Goal: Information Seeking & Learning: Compare options

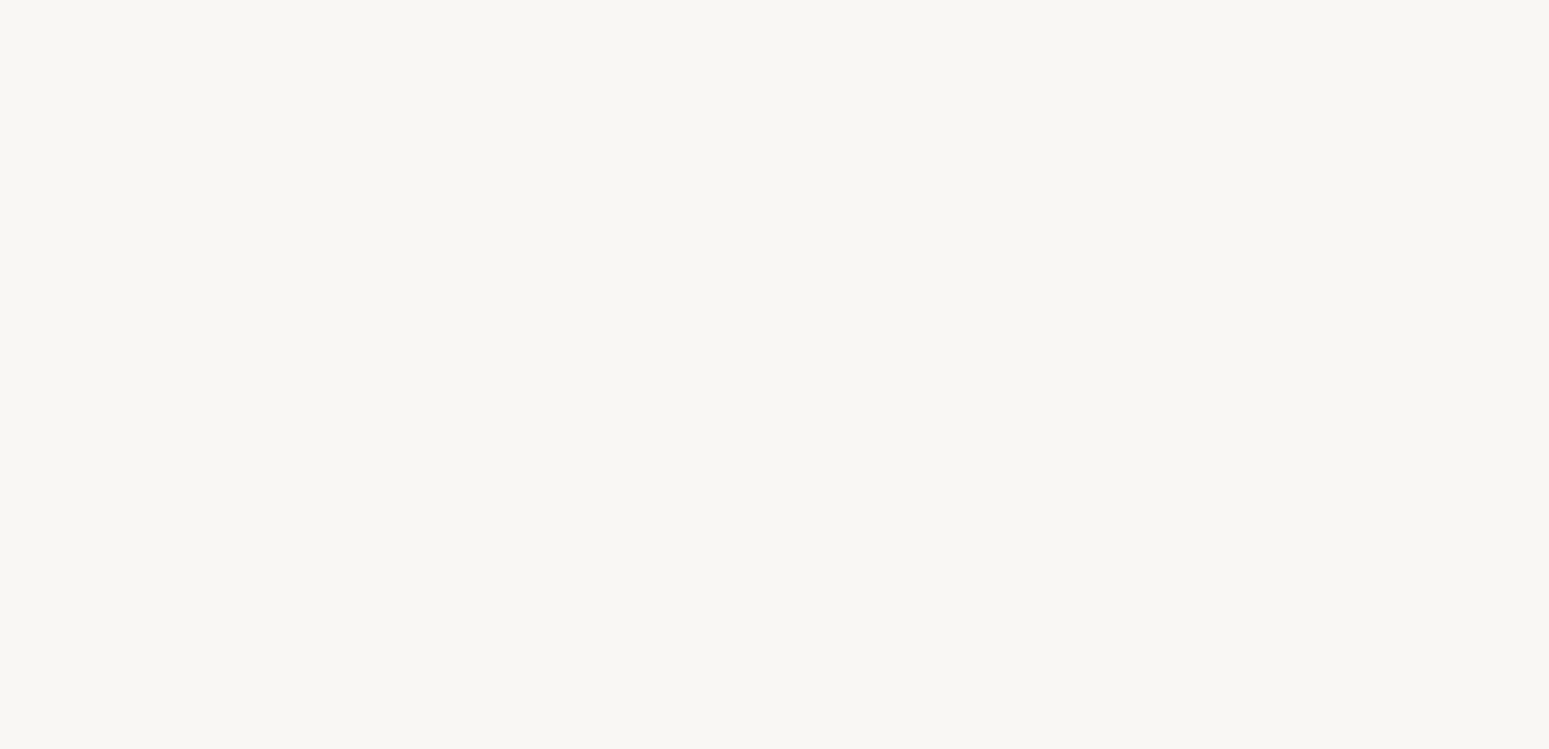
select select "US"
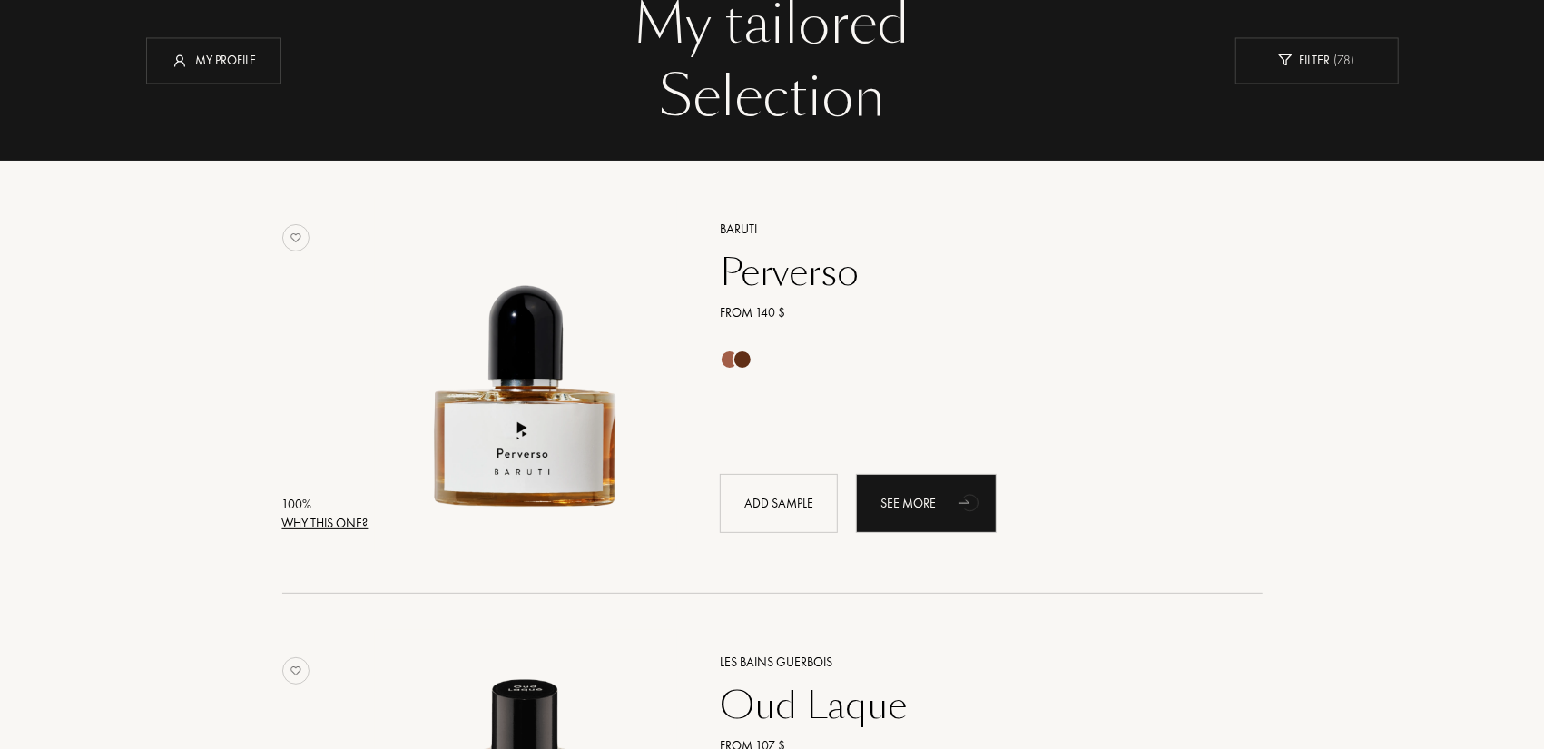
scroll to position [182, 0]
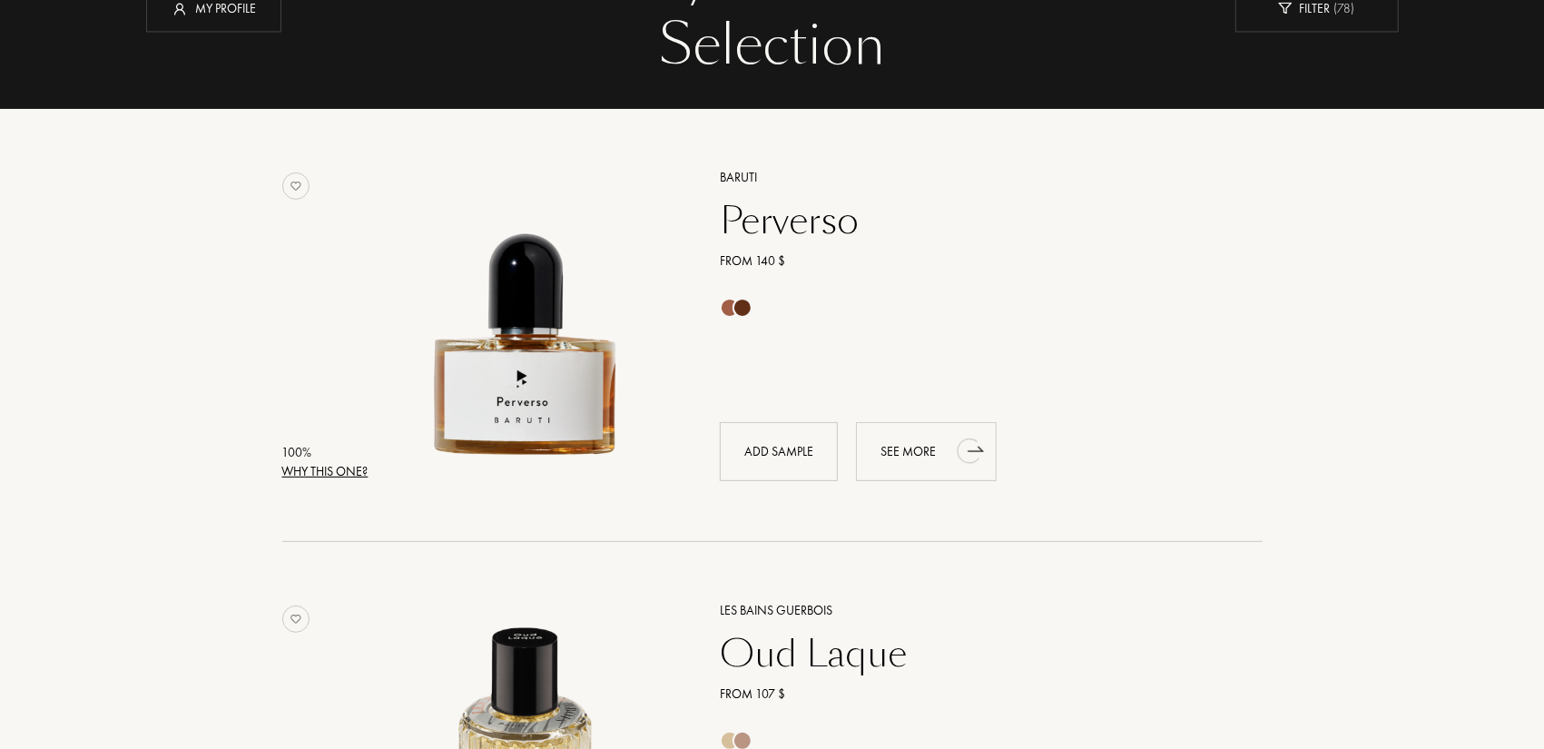
click at [954, 447] on icon "animation" at bounding box center [970, 450] width 36 height 36
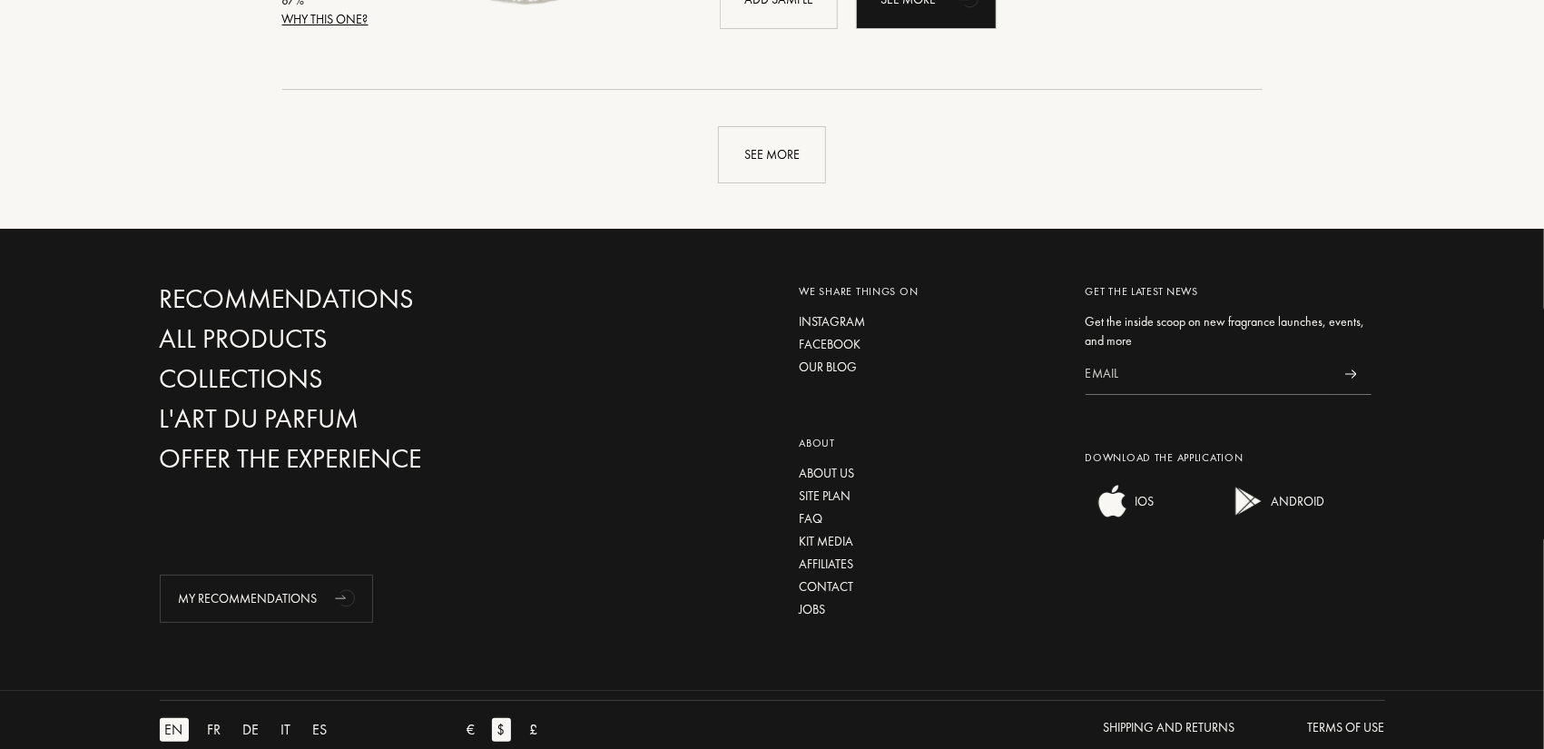
scroll to position [4026, 0]
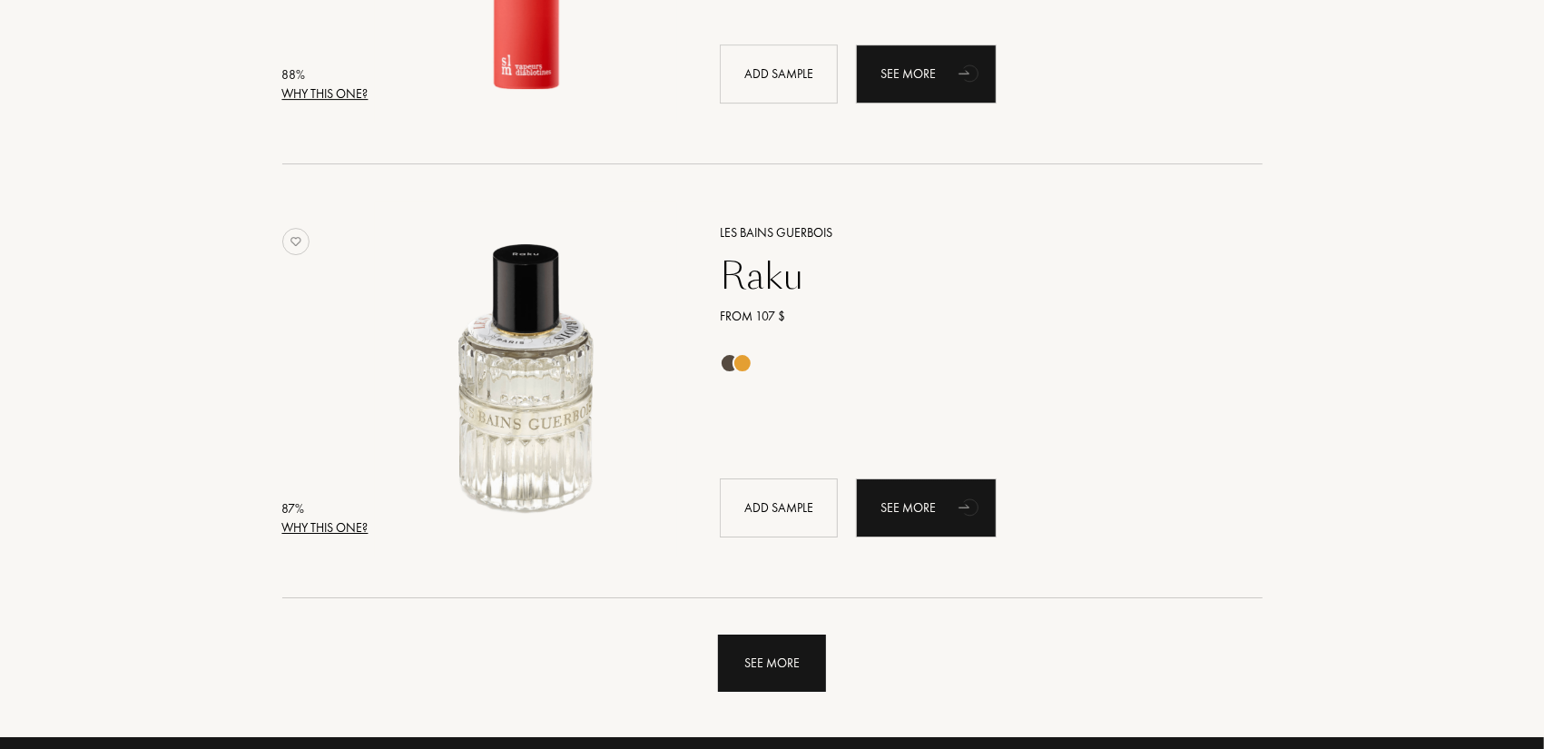
click at [758, 690] on div "See more" at bounding box center [772, 662] width 108 height 57
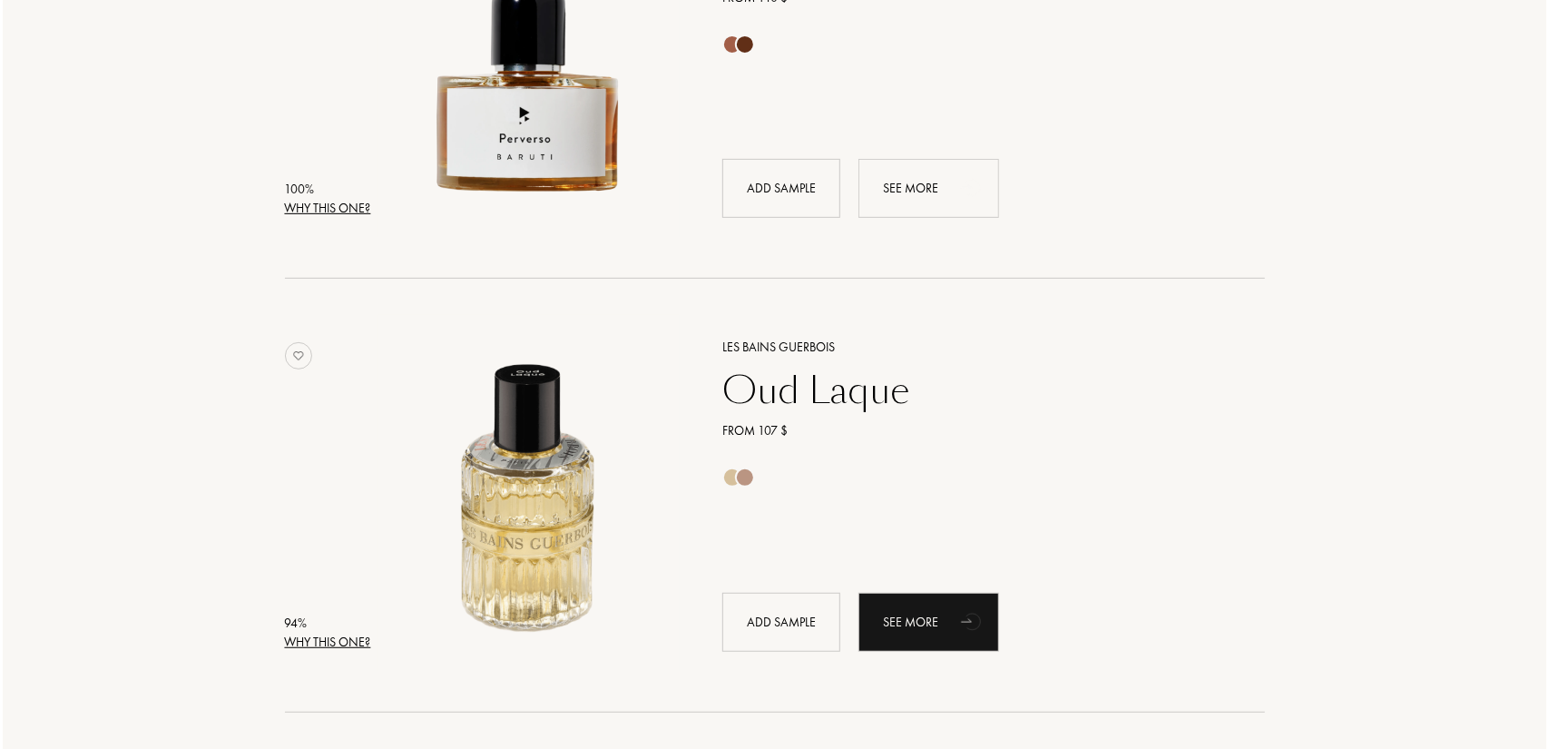
scroll to position [0, 0]
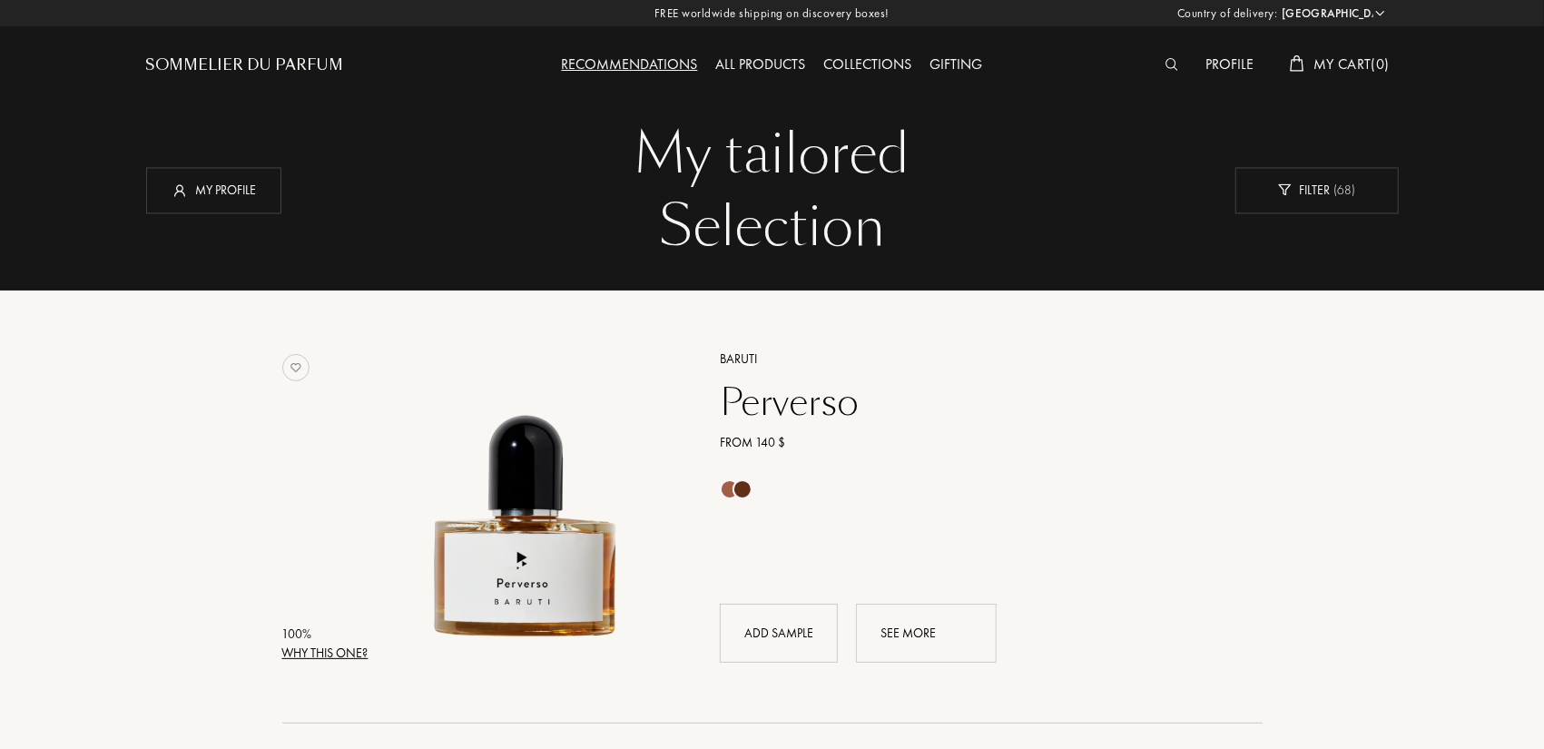
drag, startPoint x: 1282, startPoint y: 403, endPoint x: 1113, endPoint y: -79, distance: 510.7
click at [1168, 58] on img at bounding box center [1172, 64] width 14 height 13
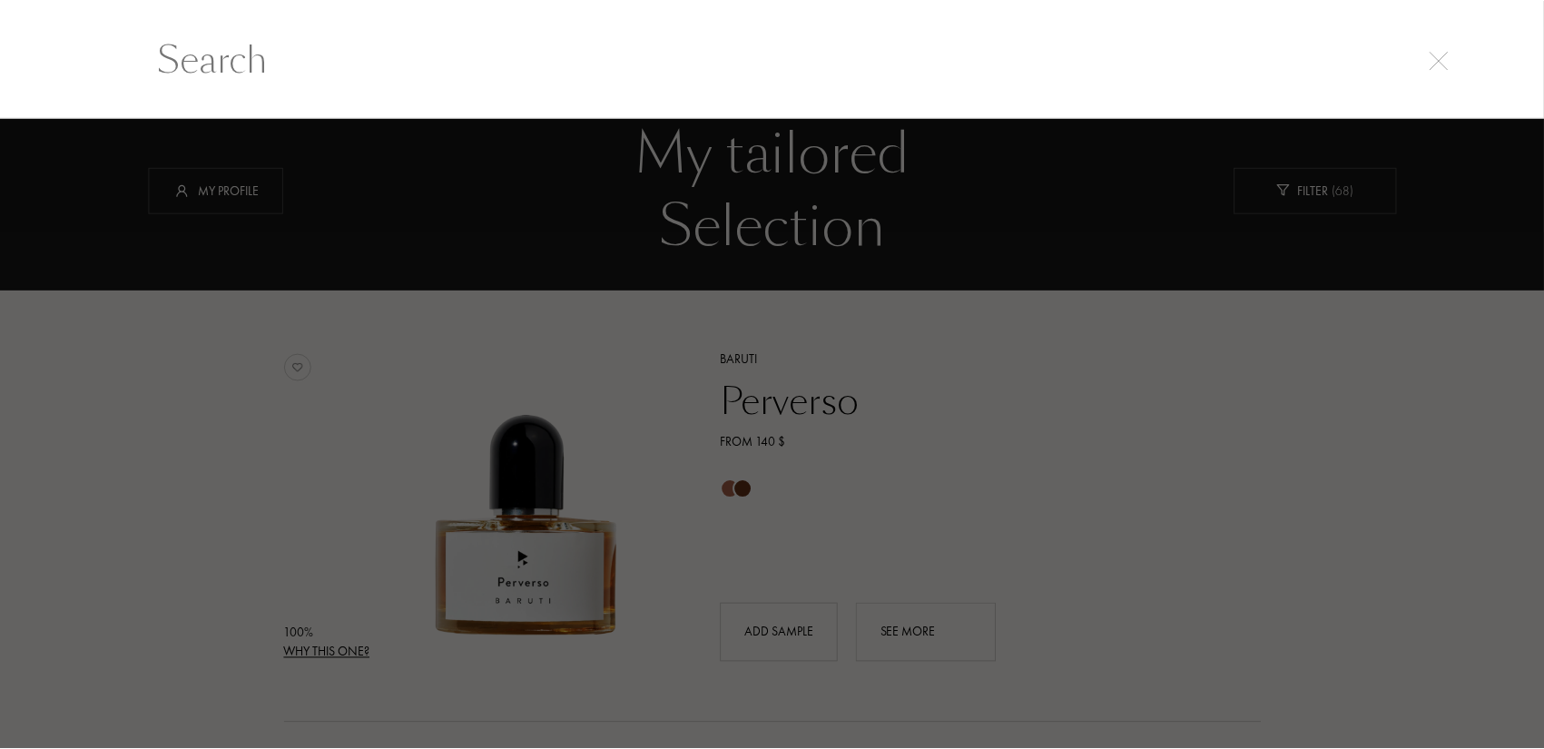
scroll to position [1, 0]
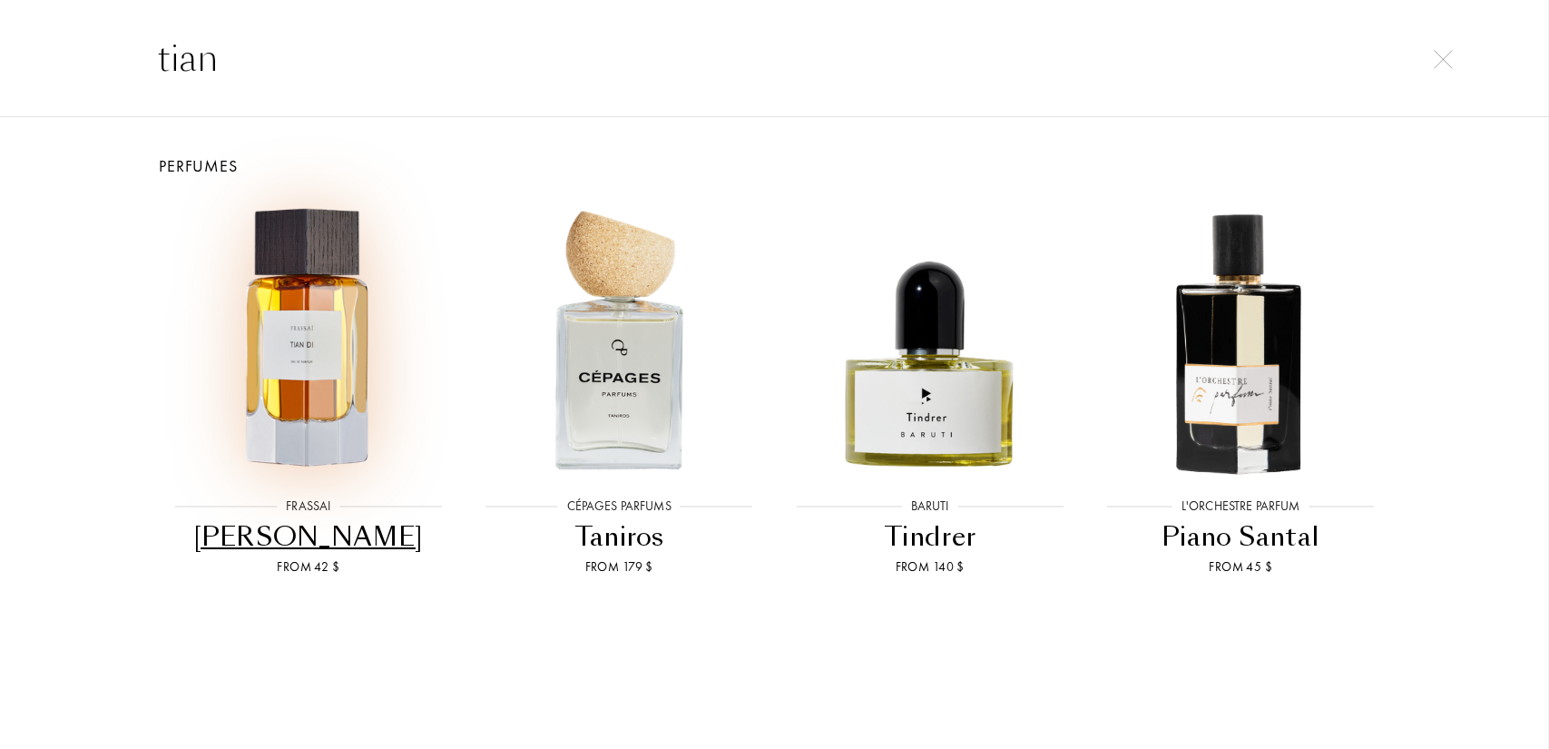
type input "tian"
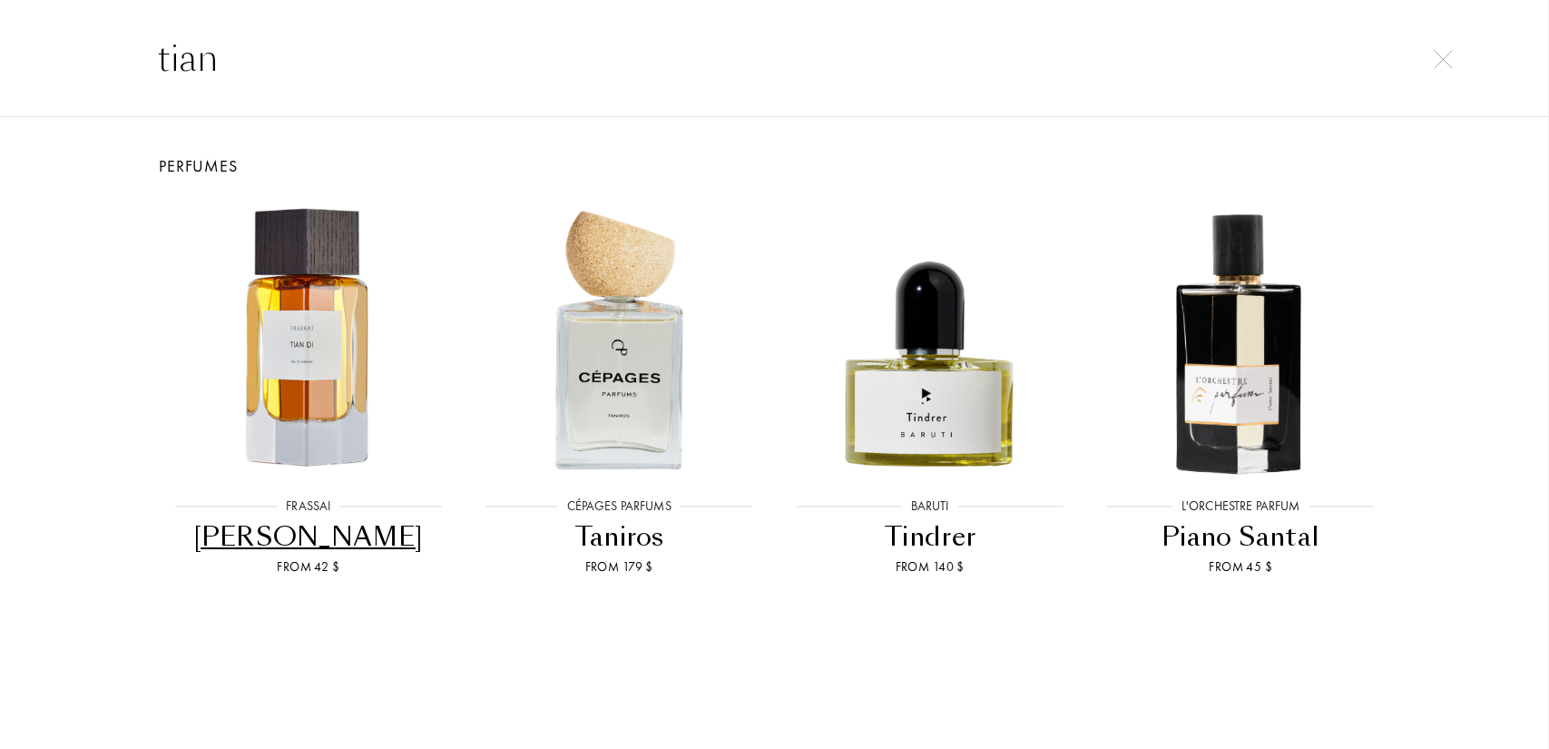
click at [460, 53] on input "tian" at bounding box center [775, 58] width 1307 height 54
click at [1448, 59] on img at bounding box center [1443, 59] width 19 height 19
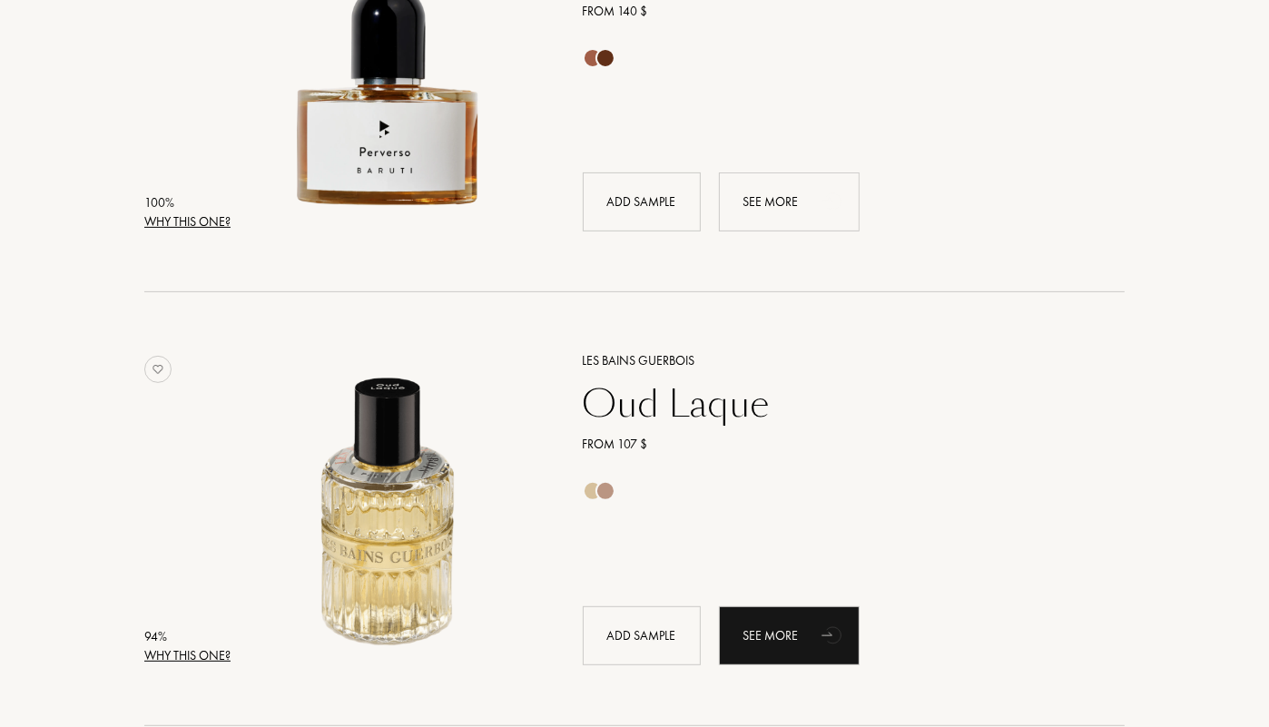
scroll to position [454, 0]
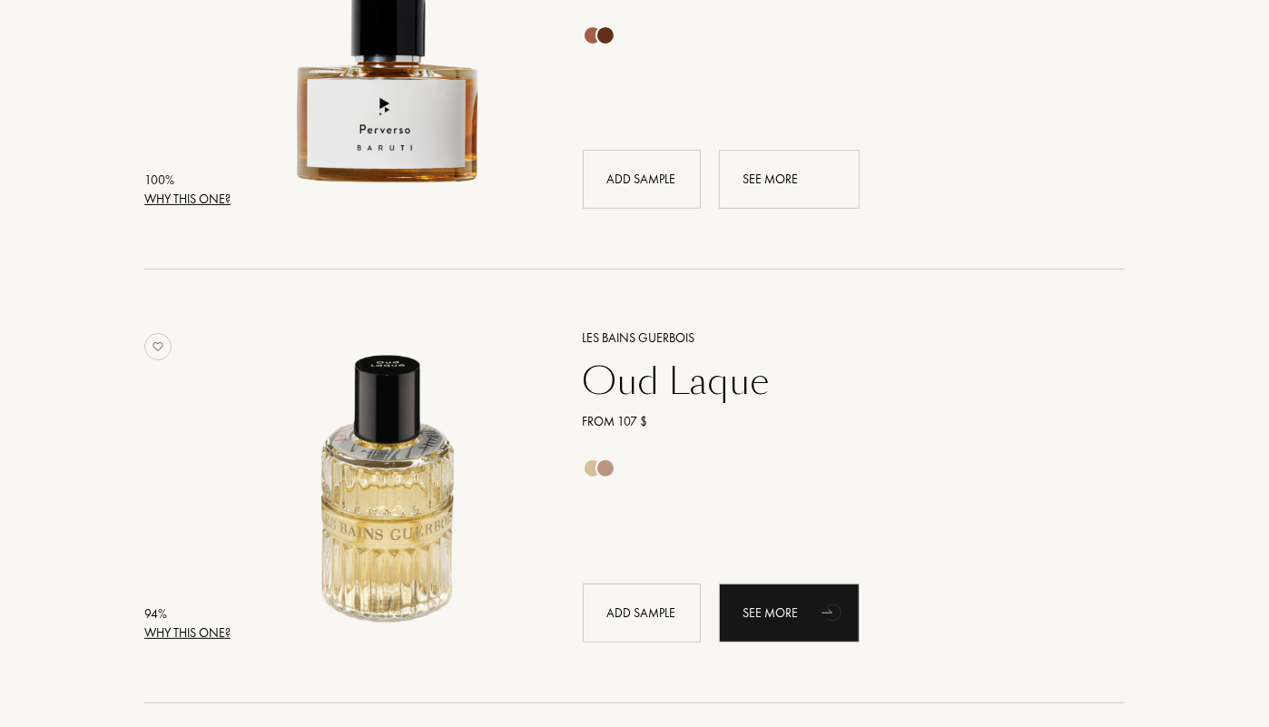
click at [617, 360] on div "Oud Laque" at bounding box center [833, 381] width 529 height 44
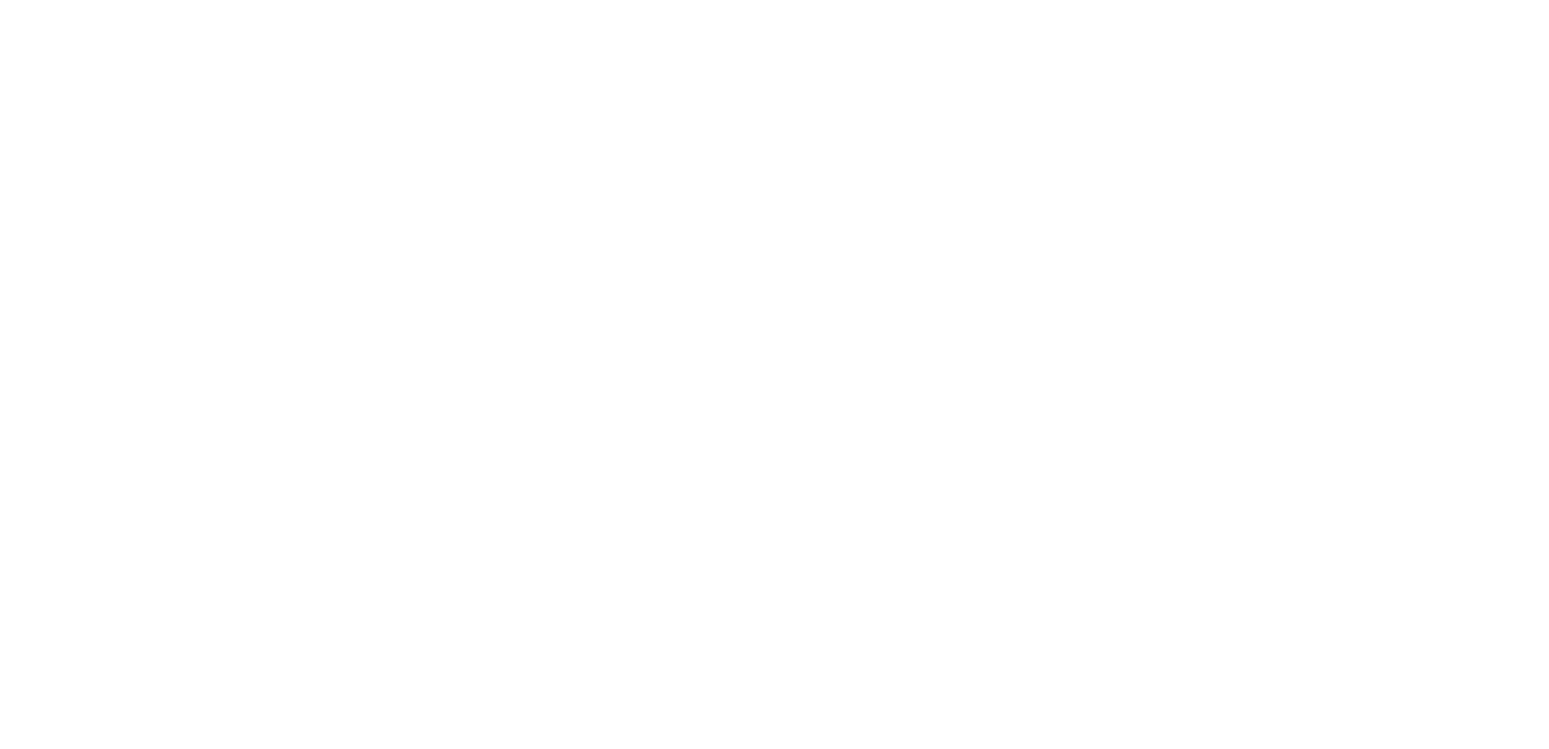
select select "US"
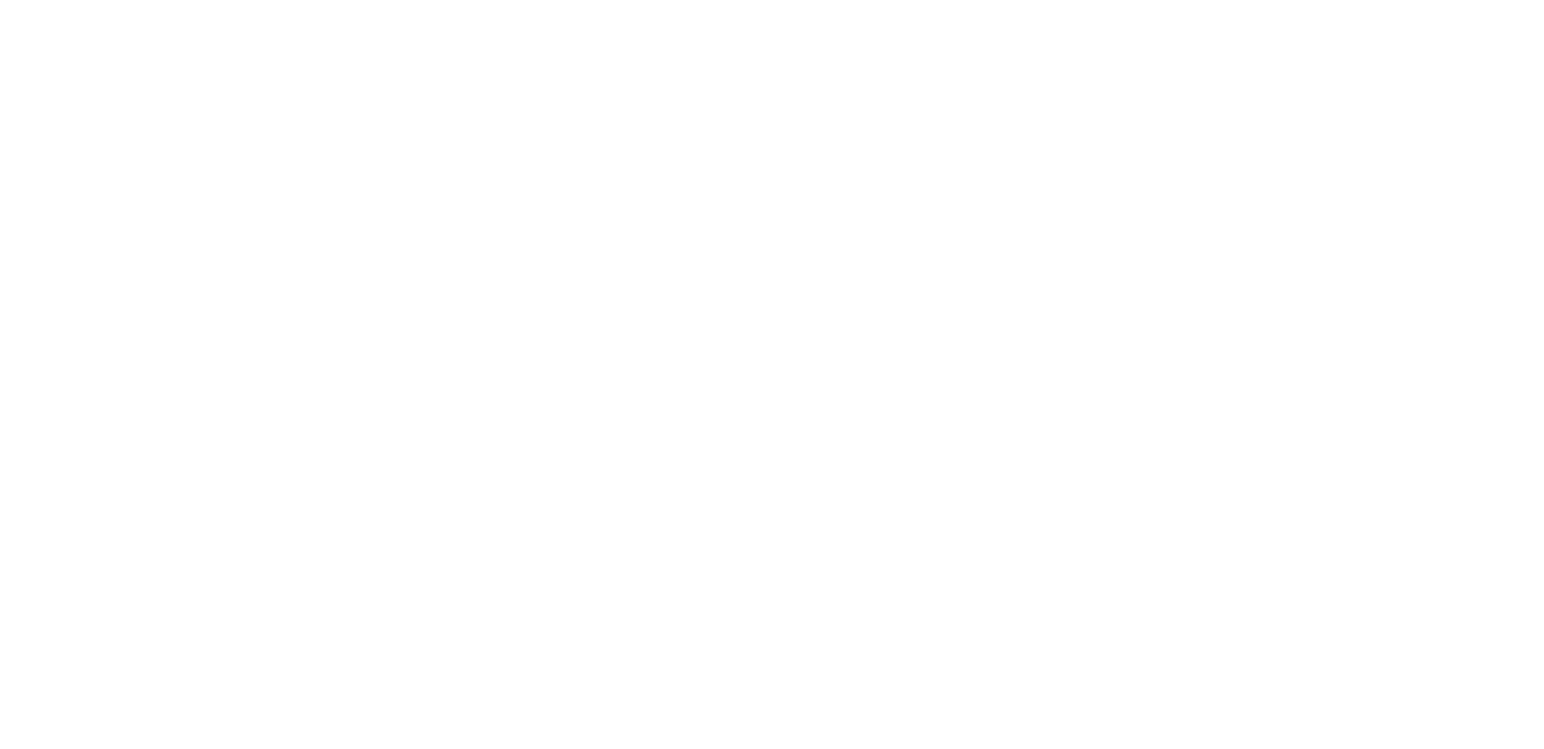
select select "US"
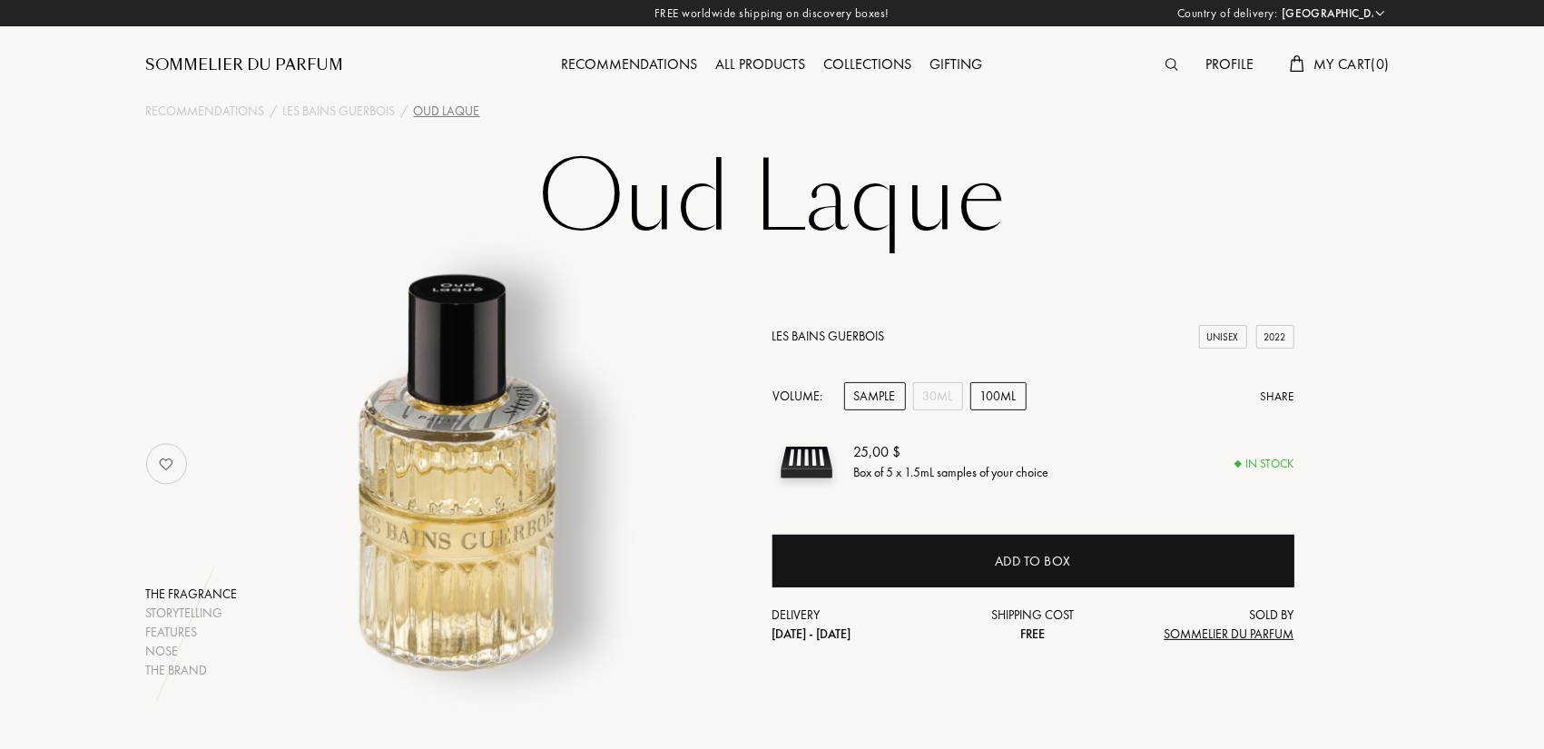
click at [1017, 391] on div "100mL" at bounding box center [998, 396] width 56 height 28
click at [943, 397] on div "30mL" at bounding box center [938, 396] width 50 height 28
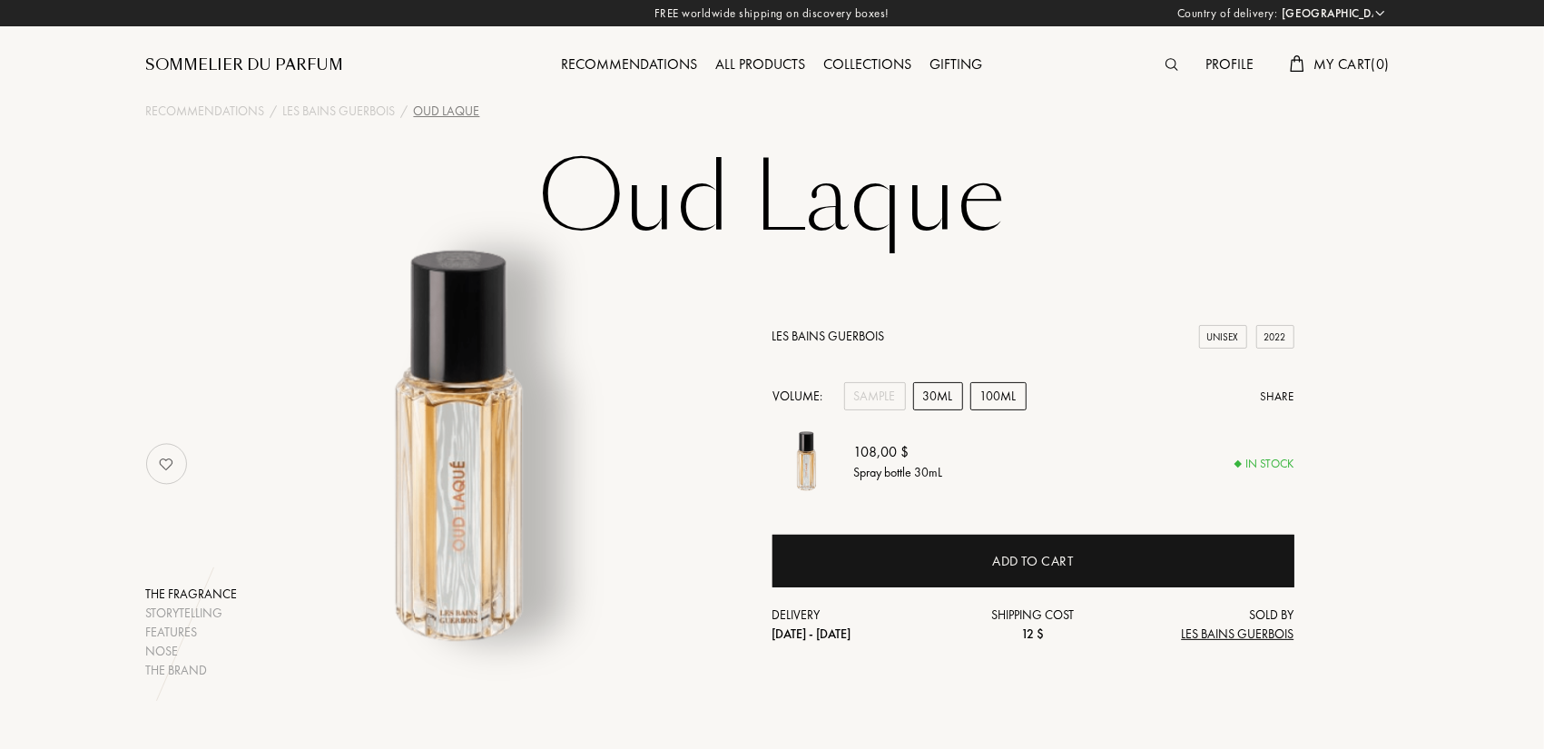
click at [1002, 392] on div "100mL" at bounding box center [998, 396] width 56 height 28
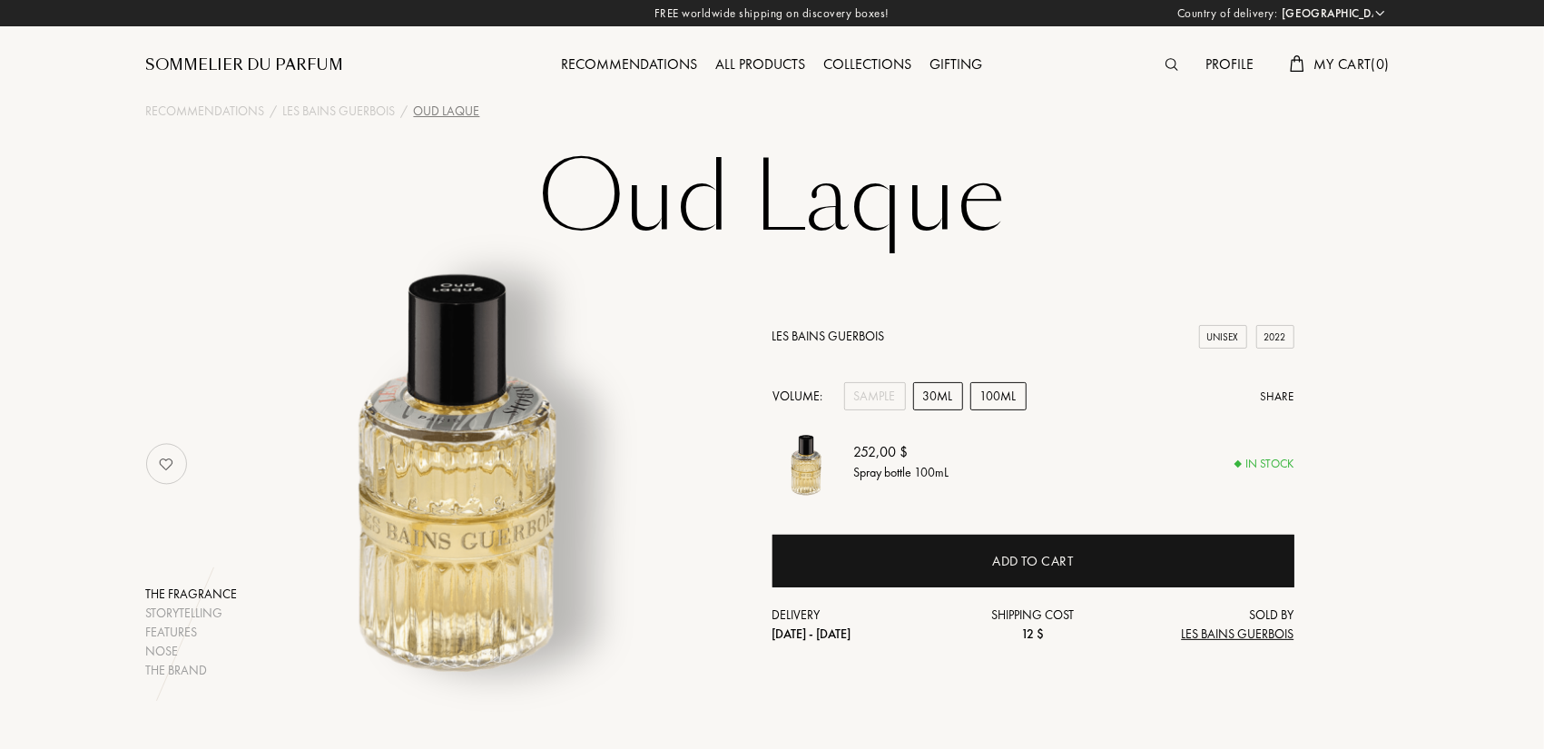
click at [934, 395] on div "30mL" at bounding box center [938, 396] width 50 height 28
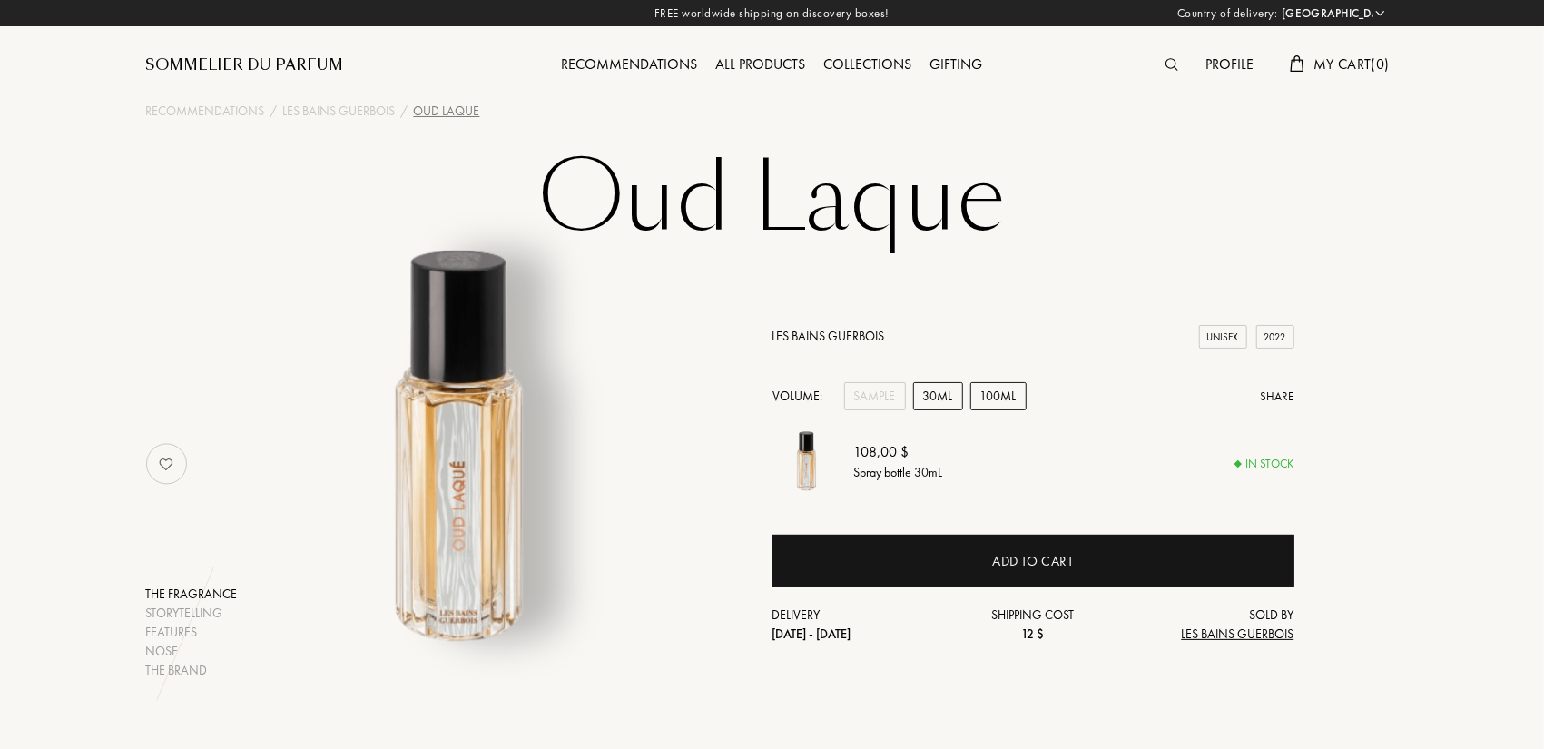
click at [990, 387] on div "100mL" at bounding box center [998, 396] width 56 height 28
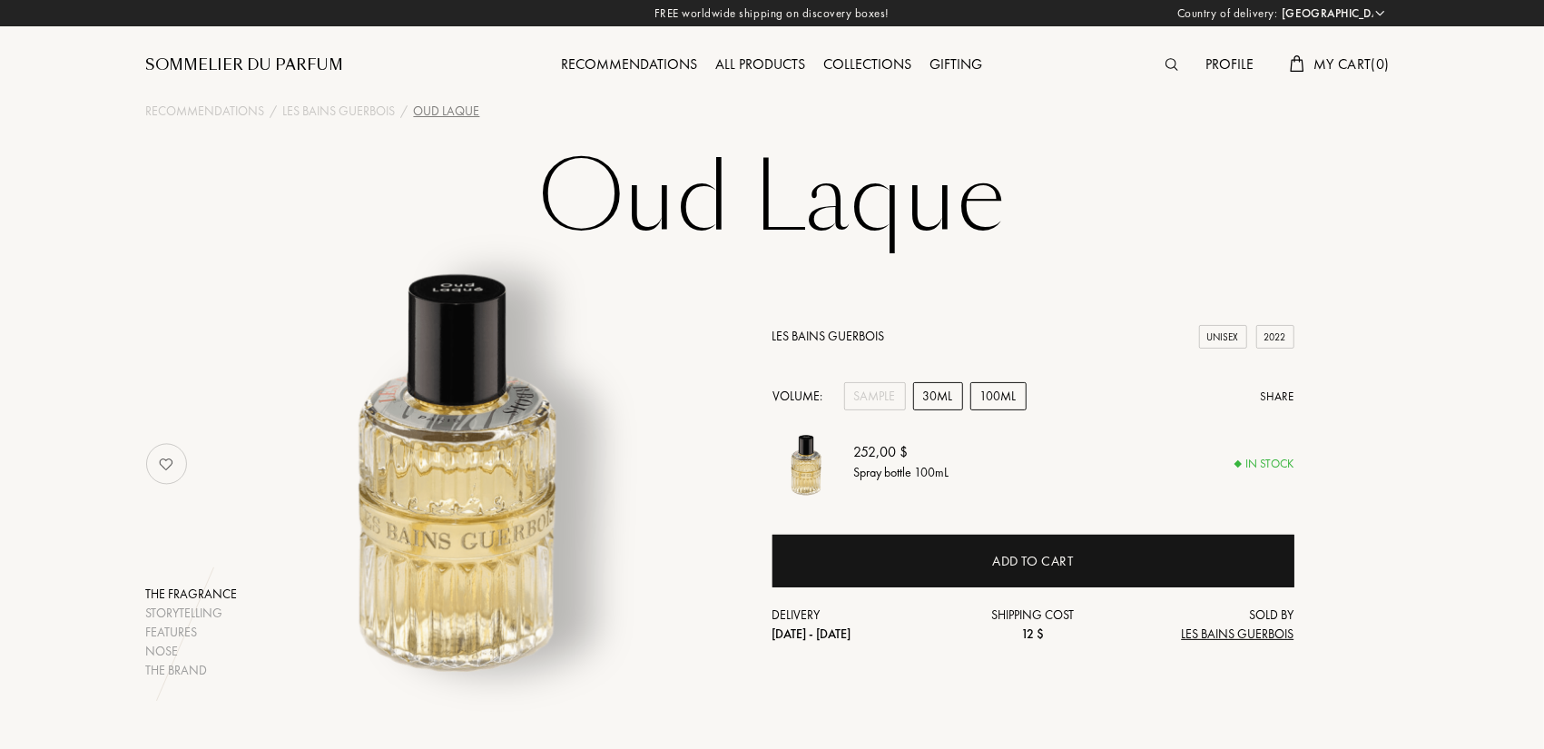
click at [945, 396] on div "30mL" at bounding box center [938, 396] width 50 height 28
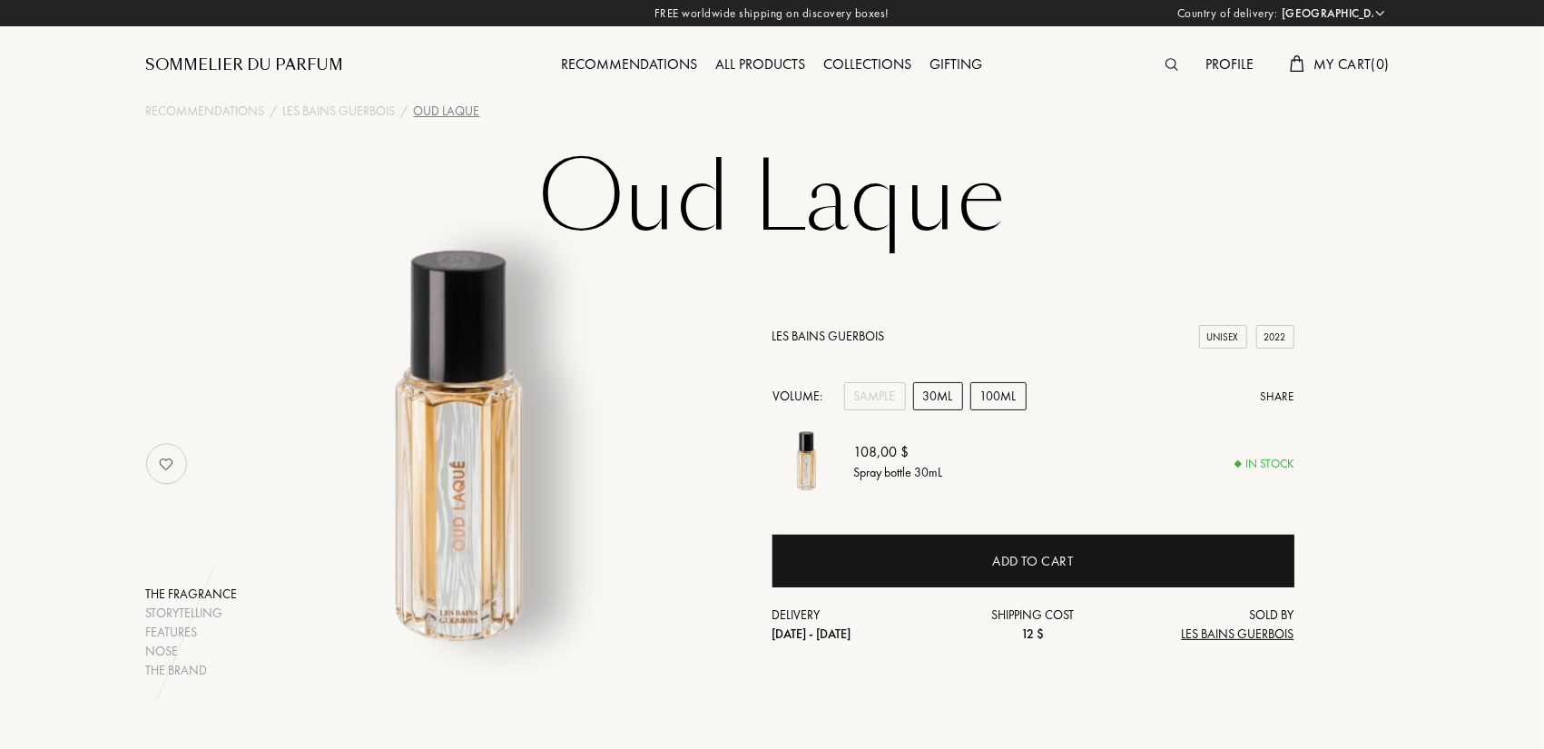
click at [994, 397] on div "100mL" at bounding box center [998, 396] width 56 height 28
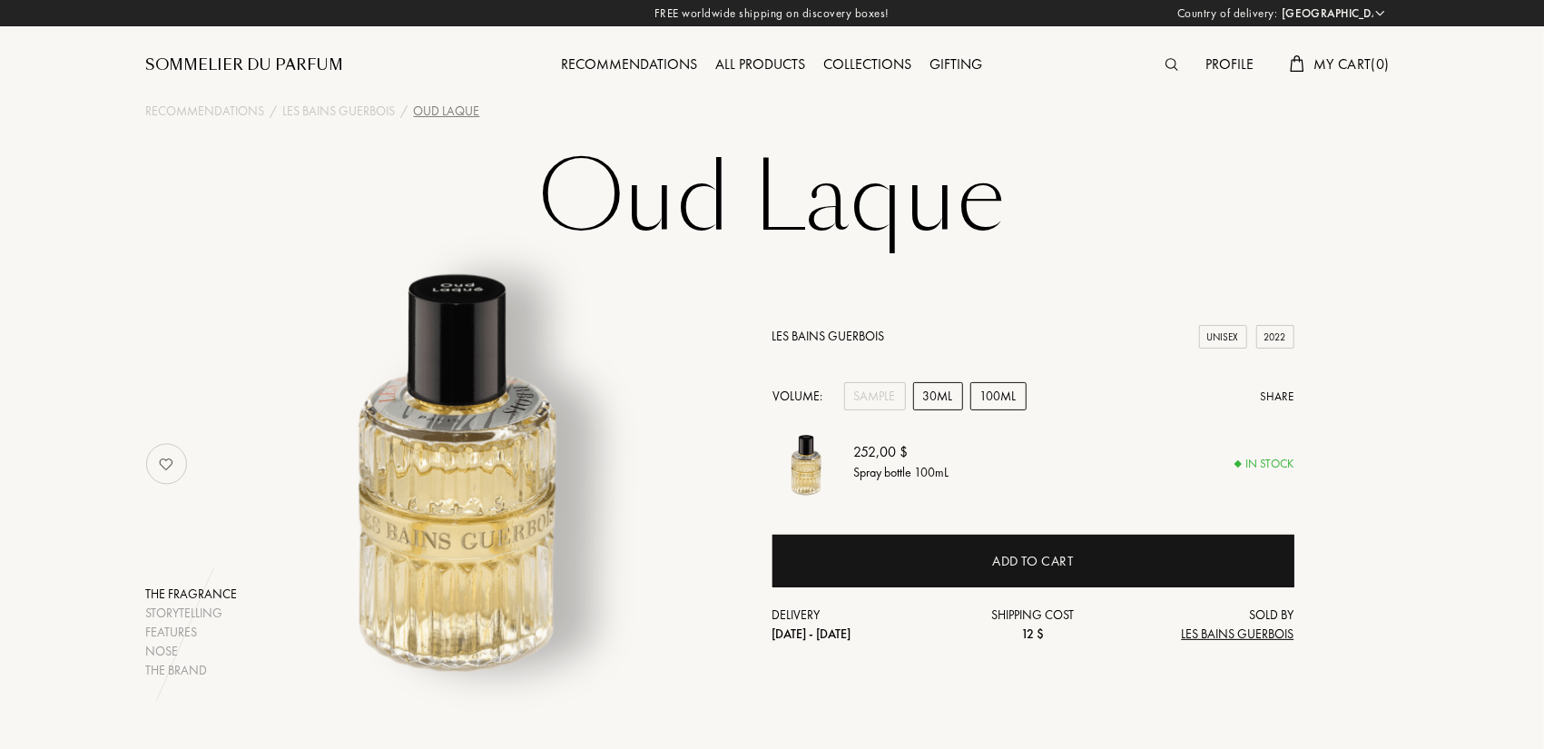
click at [923, 397] on div "30mL" at bounding box center [938, 396] width 50 height 28
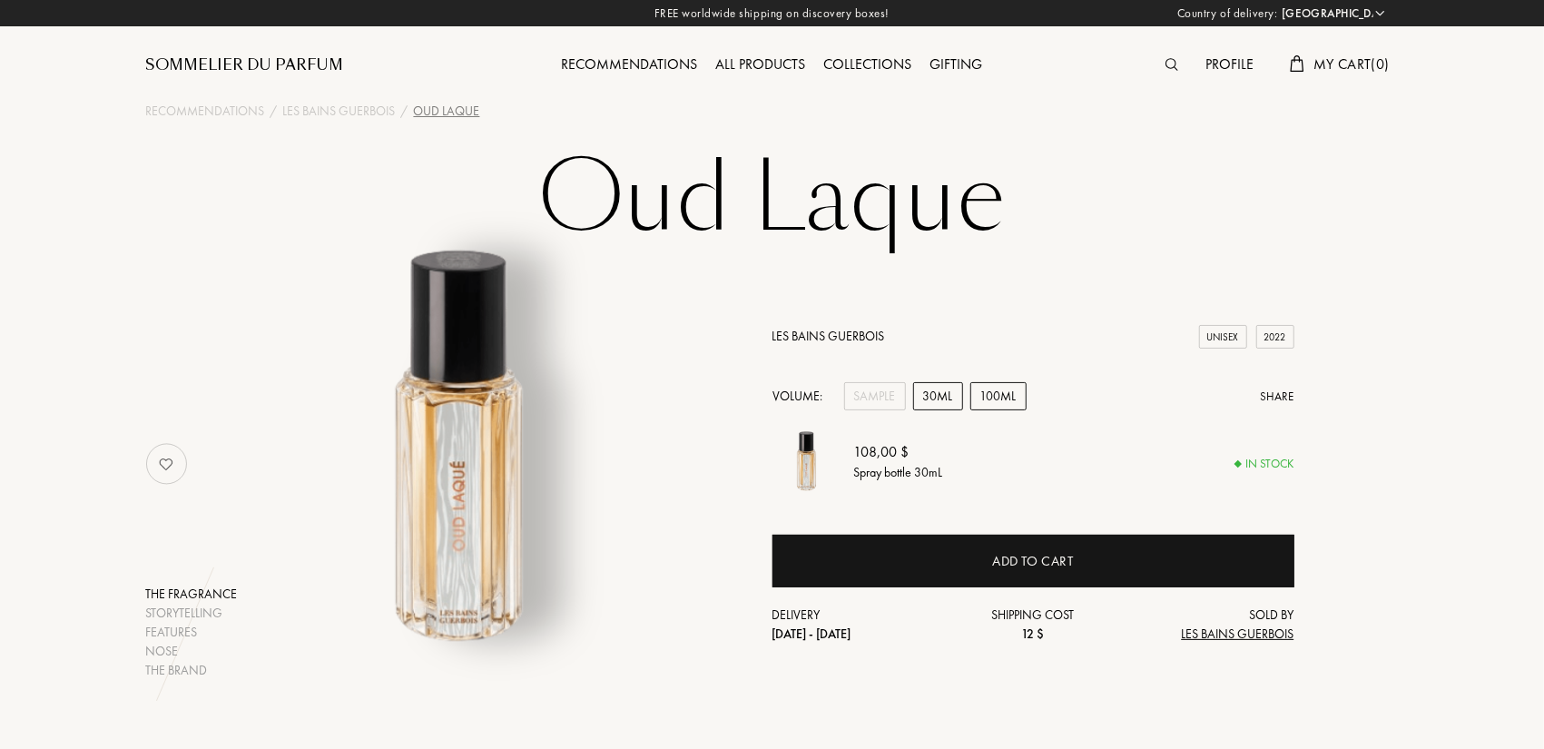
click at [999, 389] on div "100mL" at bounding box center [998, 396] width 56 height 28
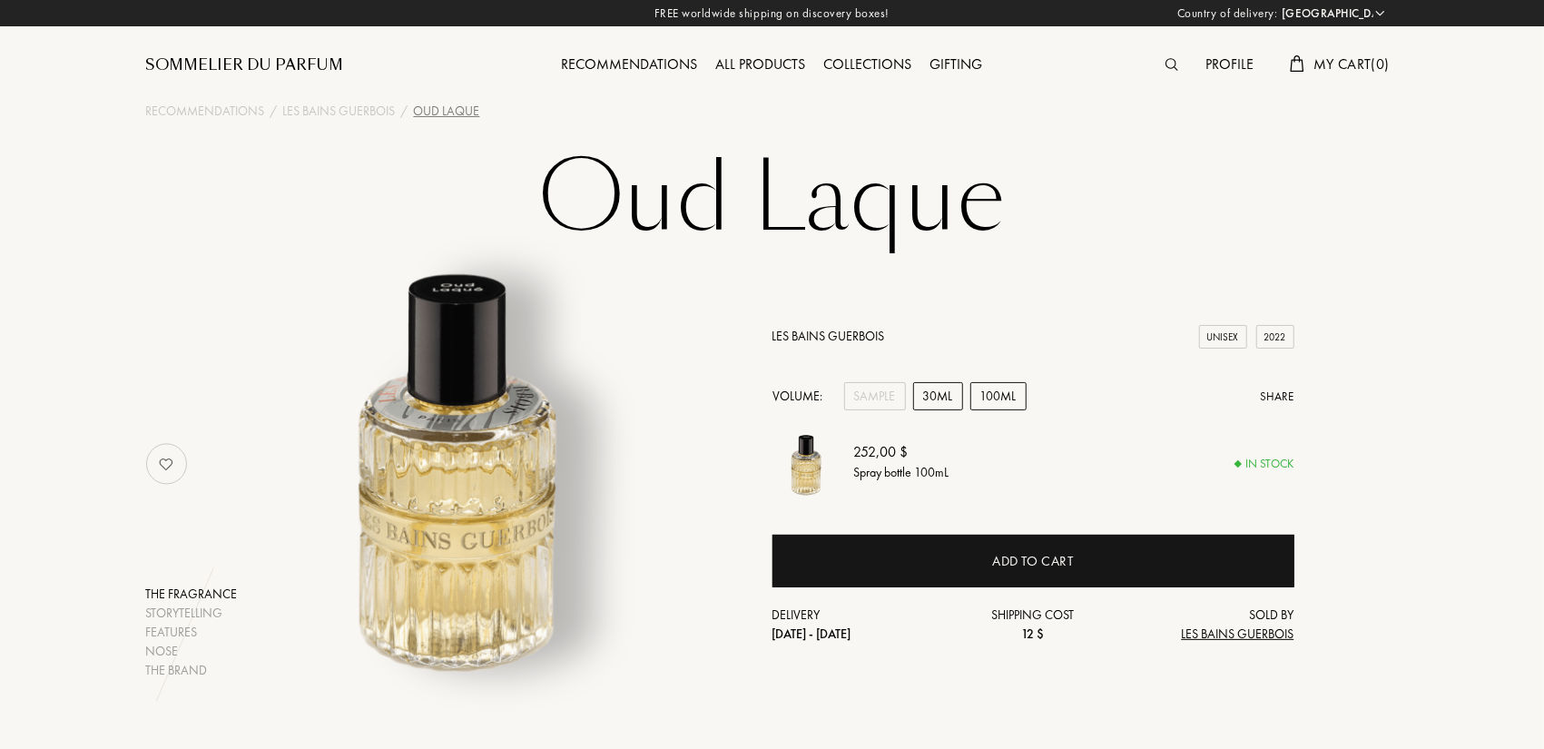
click at [938, 397] on div "30mL" at bounding box center [938, 396] width 50 height 28
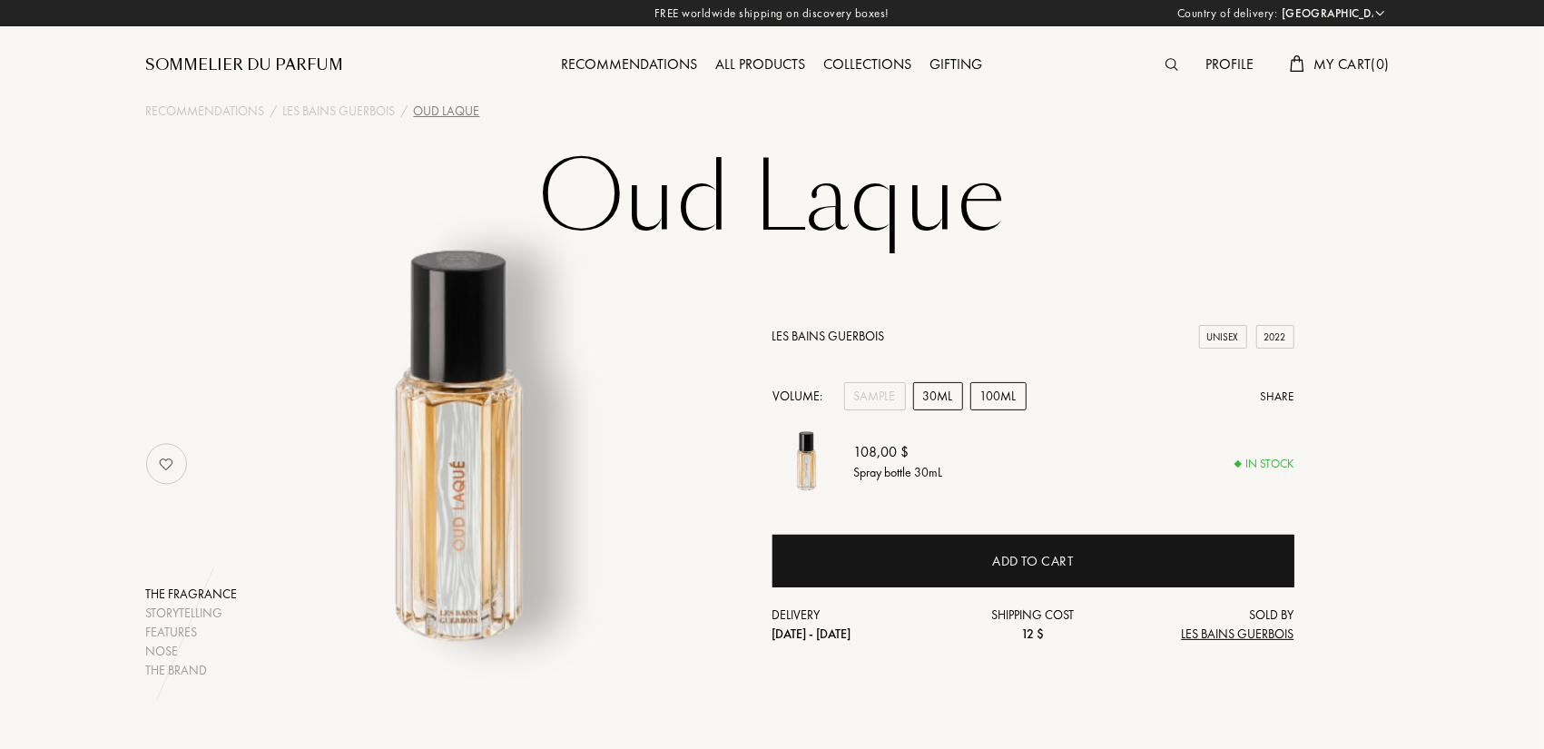
click at [988, 398] on div "100mL" at bounding box center [998, 396] width 56 height 28
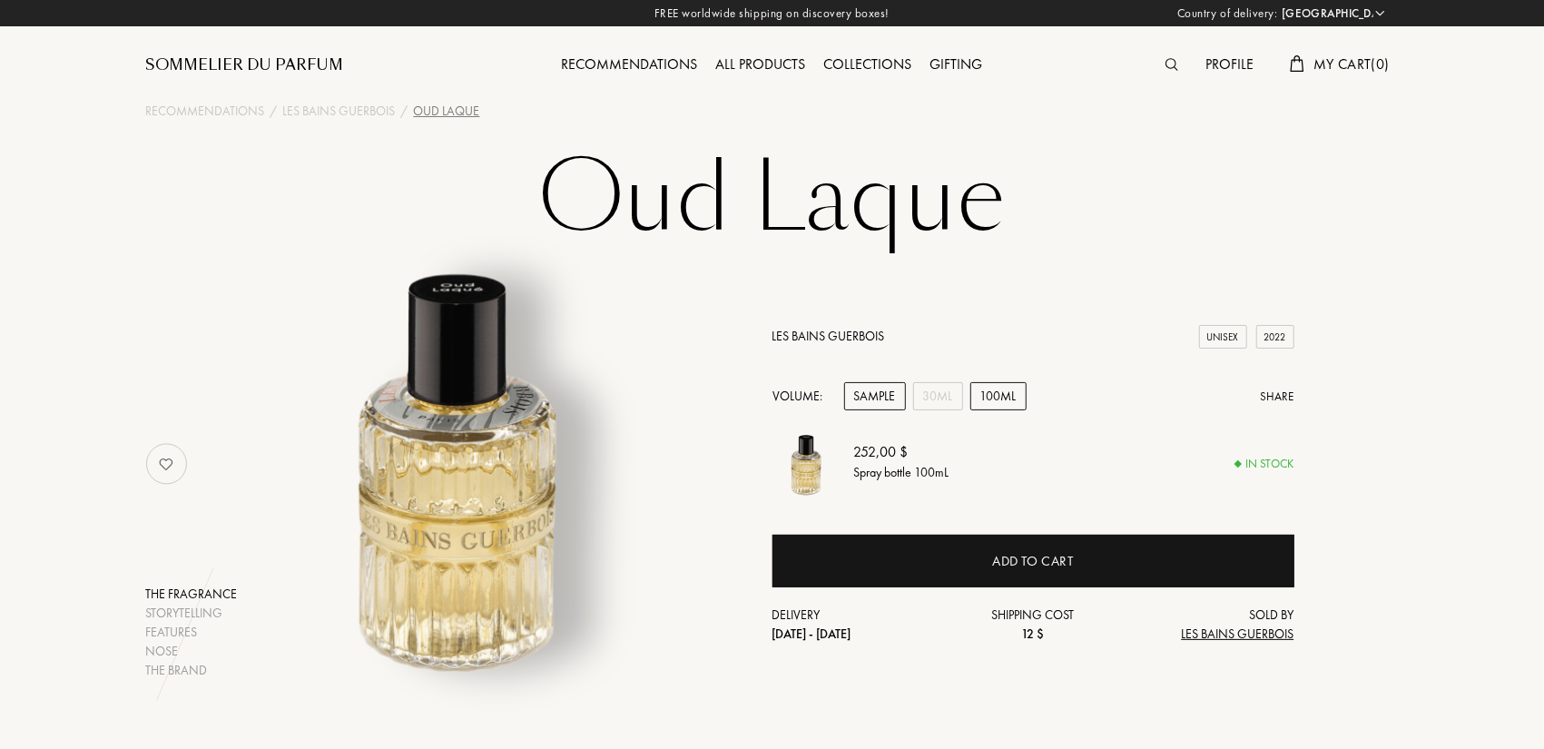
click at [871, 399] on div "Sample" at bounding box center [875, 396] width 62 height 28
click at [975, 396] on div "100mL" at bounding box center [998, 396] width 56 height 28
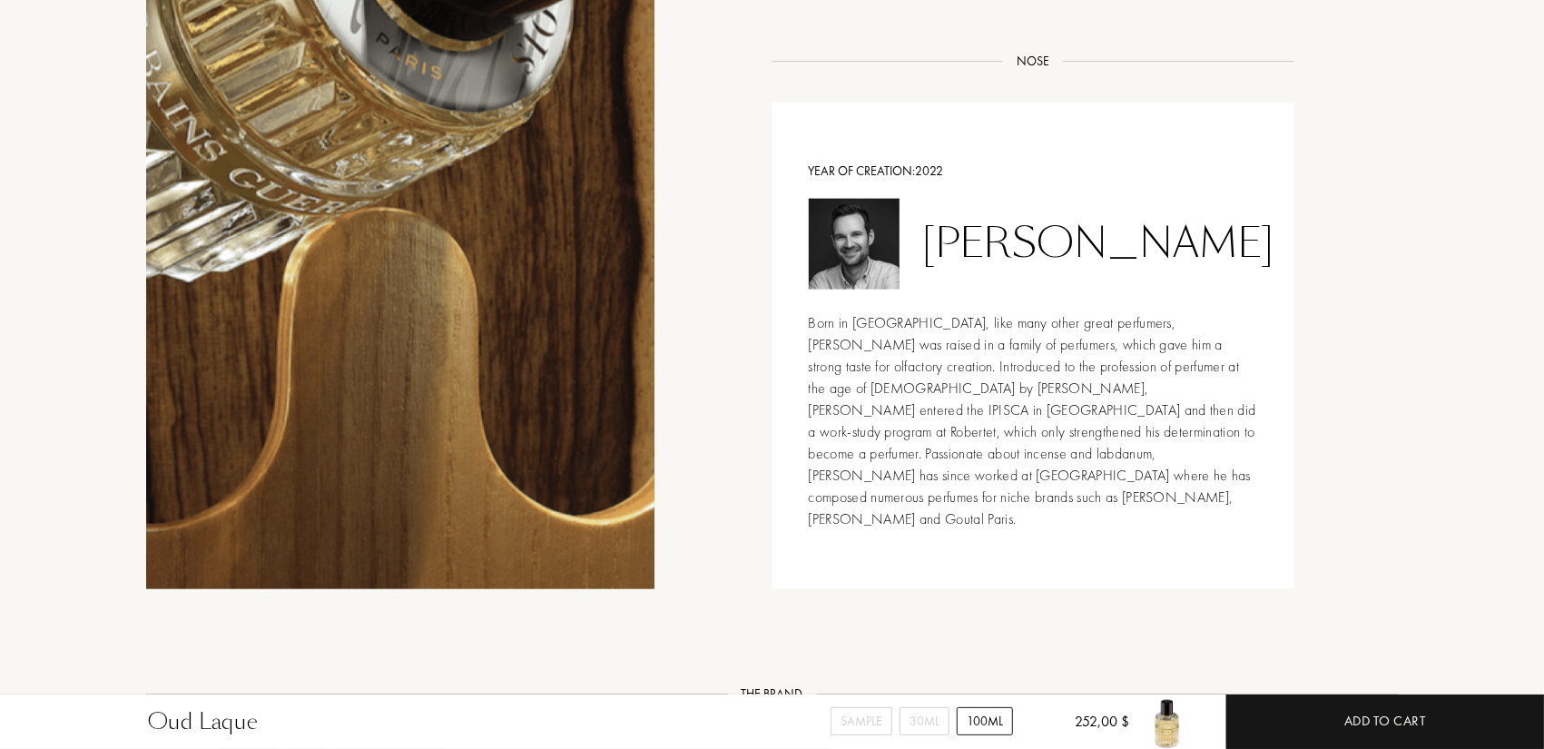
scroll to position [1543, 0]
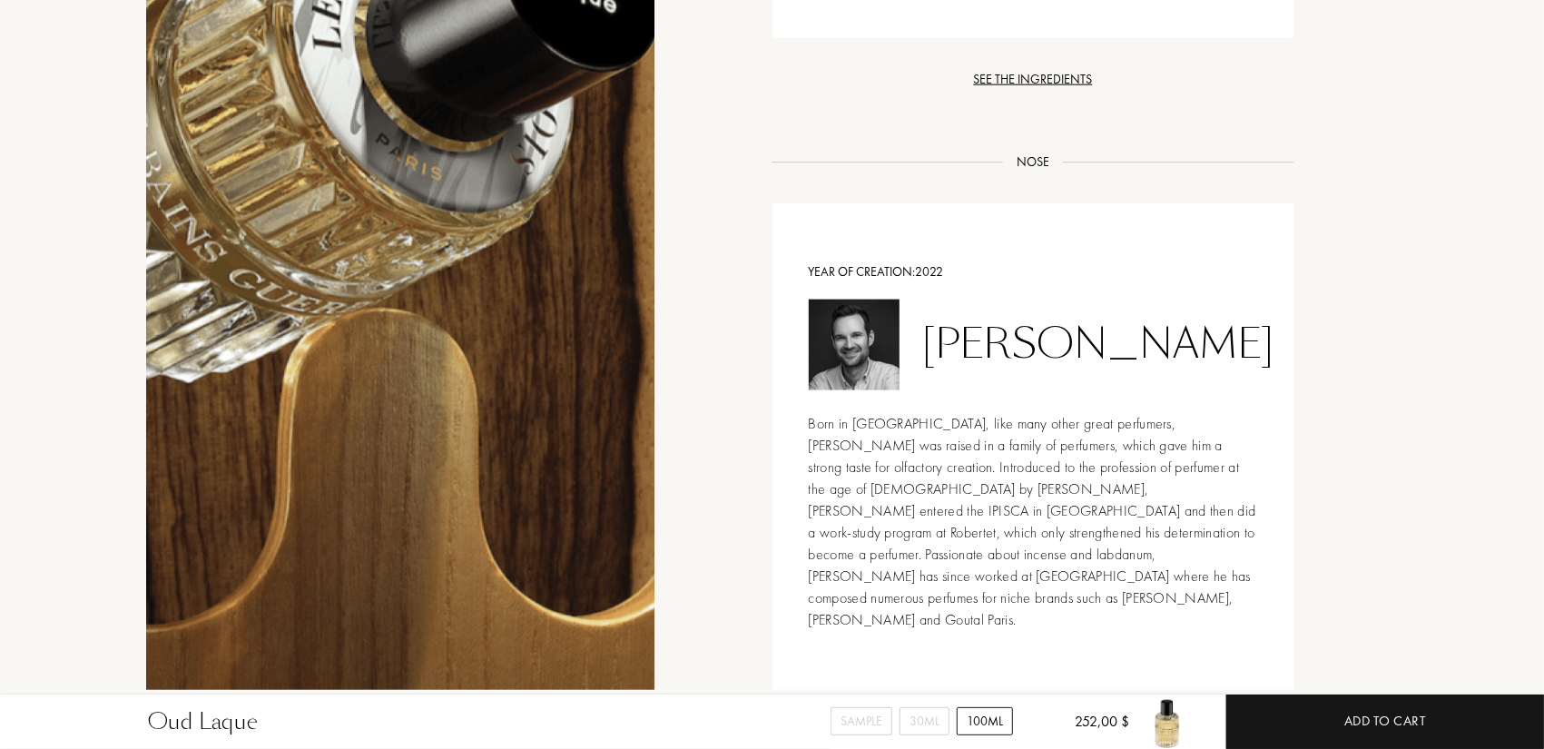
click at [869, 413] on div "Born in Grasse, like many other great perfumers, Mathieu Nardin was raised in a…" at bounding box center [1033, 522] width 449 height 218
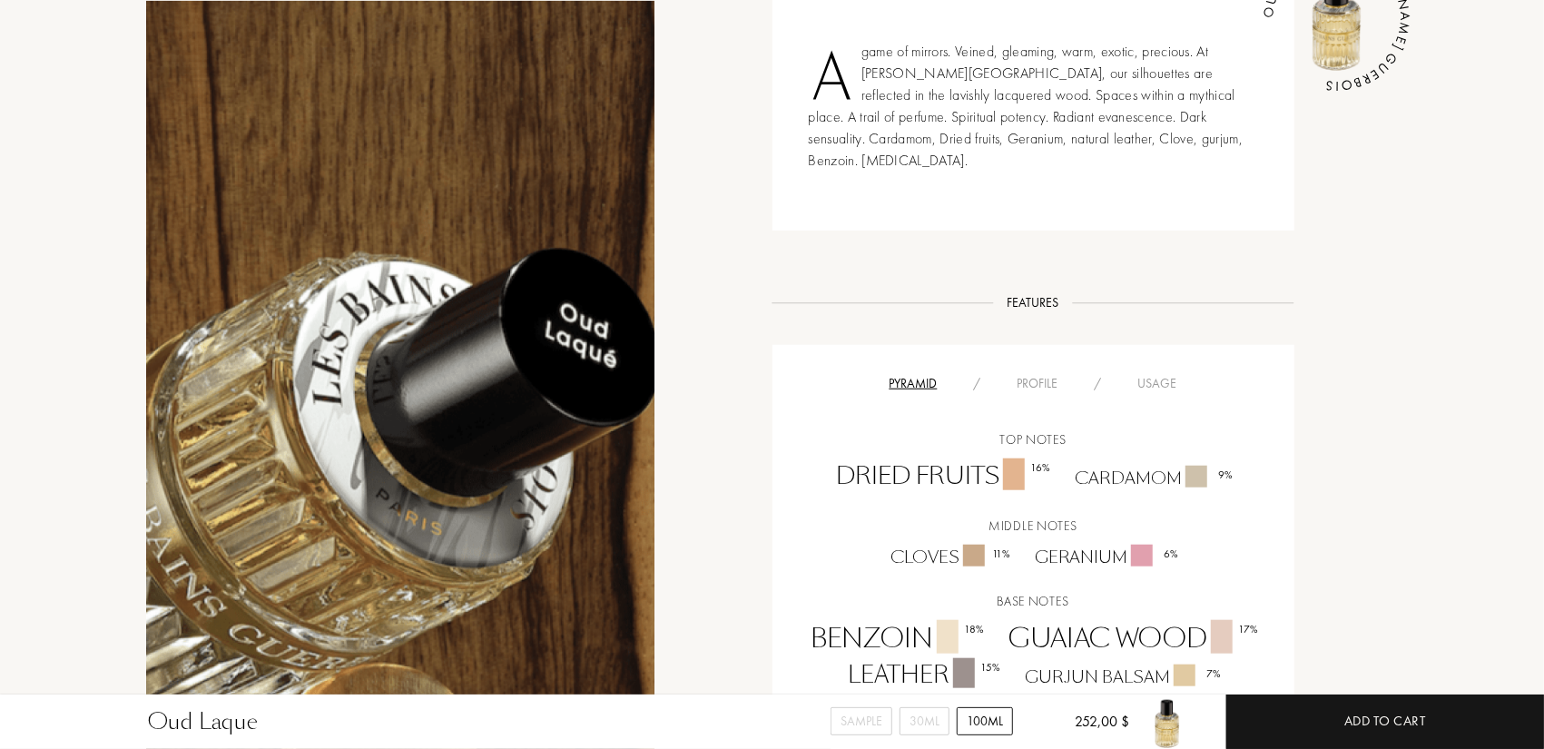
scroll to position [0, 0]
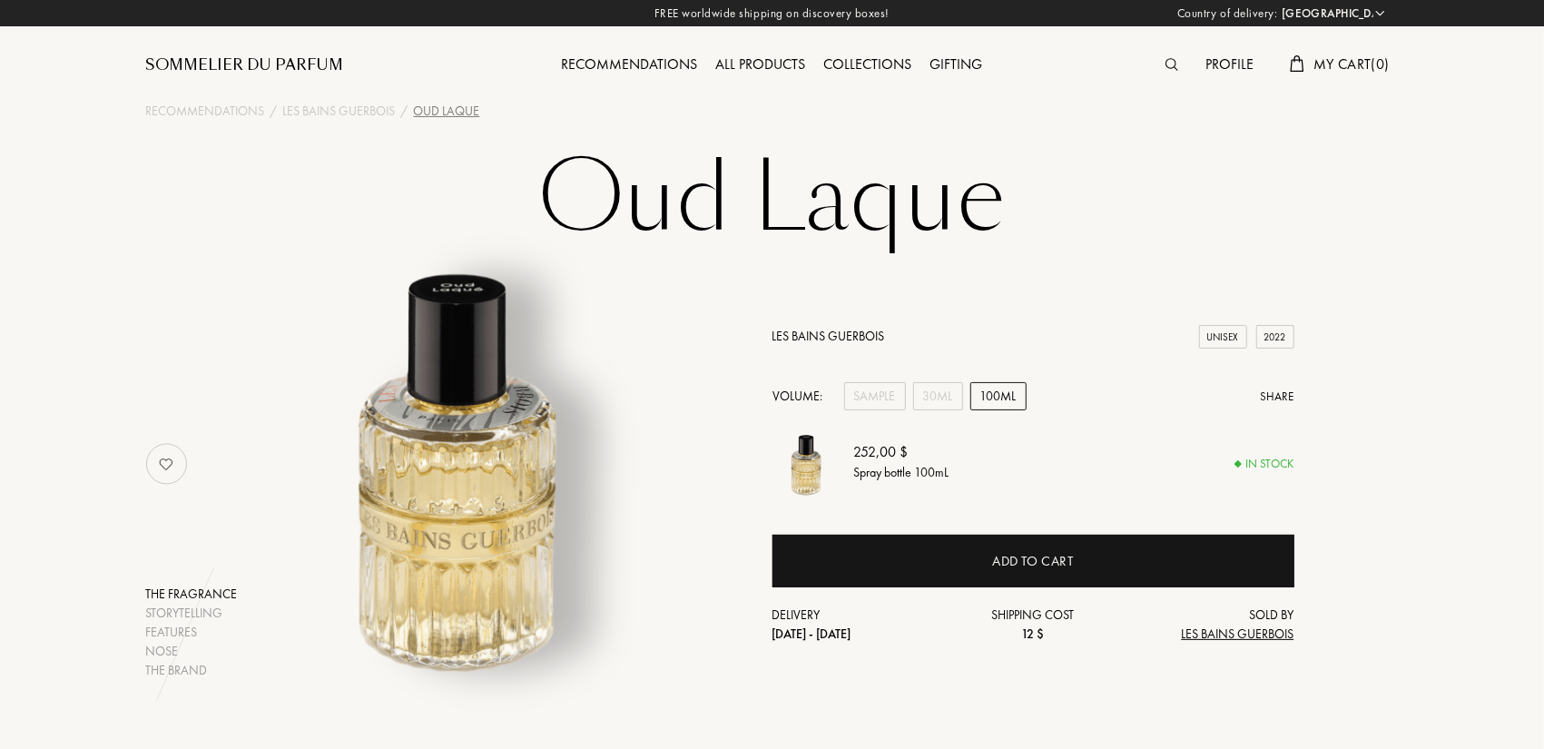
drag, startPoint x: 1398, startPoint y: 431, endPoint x: 1180, endPoint y: -79, distance: 554.7
click at [850, 343] on link "Les Bains Guerbois" at bounding box center [828, 336] width 113 height 16
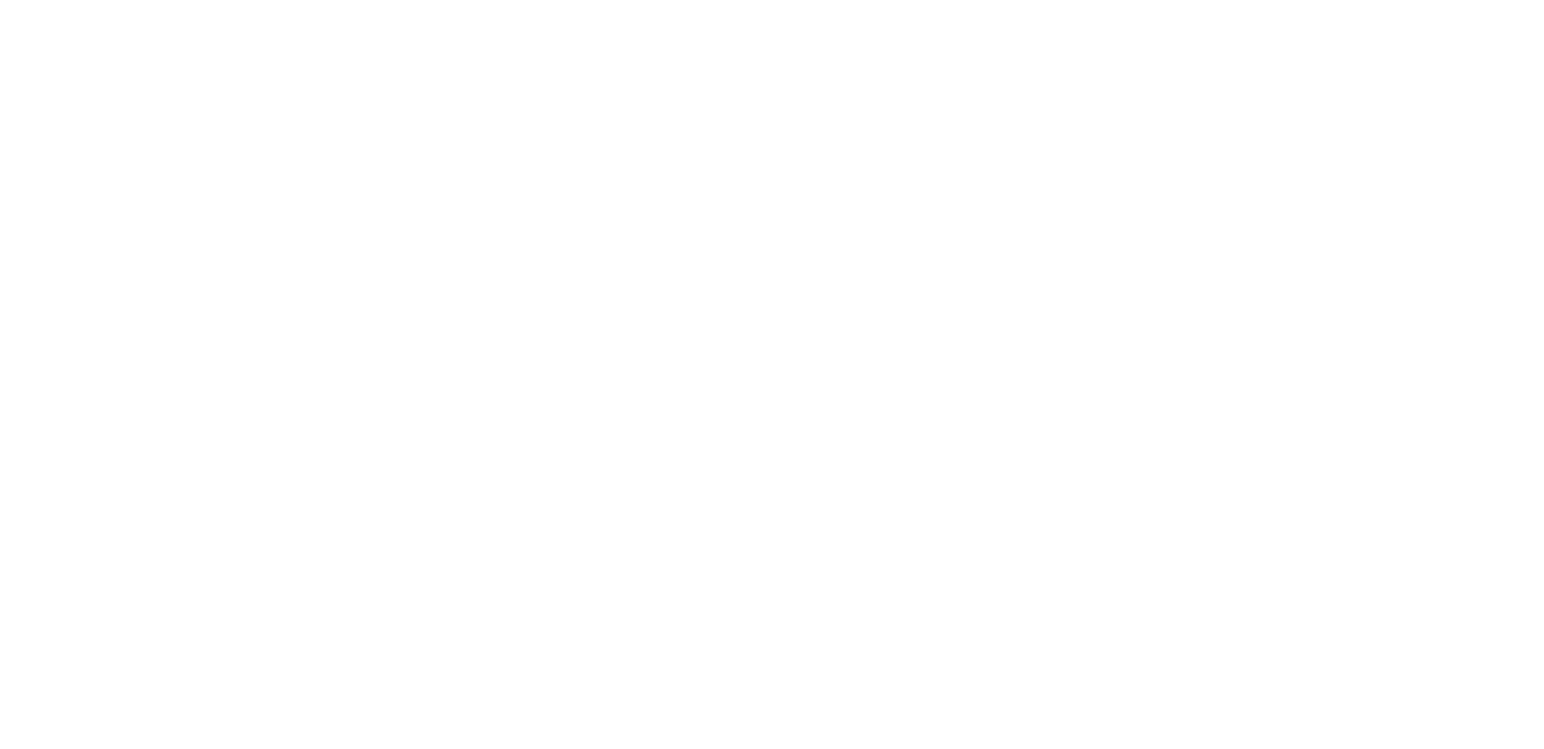
select select "US"
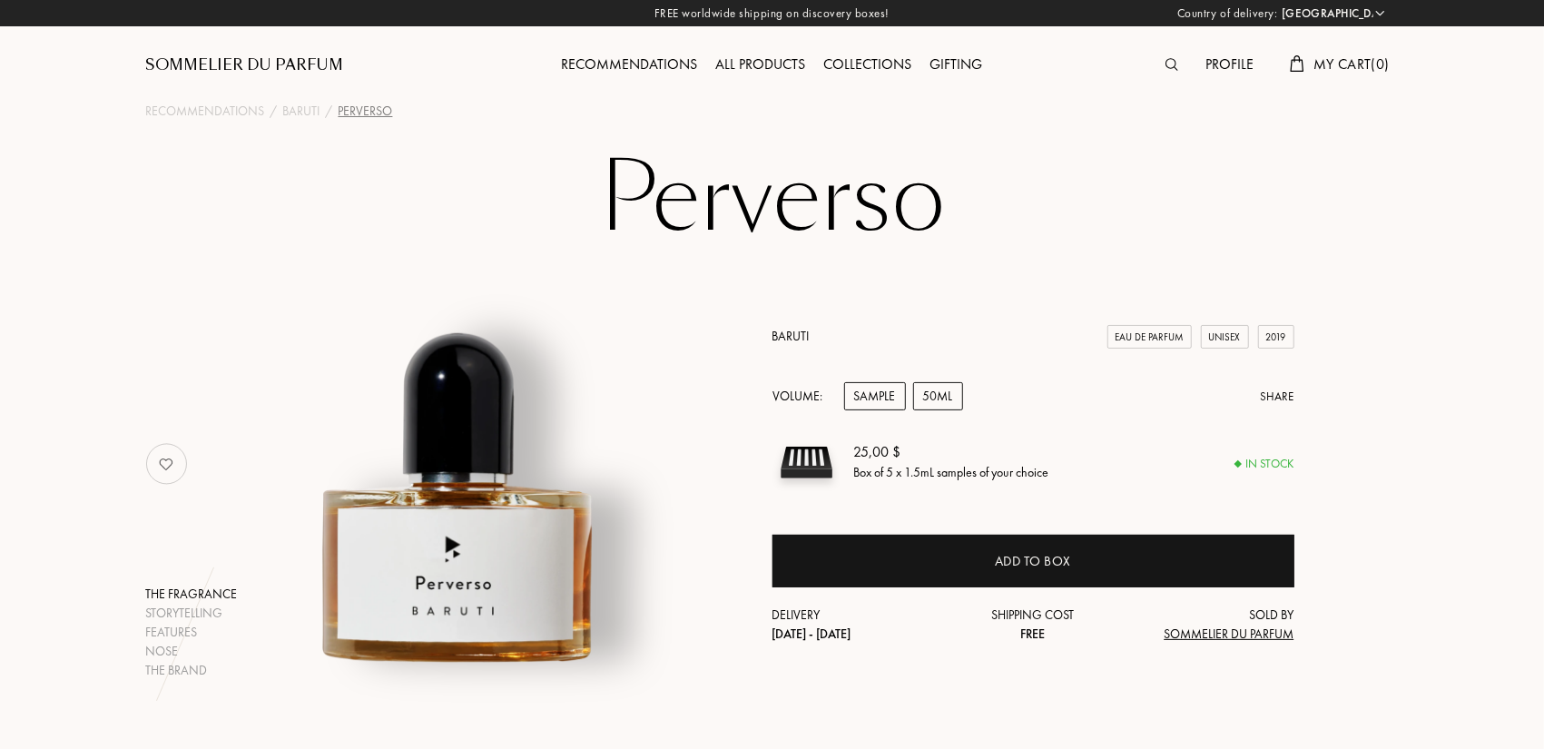
click at [939, 395] on div "50mL" at bounding box center [938, 396] width 50 height 28
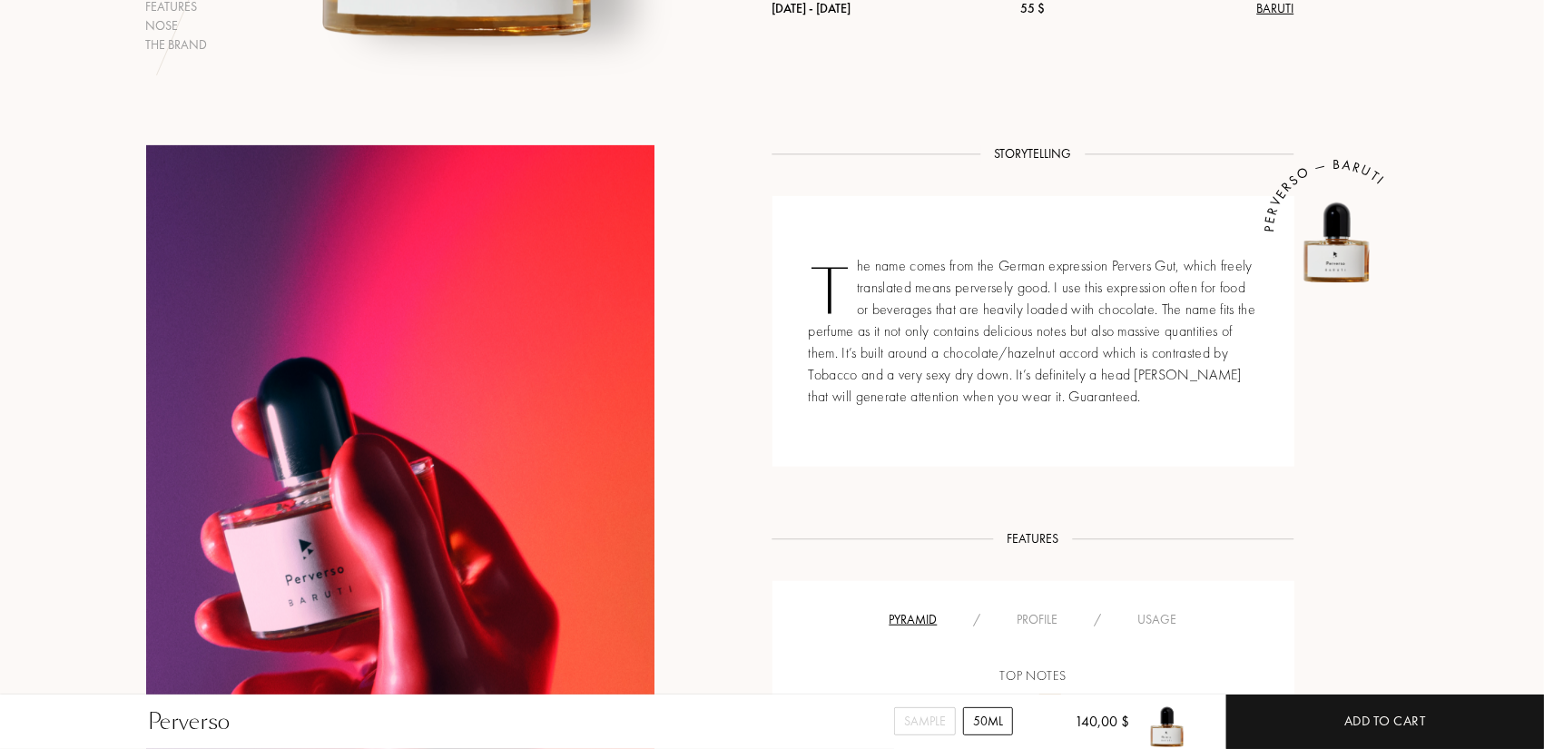
scroll to position [654, 0]
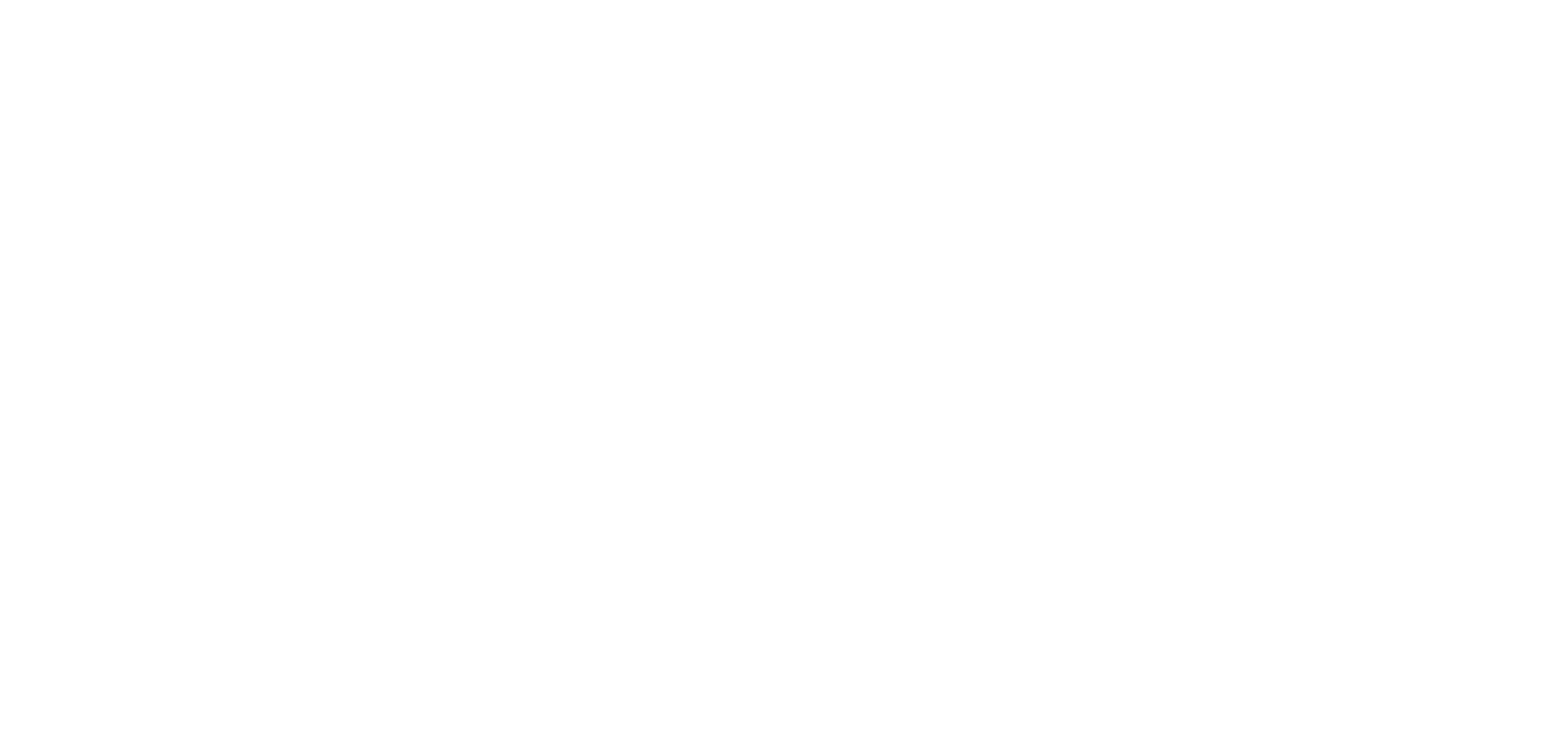
select select "US"
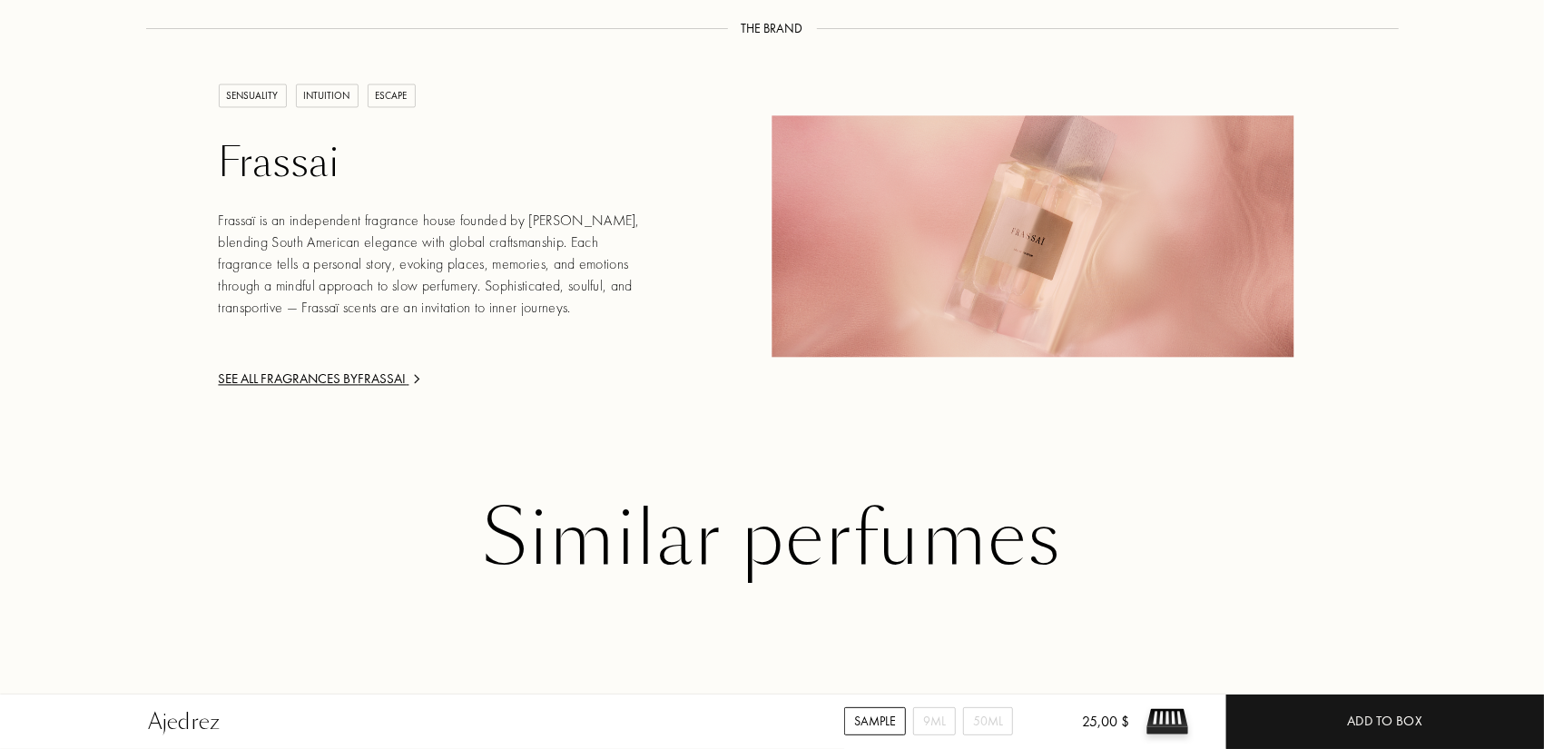
scroll to position [2280, 0]
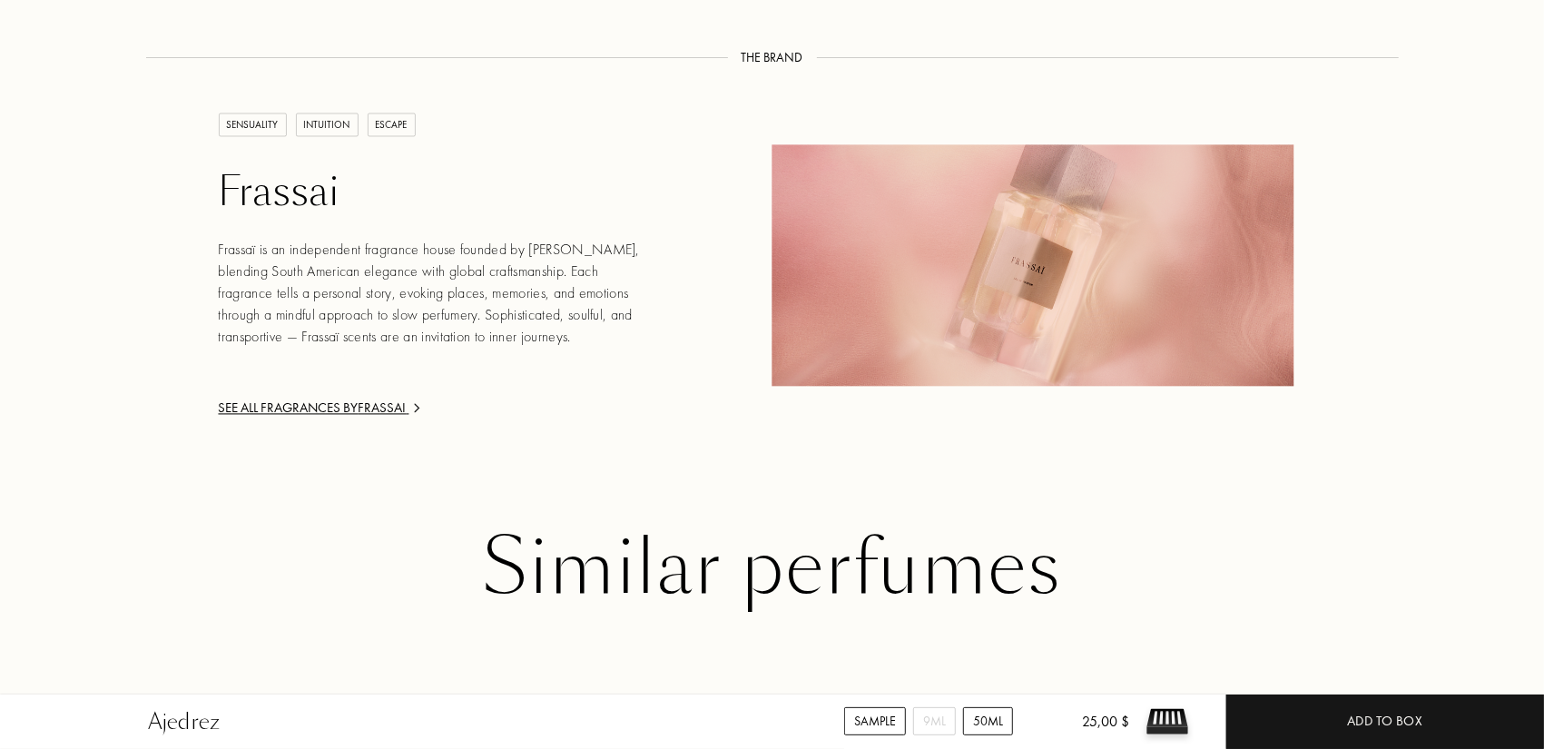
click at [989, 724] on div "50mL" at bounding box center [988, 721] width 50 height 28
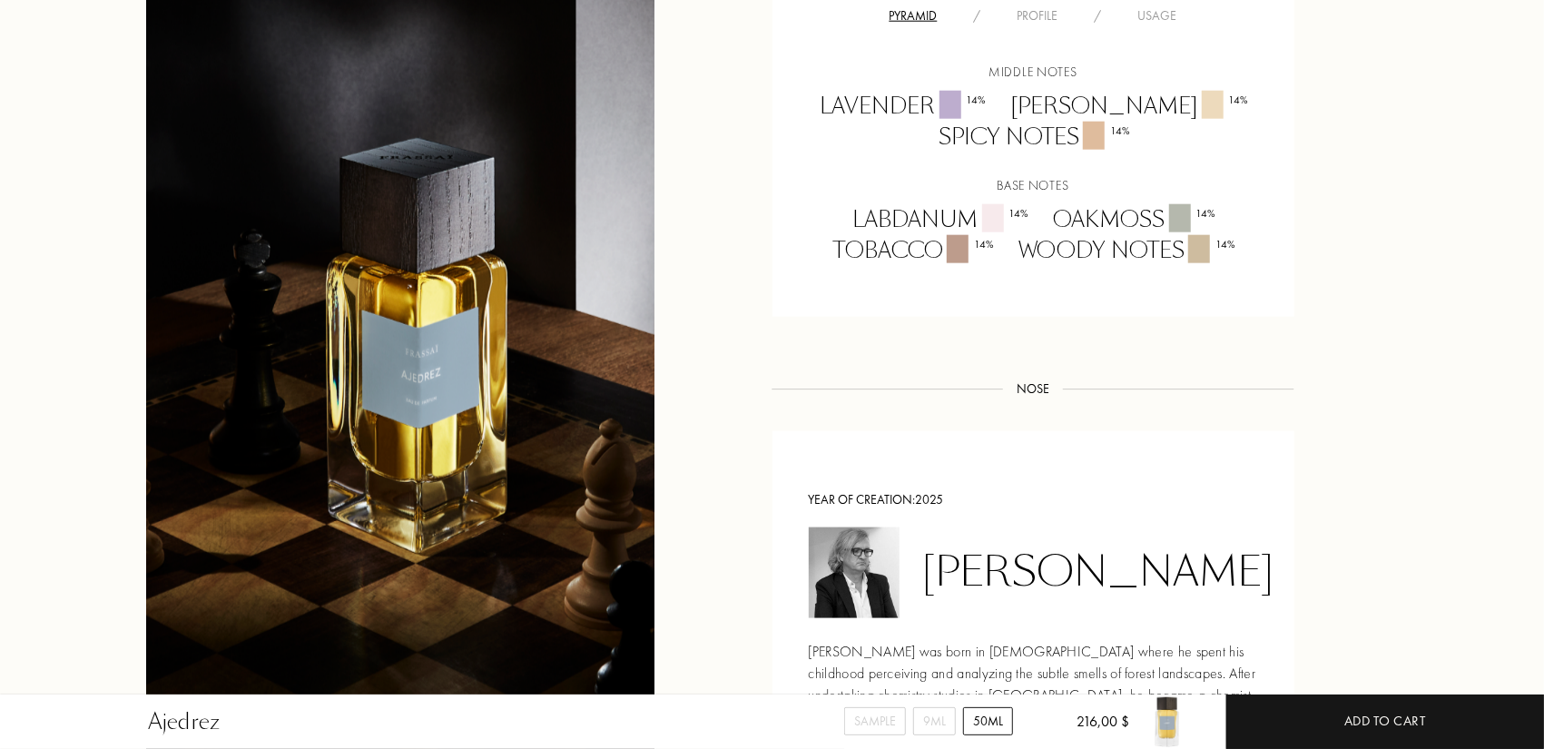
scroll to position [1191, 0]
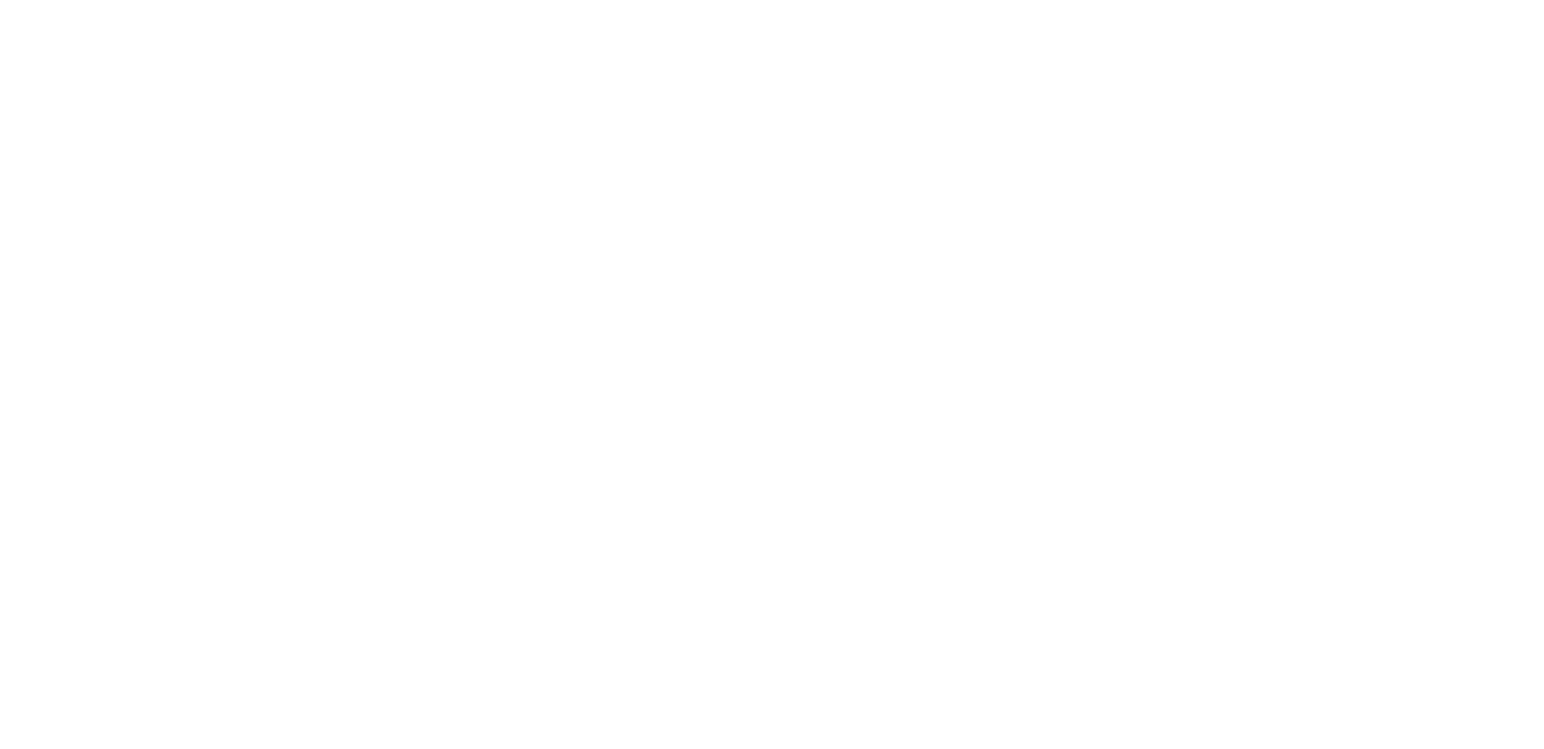
select select "US"
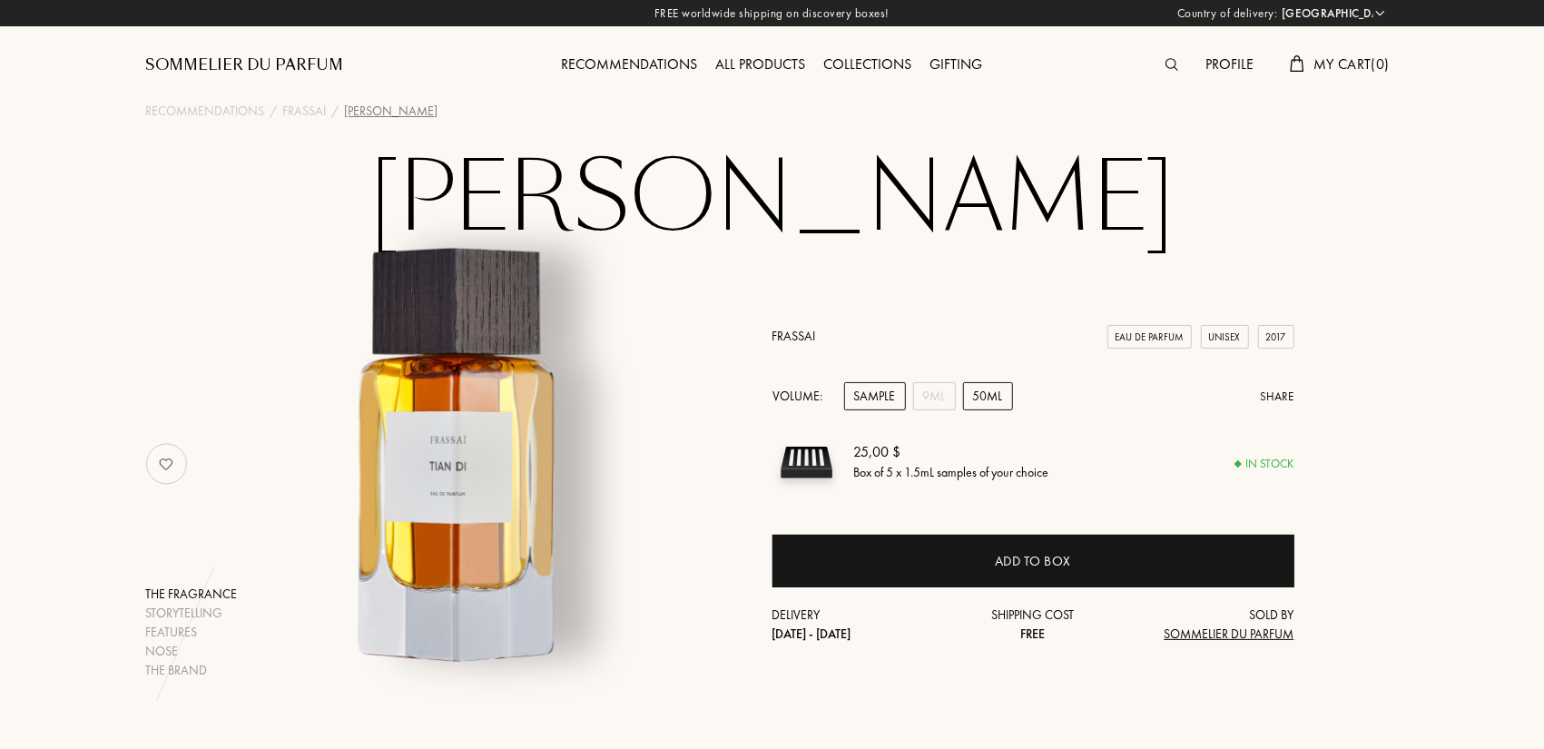
click at [991, 396] on div "50mL" at bounding box center [988, 396] width 50 height 28
click at [930, 404] on div "9mL" at bounding box center [934, 396] width 43 height 28
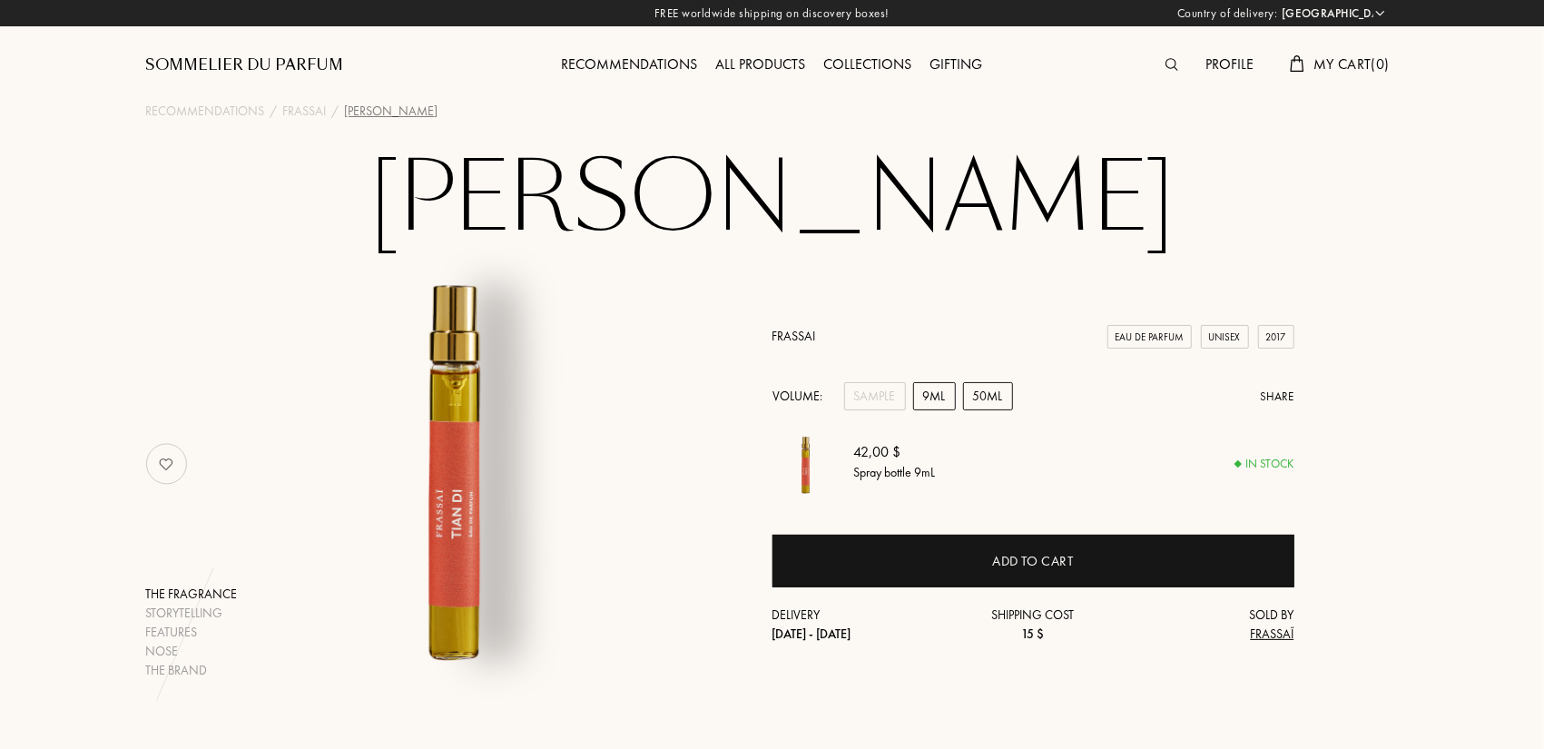
click at [974, 402] on div "50mL" at bounding box center [988, 396] width 50 height 28
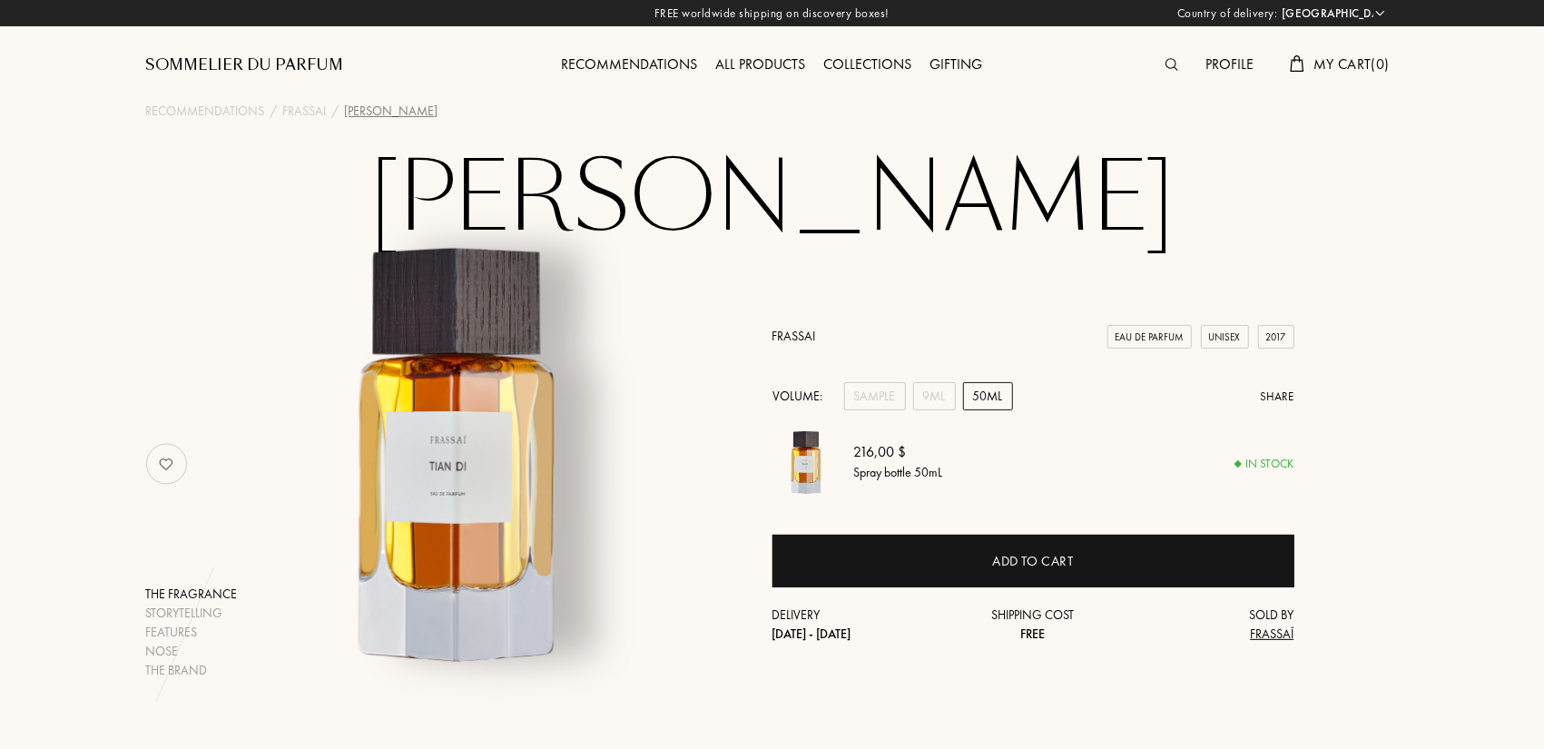
click at [777, 337] on link "Frassai" at bounding box center [794, 336] width 44 height 16
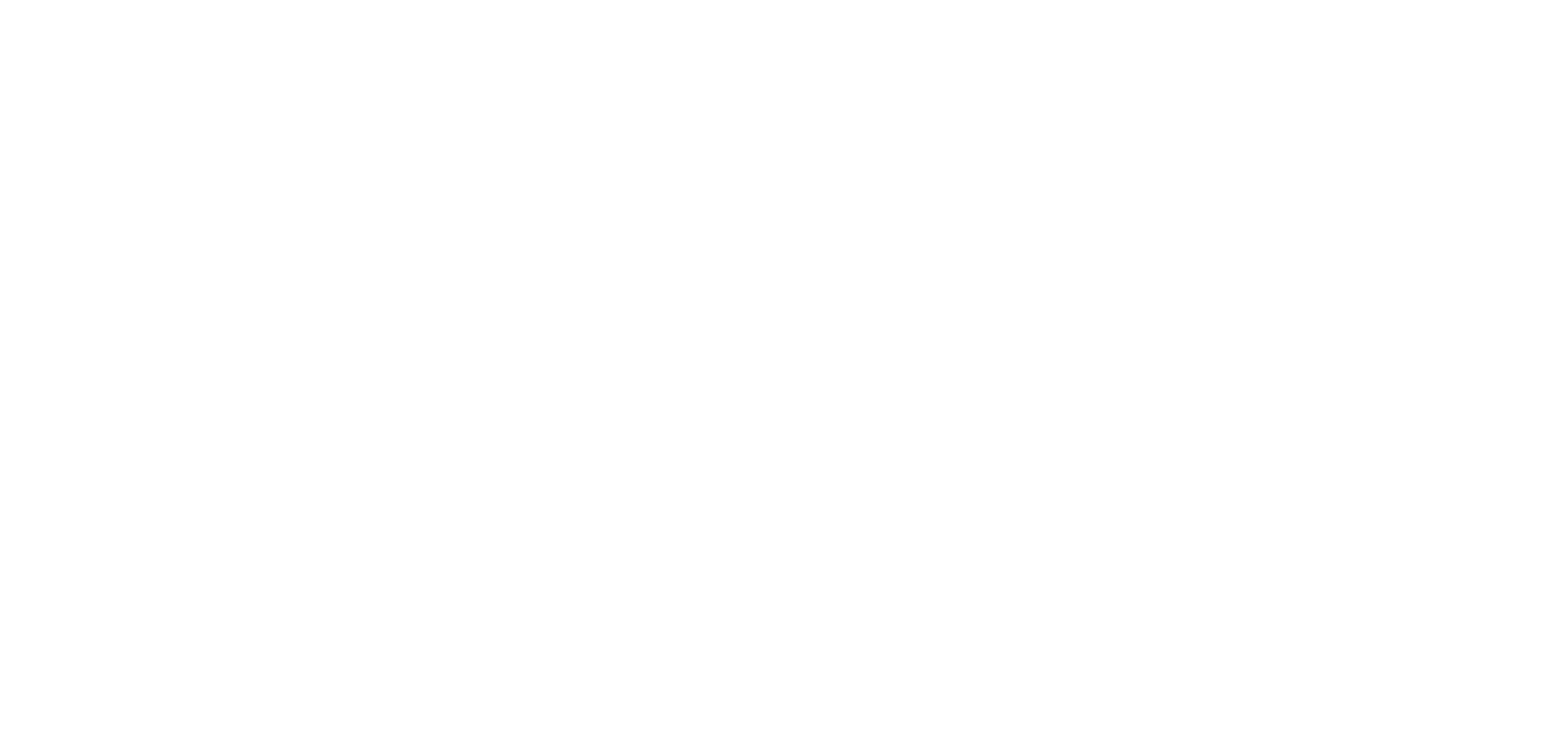
select select "US"
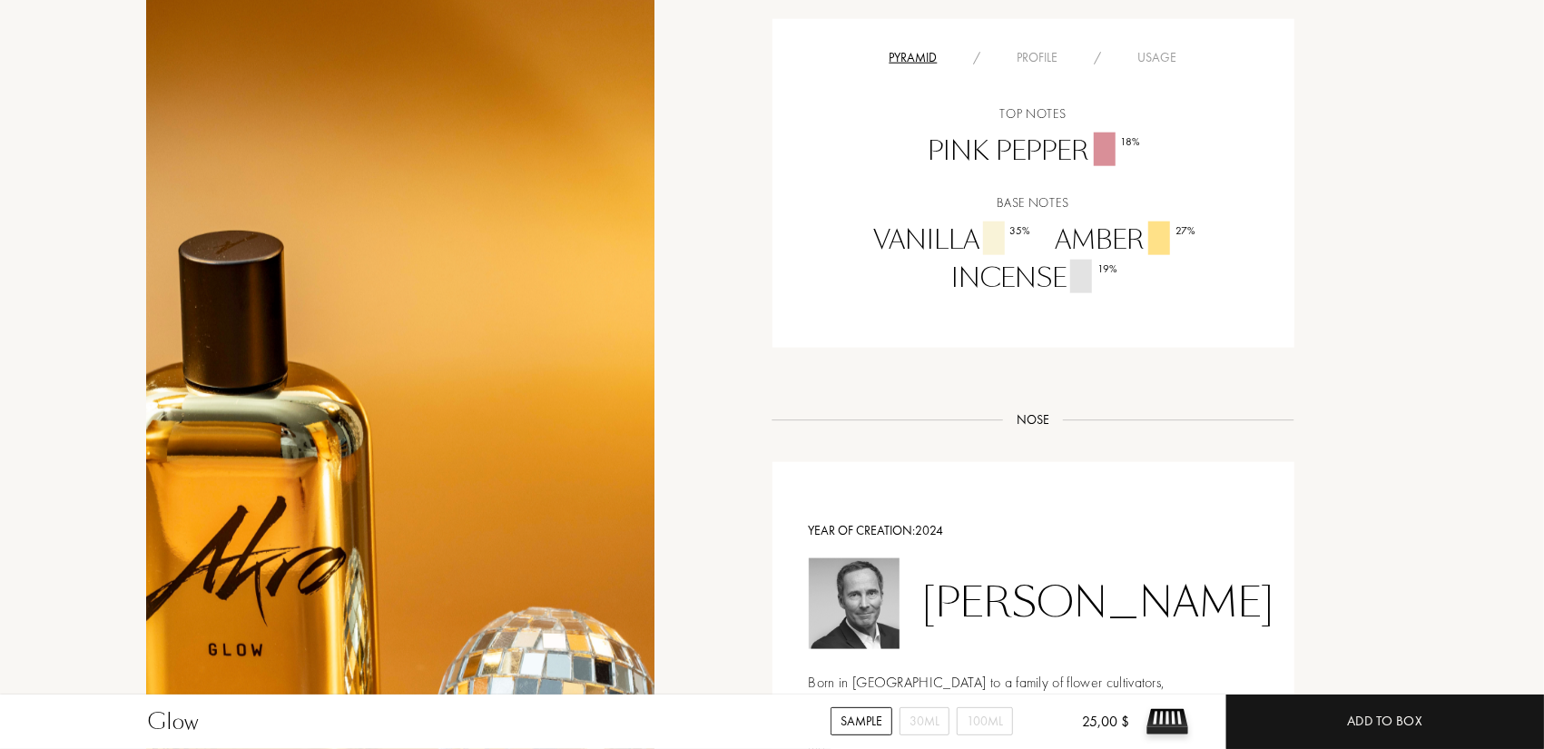
scroll to position [1725, 0]
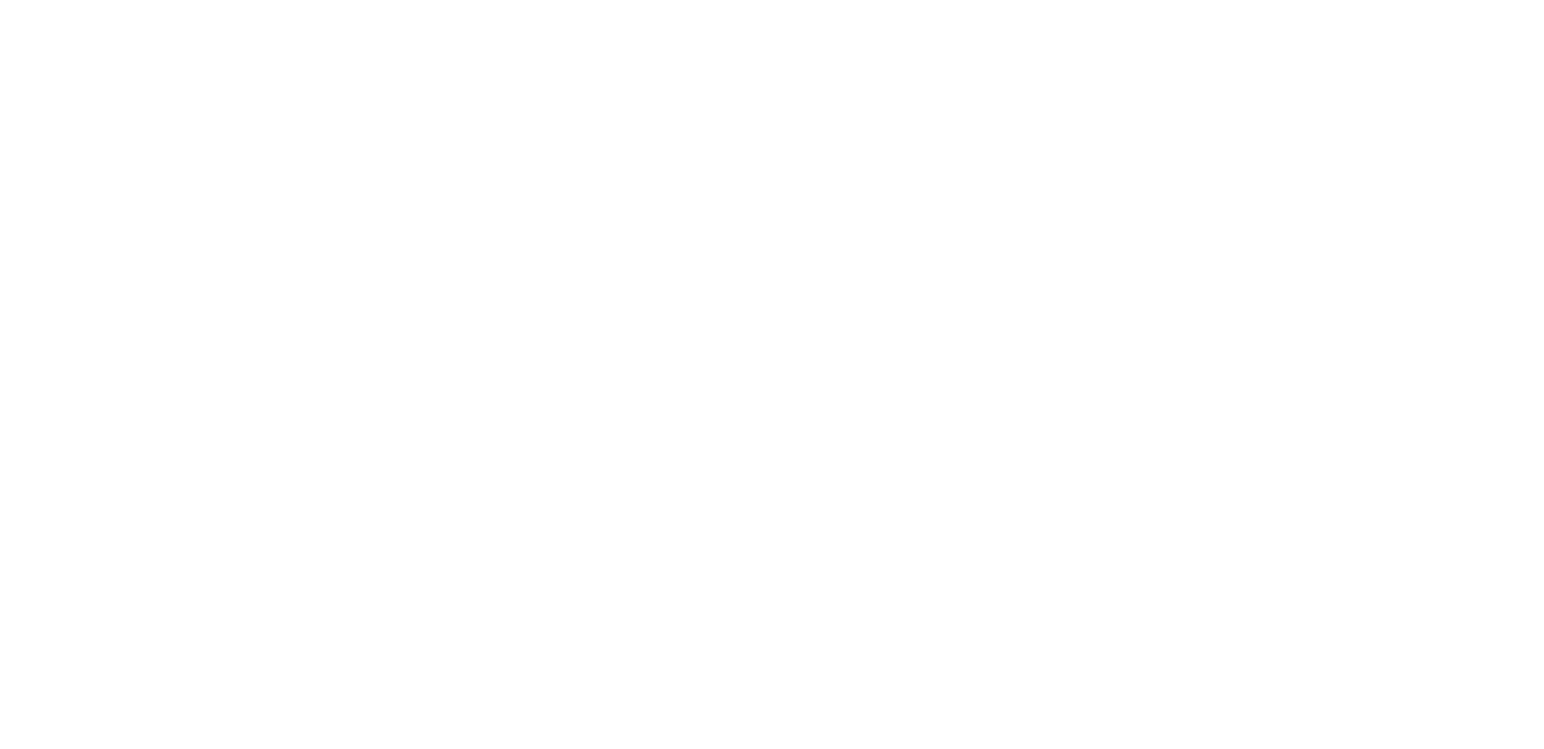
select select "US"
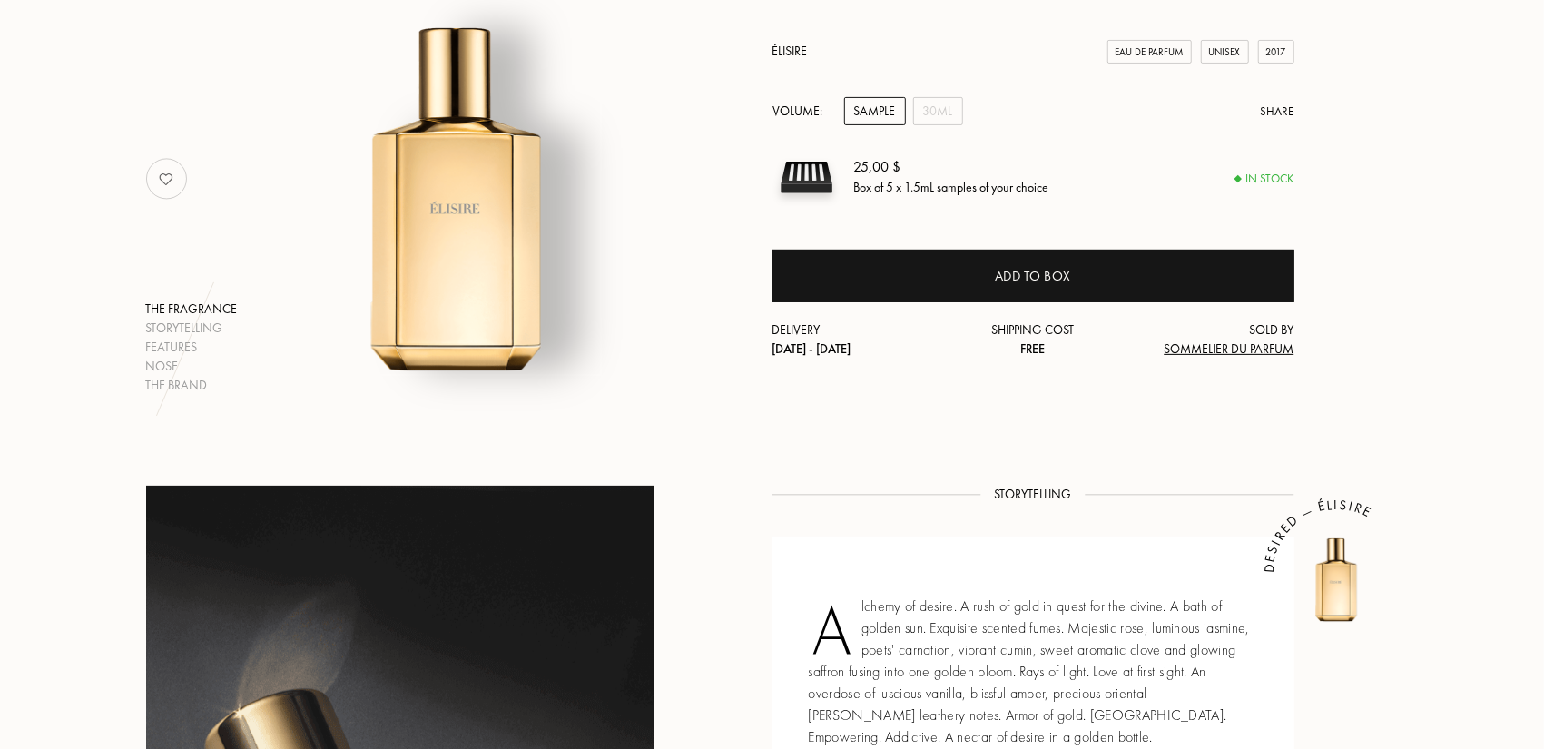
scroll to position [182, 0]
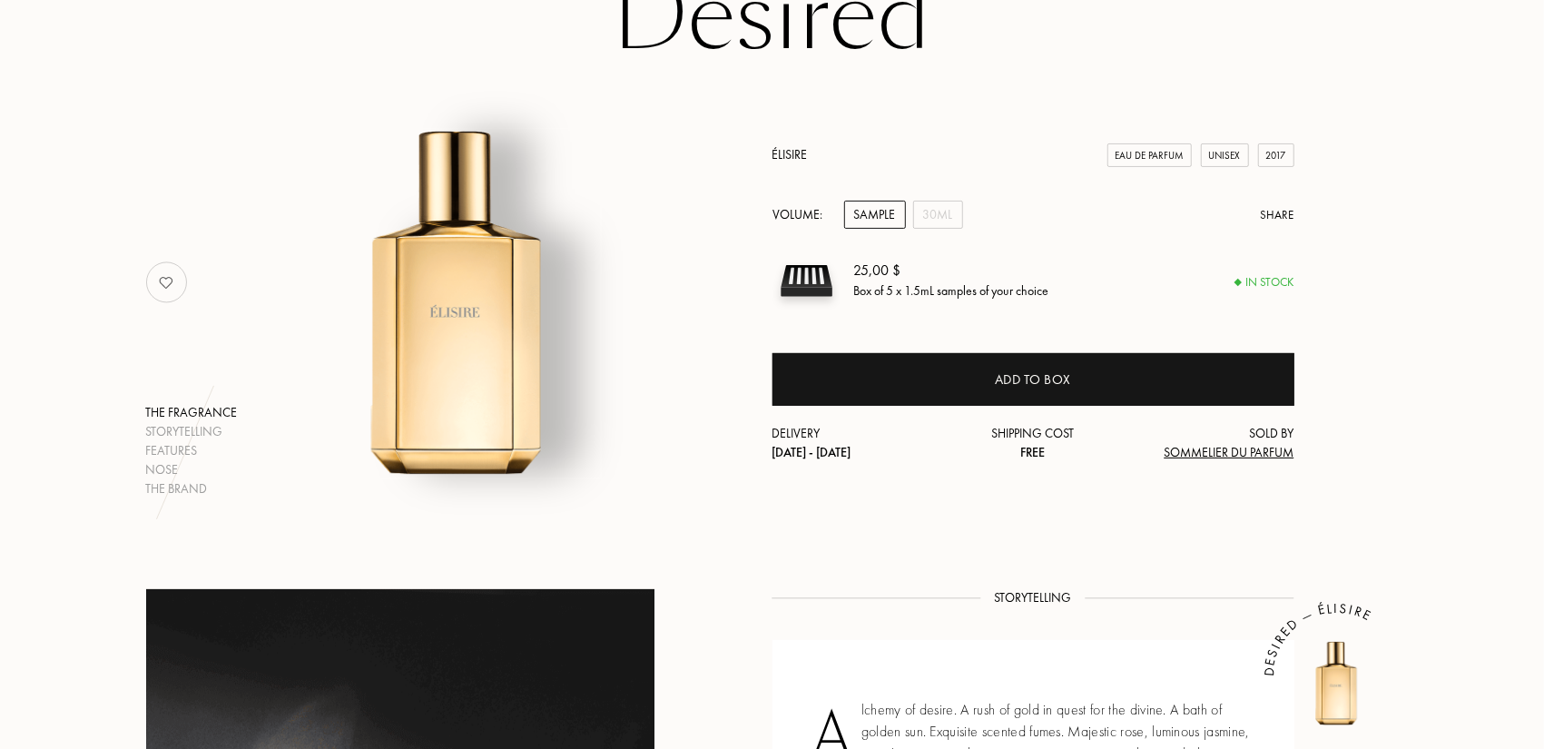
click at [799, 164] on div "Élisire Eau de Parfum Unisex 2017 Volume: Sample 30mL Share 25,00 $ Box of 5 x …" at bounding box center [1033, 303] width 522 height 317
click at [796, 161] on link "Élisire" at bounding box center [789, 154] width 35 height 16
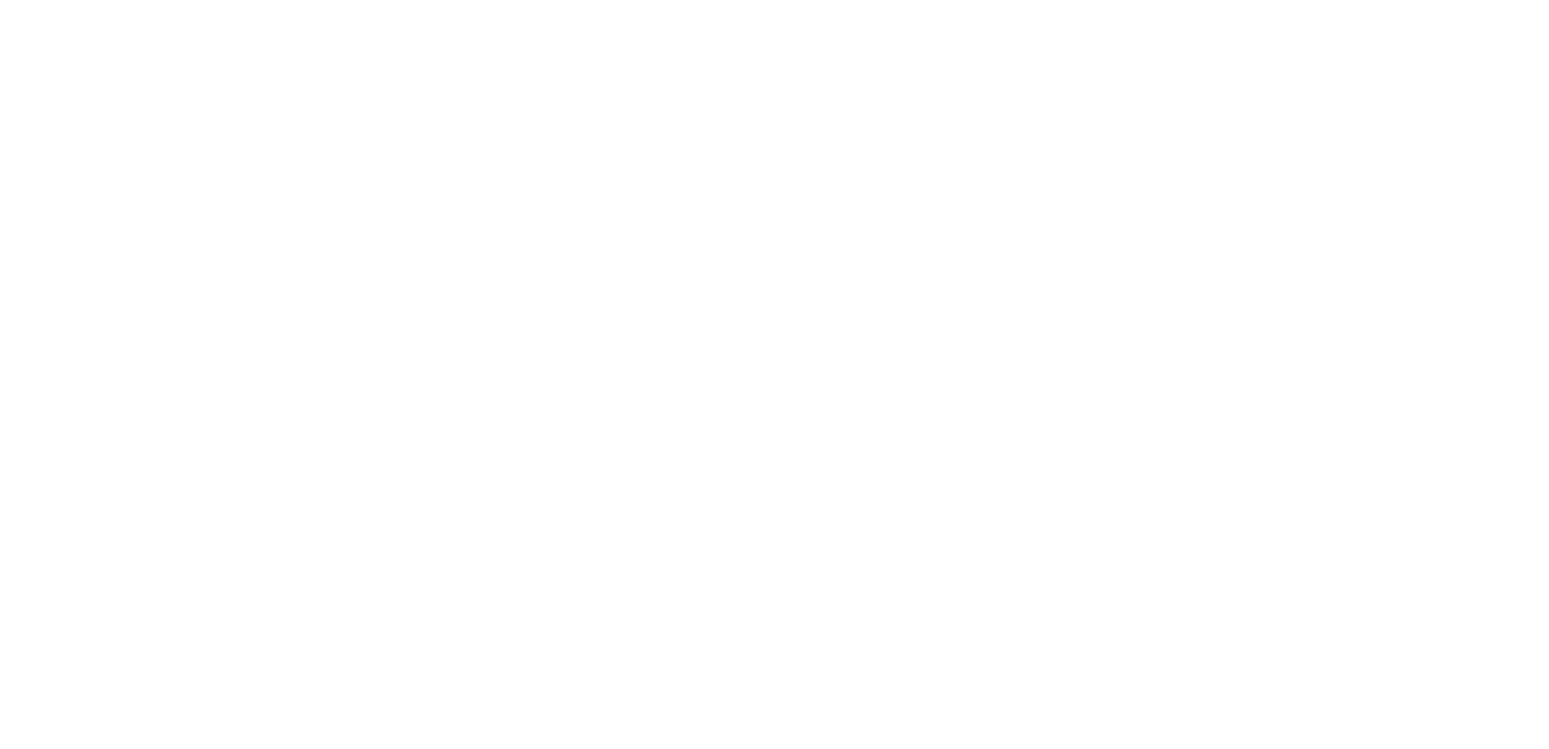
select select "US"
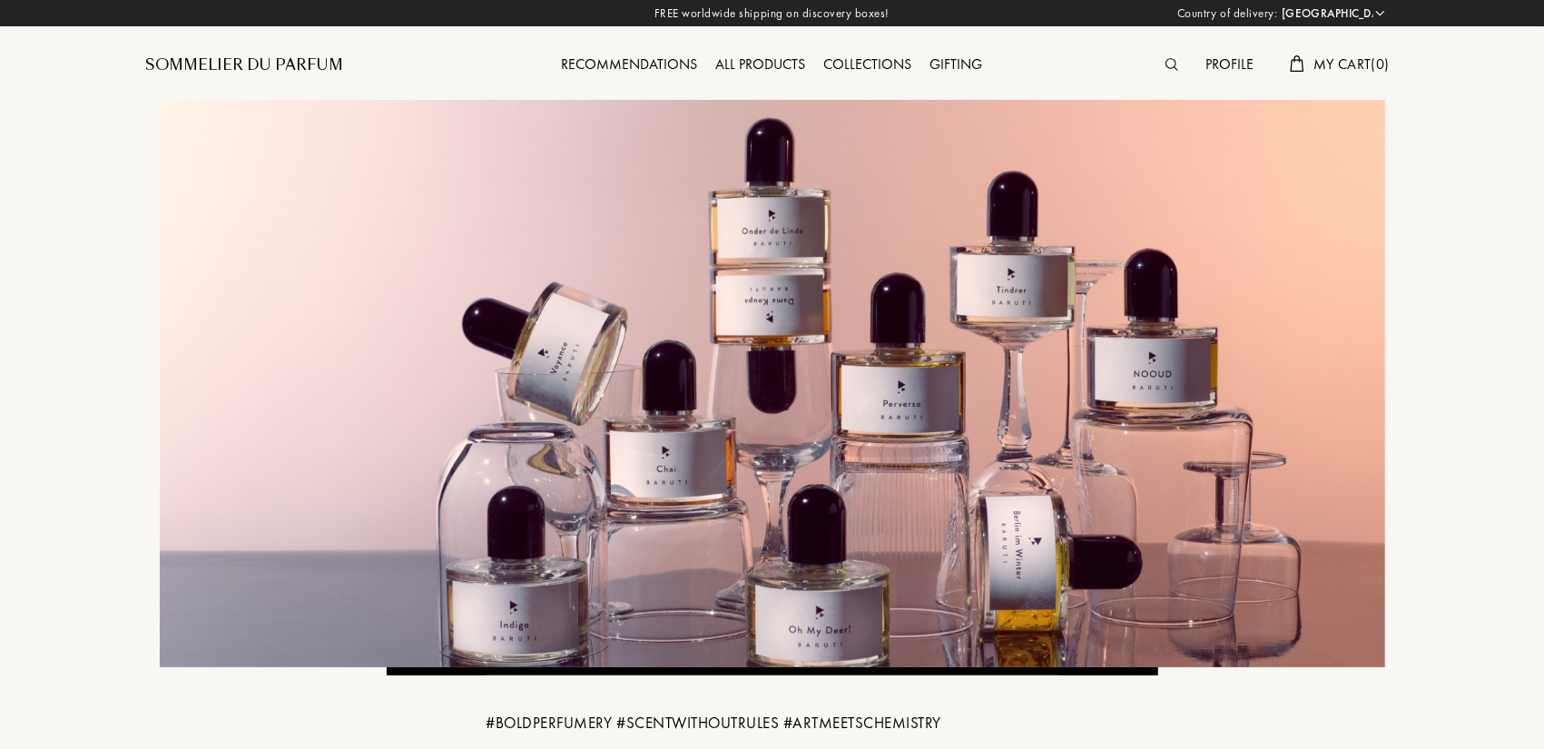
scroll to position [91, 0]
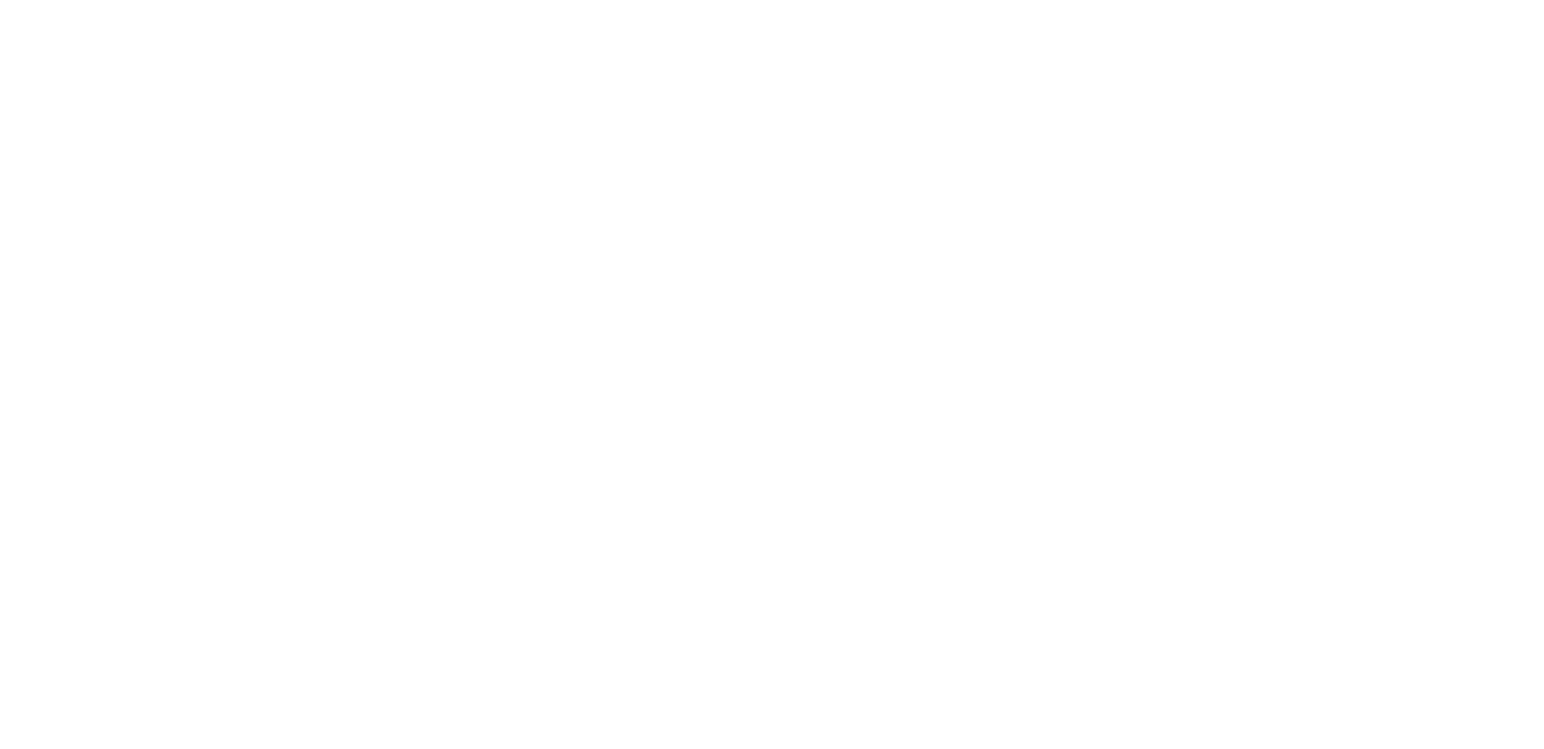
select select "US"
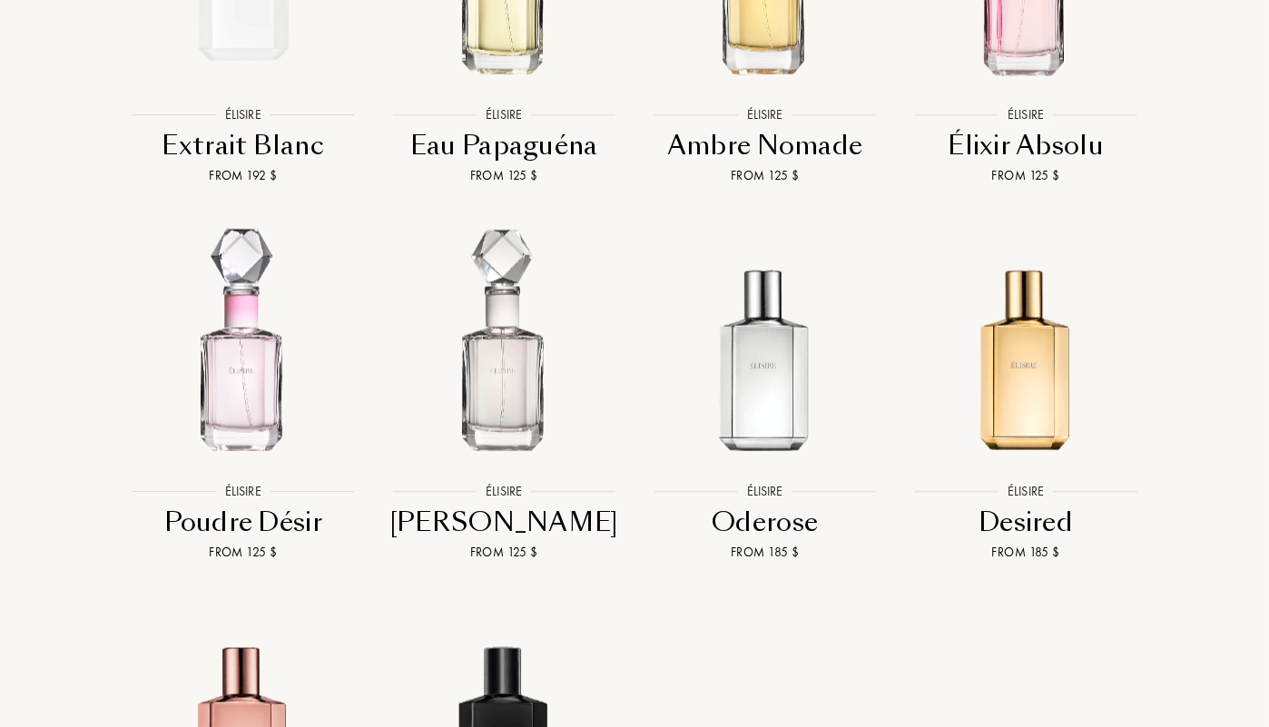
scroll to position [2160, 0]
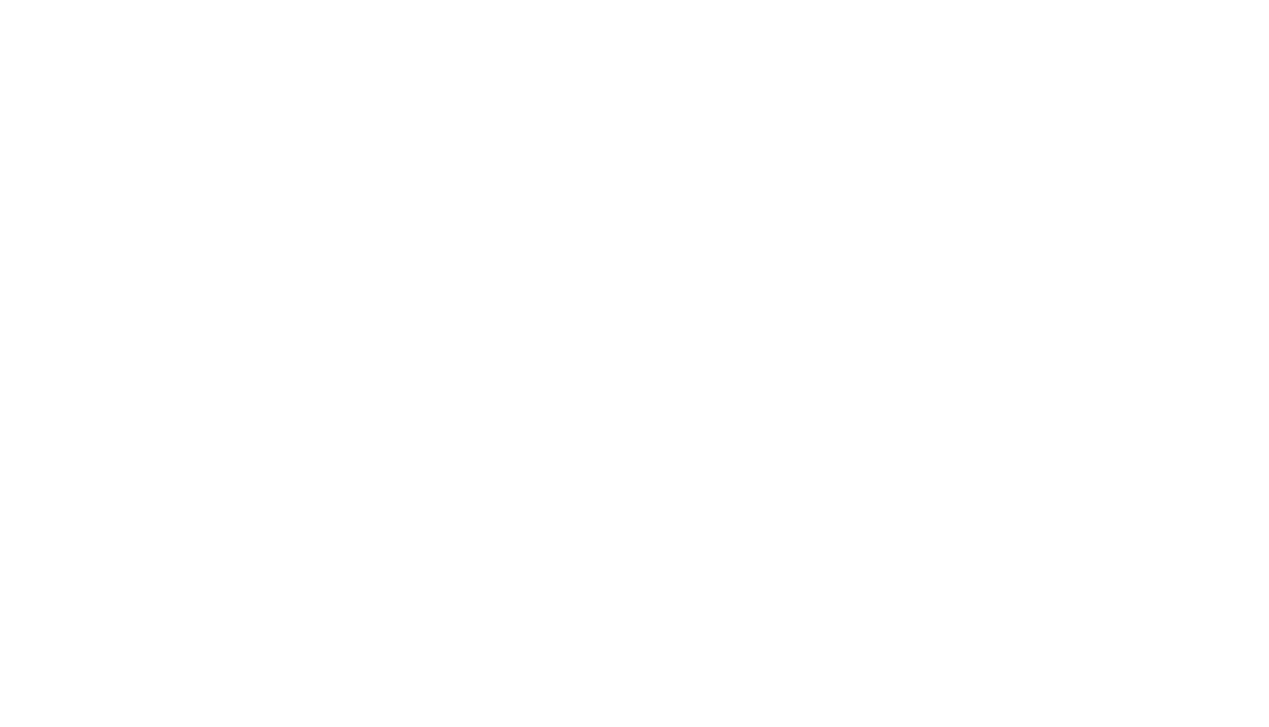
select select "US"
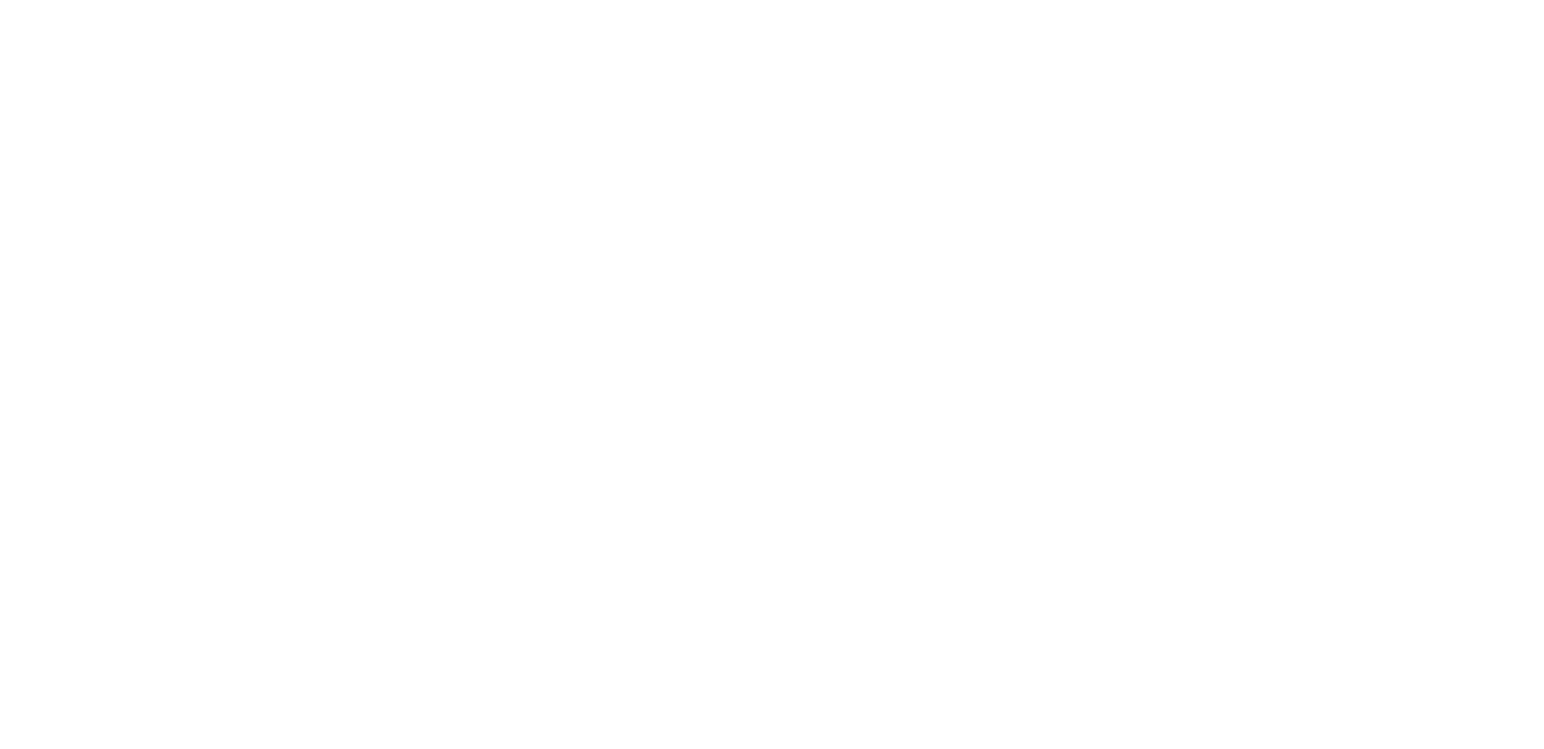
select select "US"
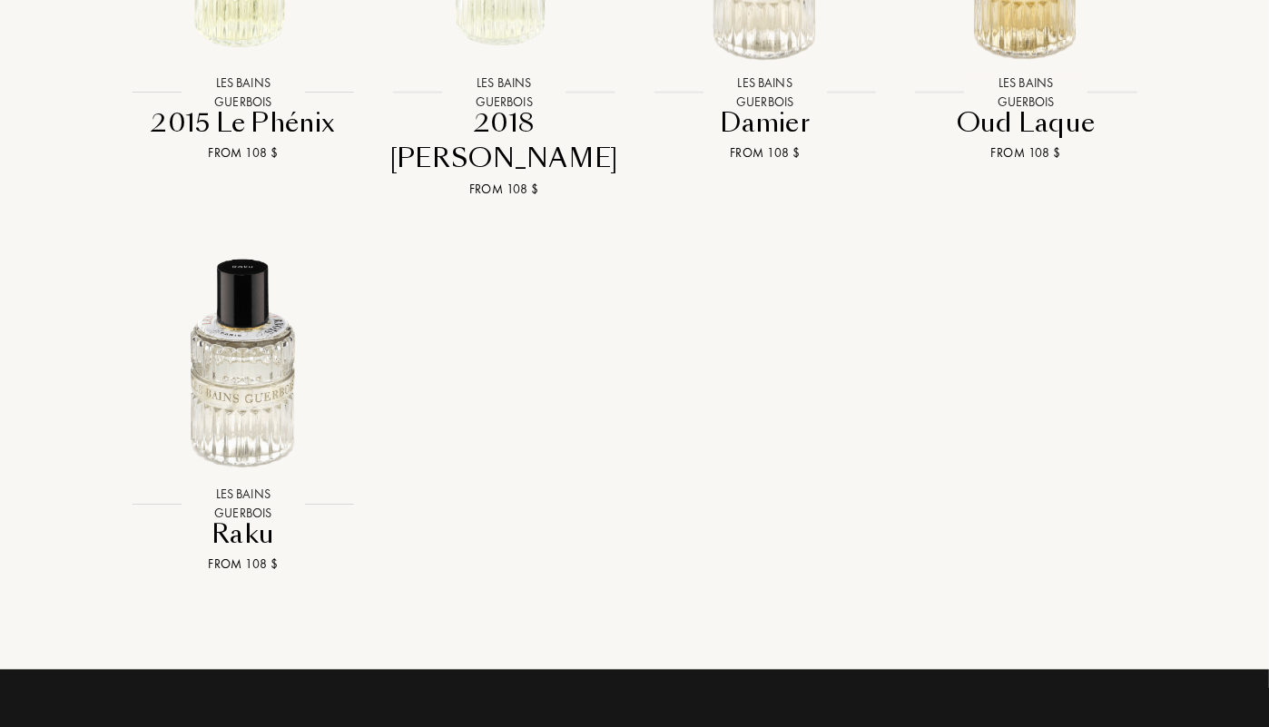
scroll to position [2541, 0]
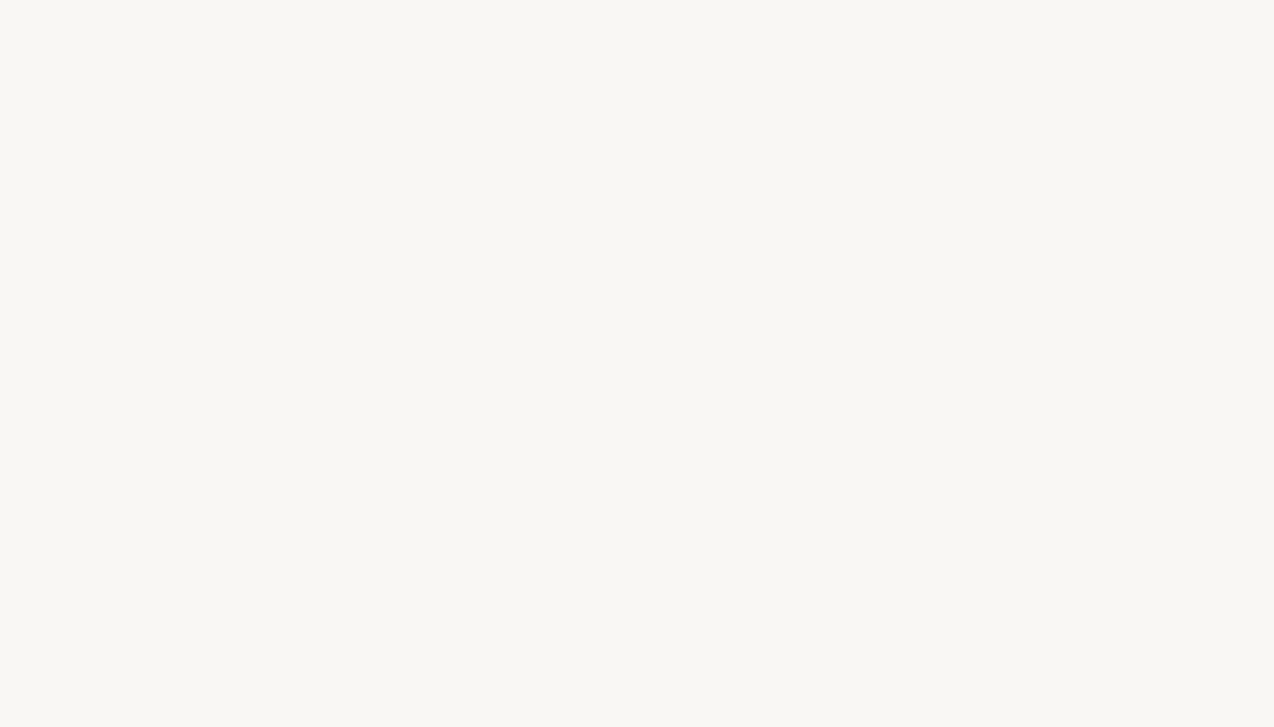
select select "US"
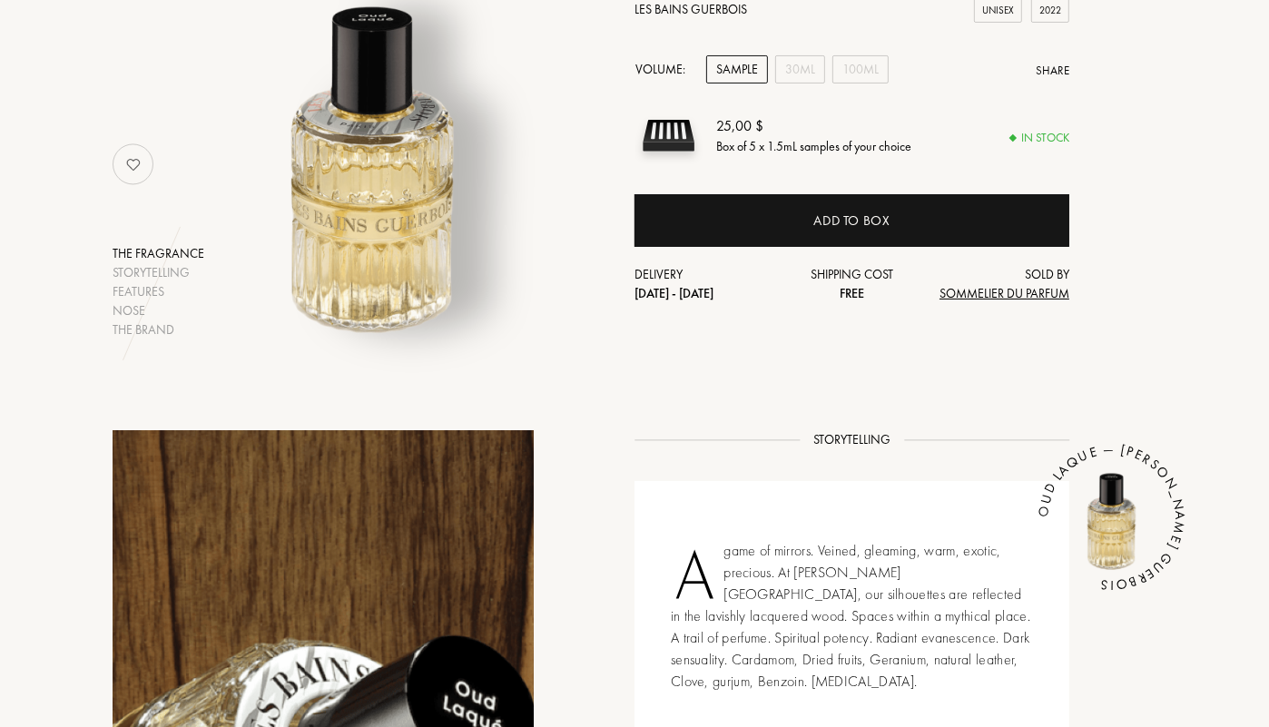
scroll to position [182, 0]
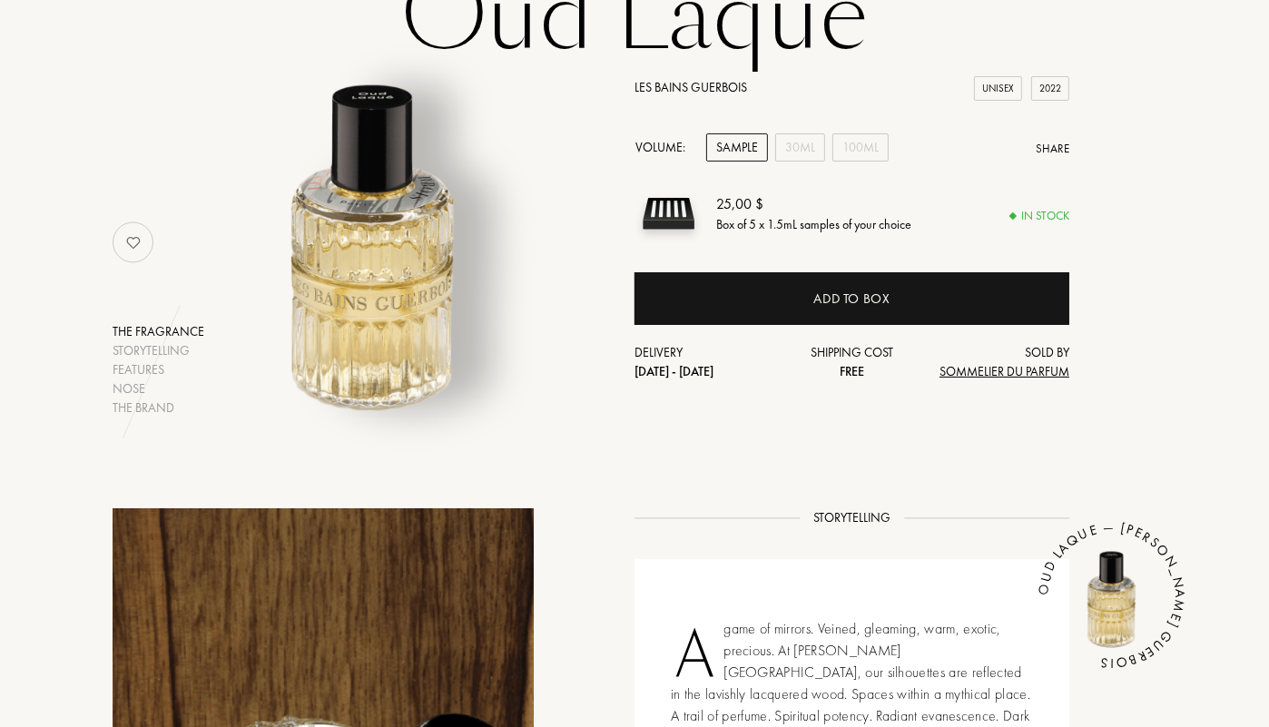
click at [875, 185] on div "Les Bains Guerbois Unisex 2022 Volume: Sample 30mL 100mL Share 25,00 $ Box of 5…" at bounding box center [851, 229] width 435 height 303
click at [875, 162] on div "100mL" at bounding box center [860, 147] width 56 height 28
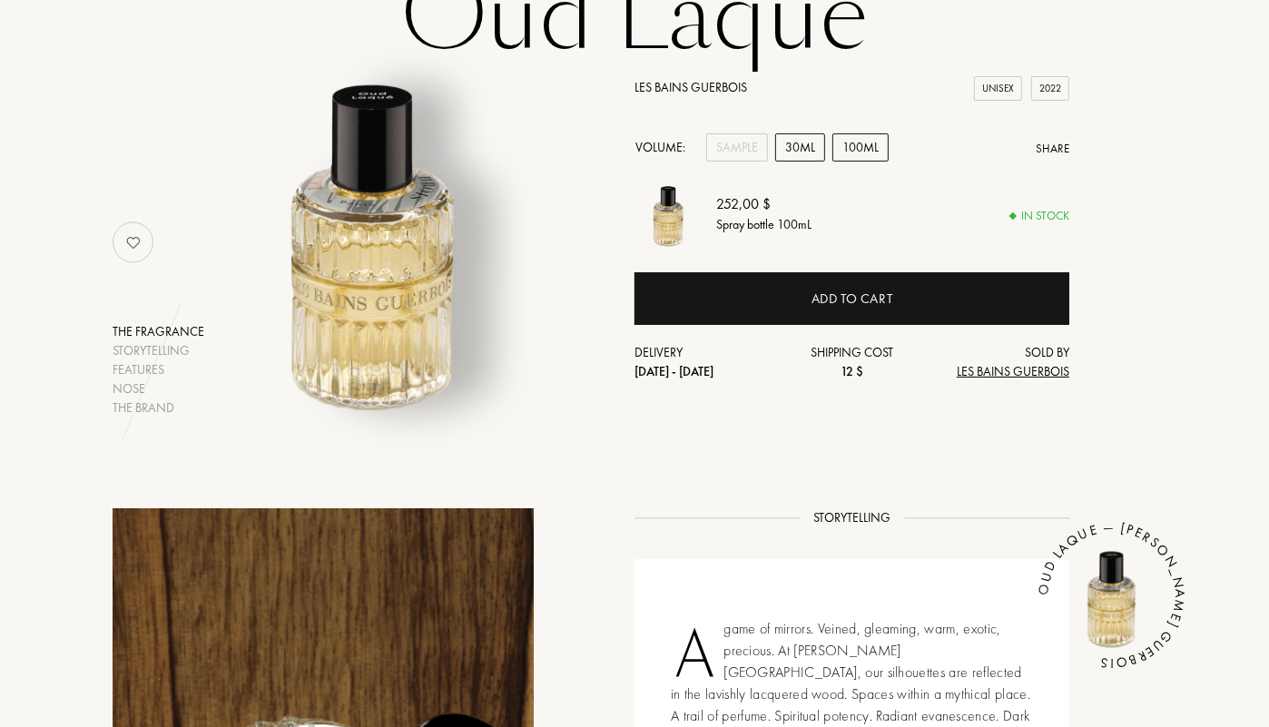
click at [802, 162] on div "30mL" at bounding box center [800, 147] width 50 height 28
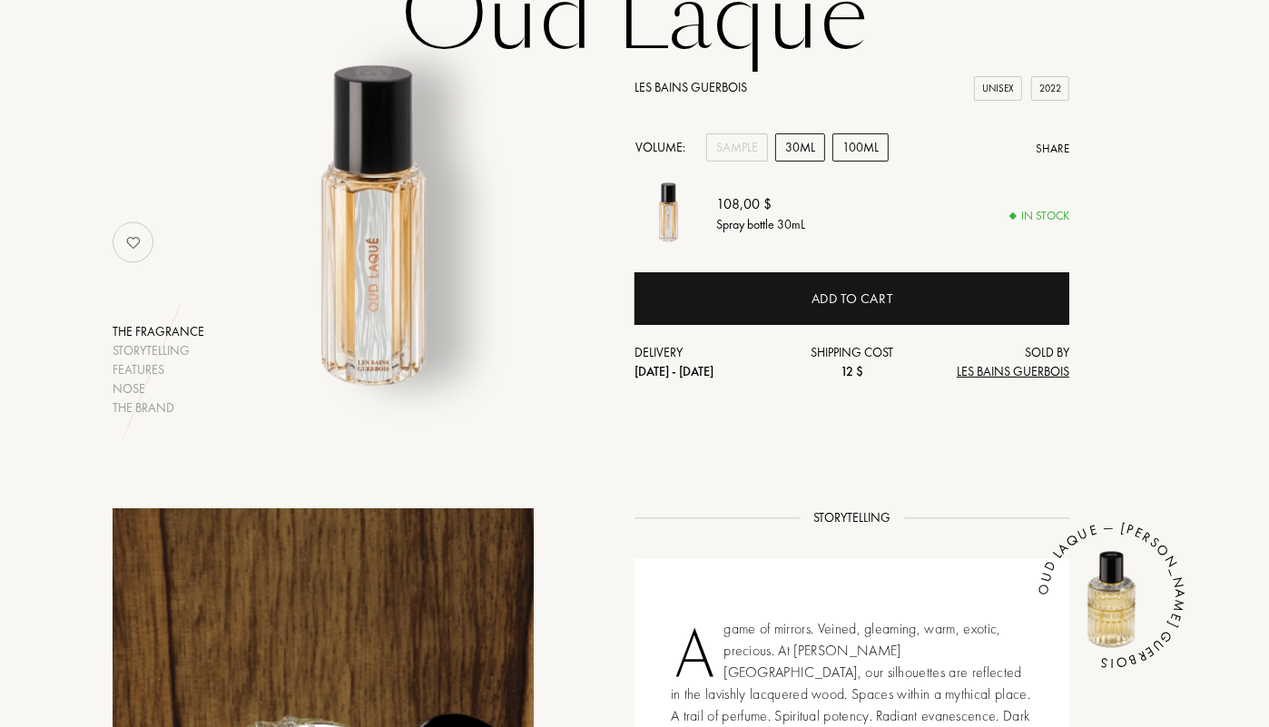
click at [867, 162] on div "100mL" at bounding box center [860, 147] width 56 height 28
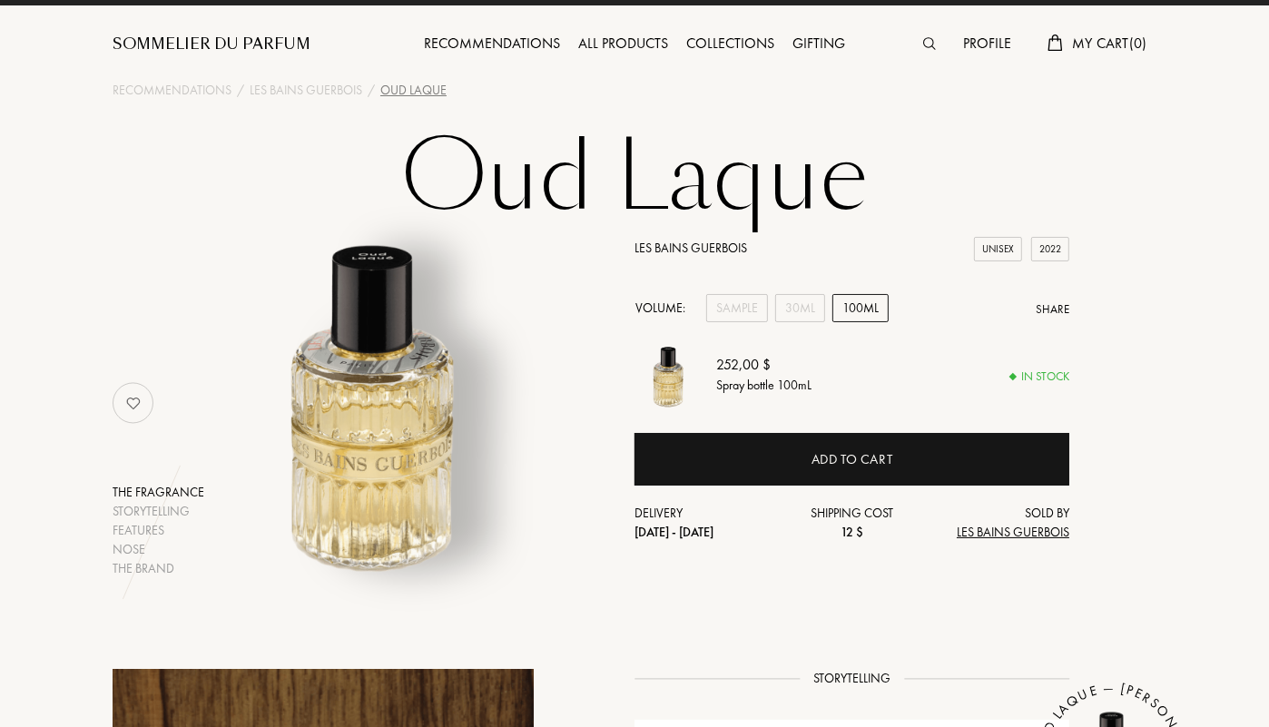
scroll to position [0, 0]
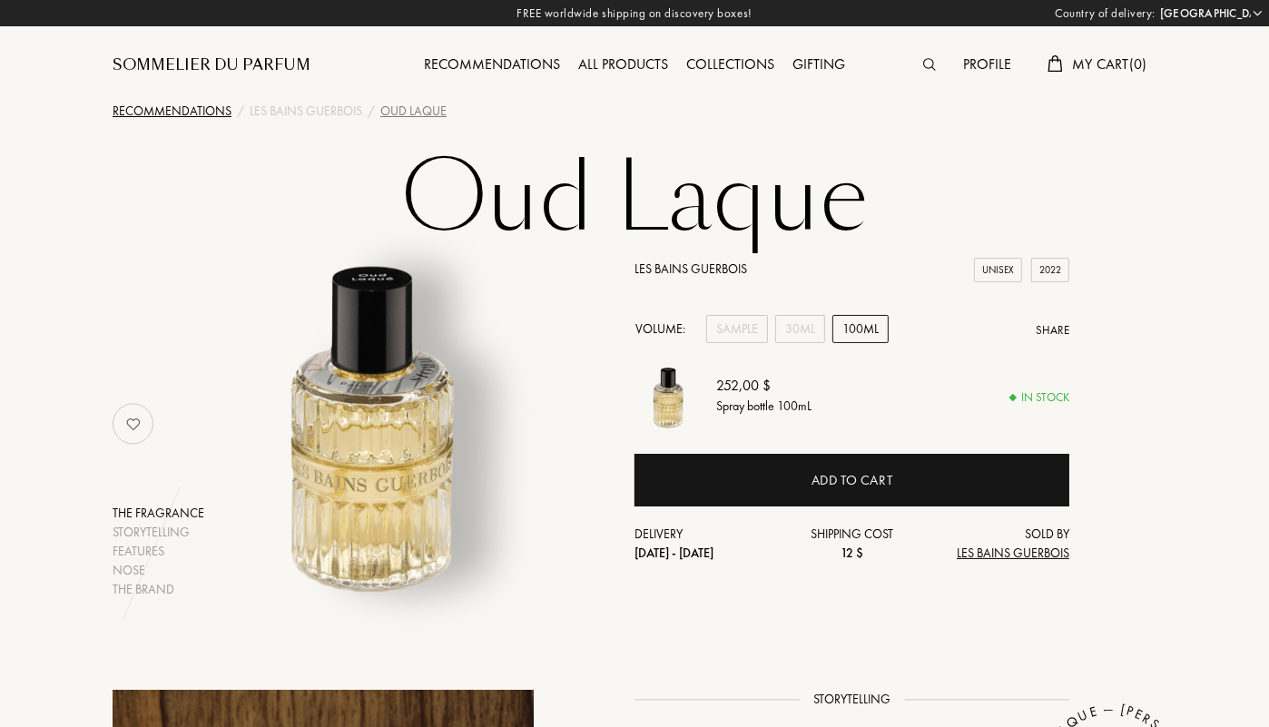
click at [116, 112] on div "Recommendations" at bounding box center [172, 111] width 119 height 19
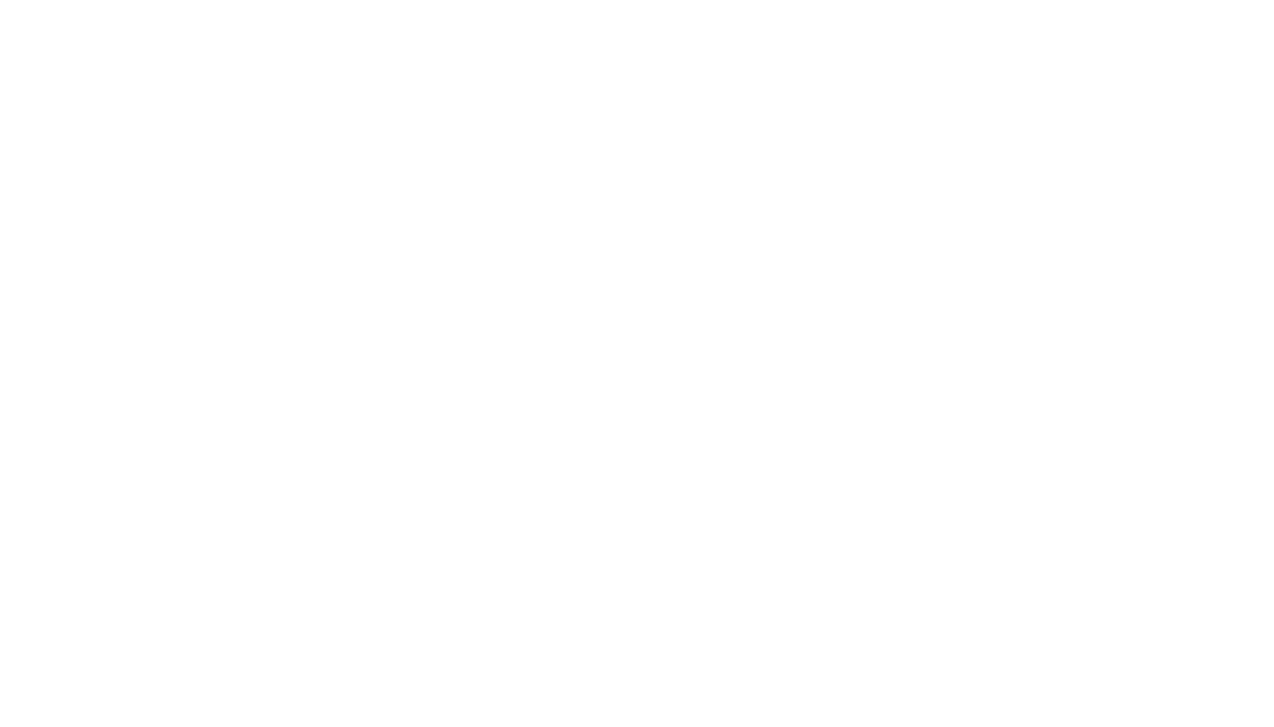
select select "US"
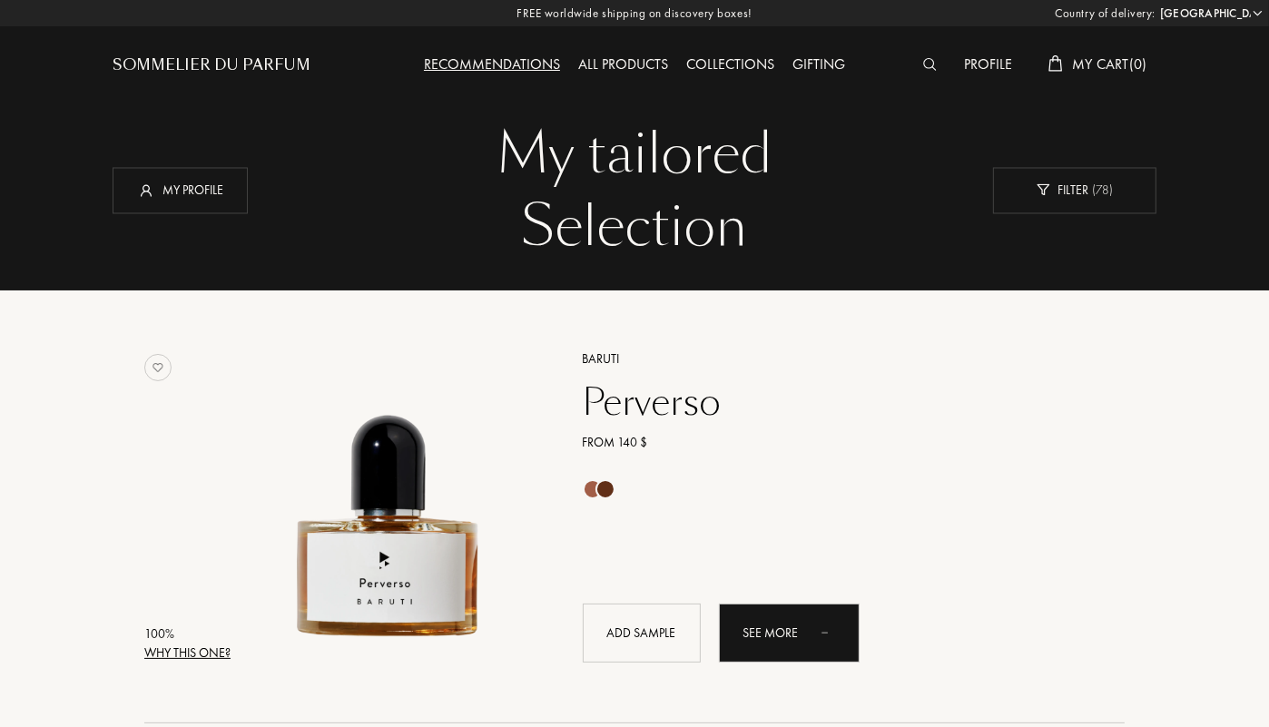
drag, startPoint x: 953, startPoint y: 463, endPoint x: 752, endPoint y: 11, distance: 494.5
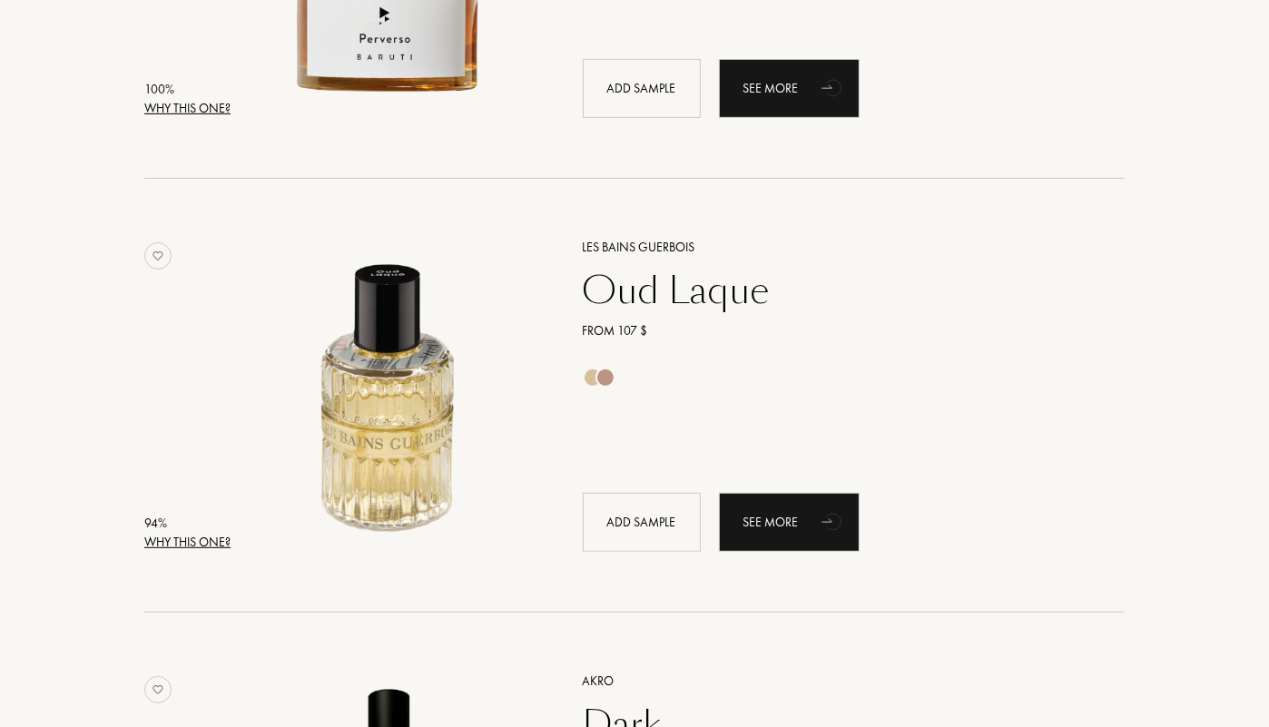
scroll to position [1180, 0]
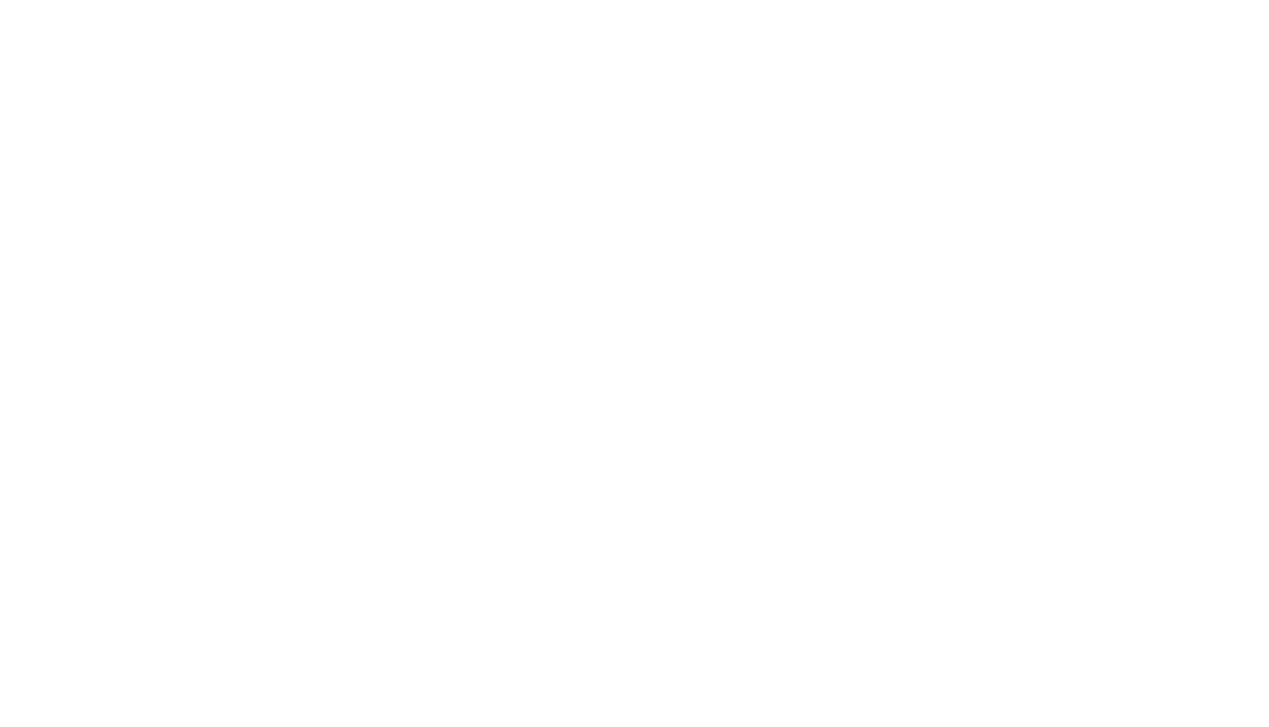
select select "US"
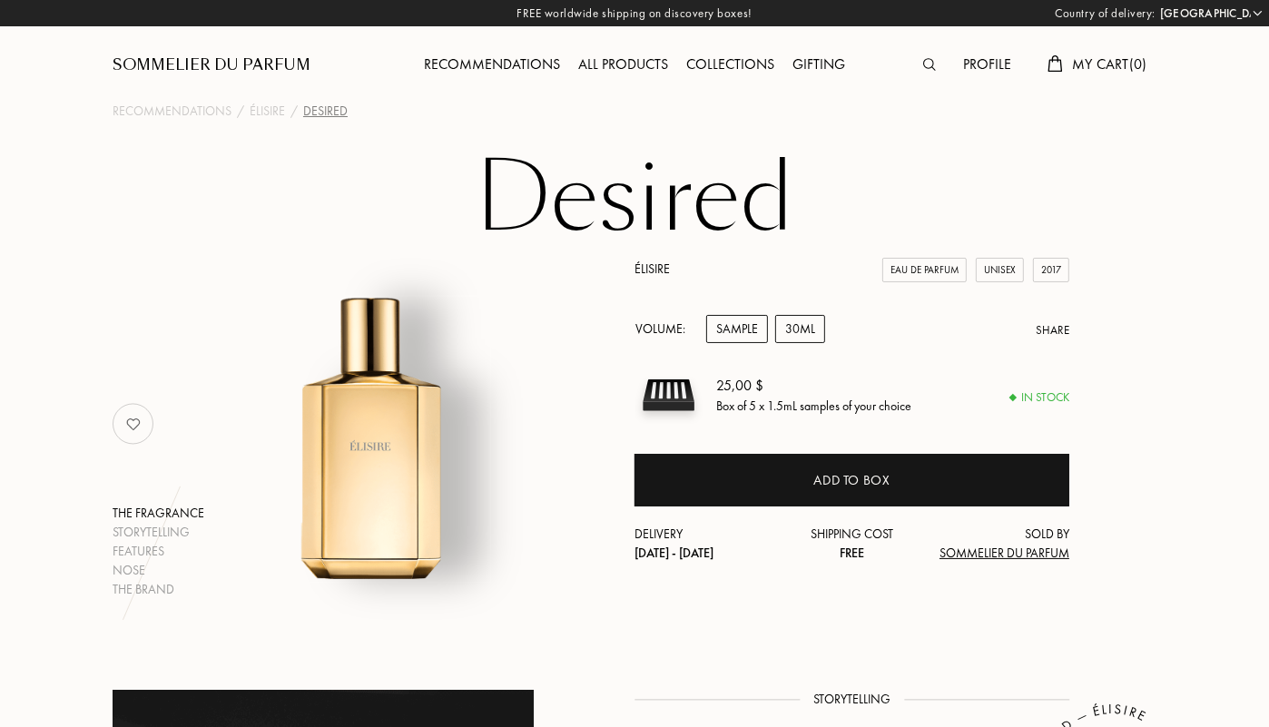
click at [800, 343] on div "30mL" at bounding box center [800, 329] width 50 height 28
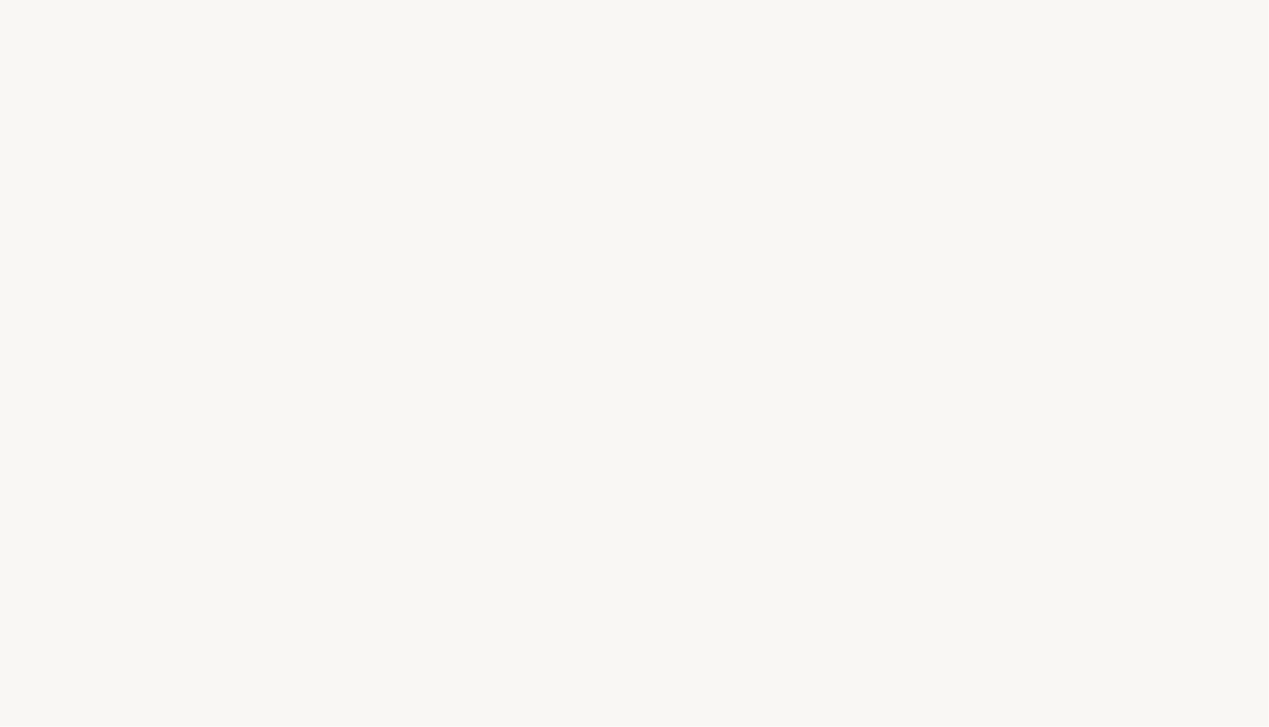
select select "US"
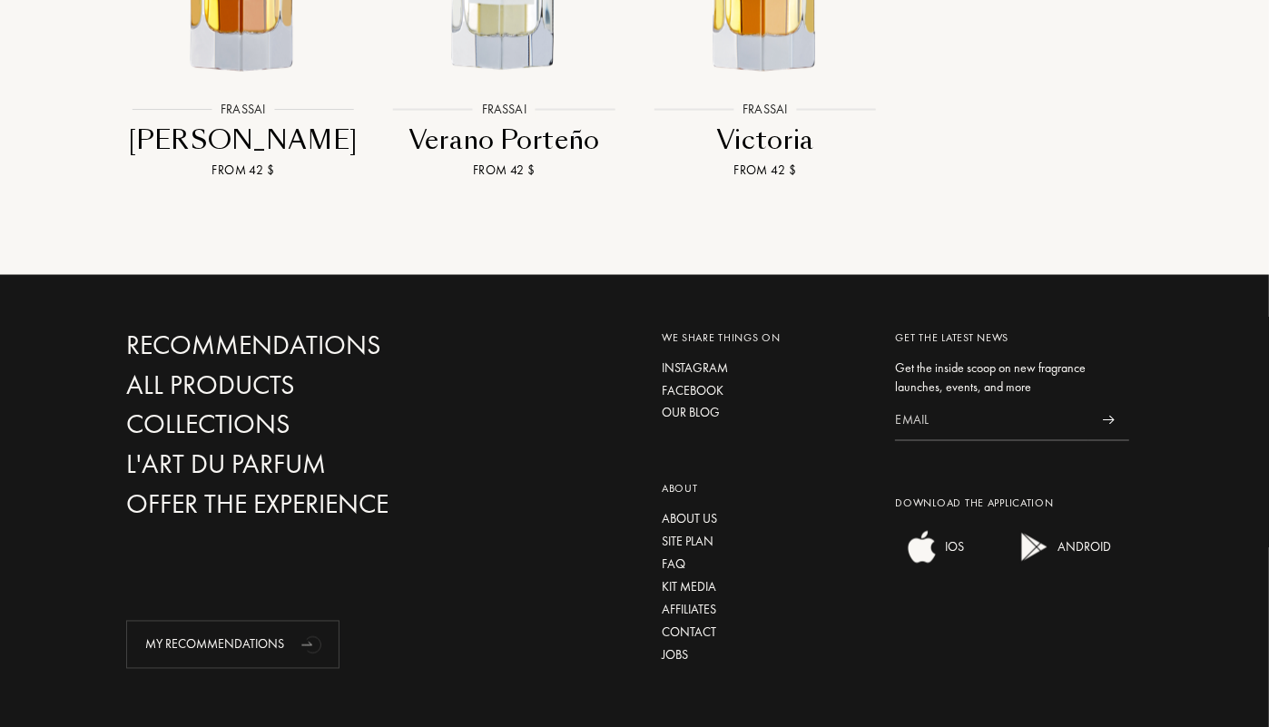
scroll to position [2387, 0]
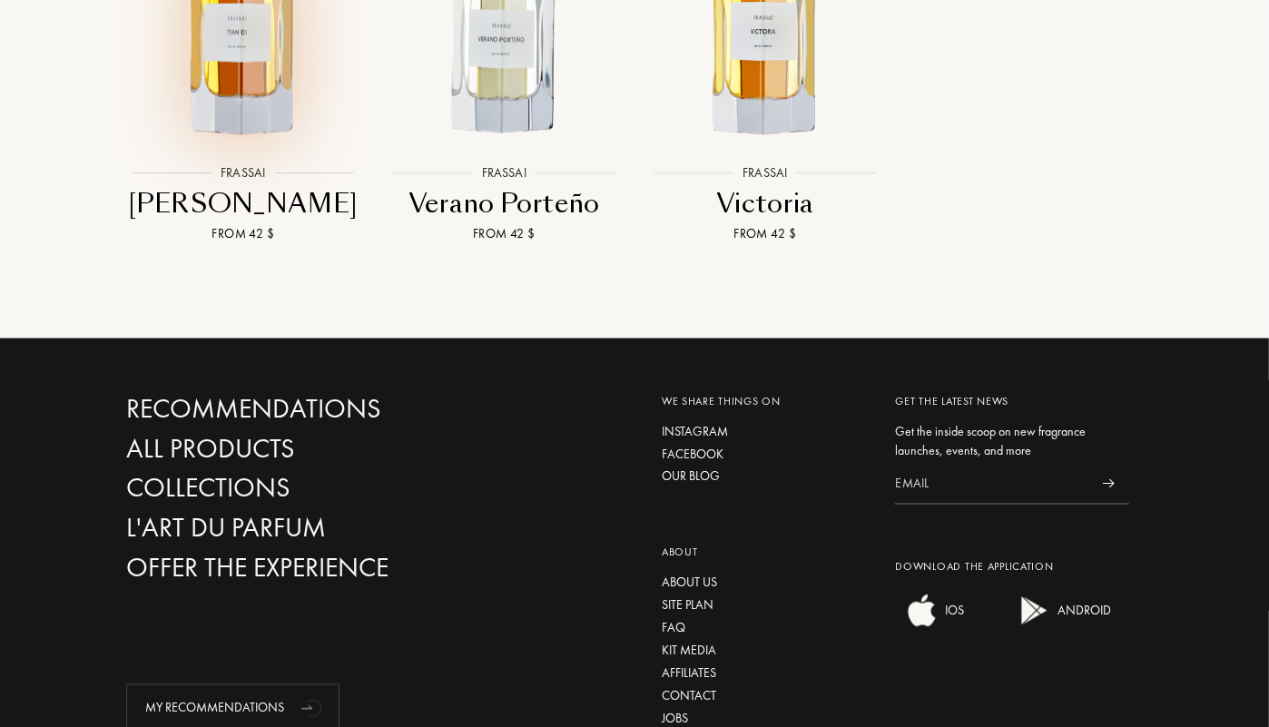
click at [146, 144] on img at bounding box center [242, 26] width 235 height 235
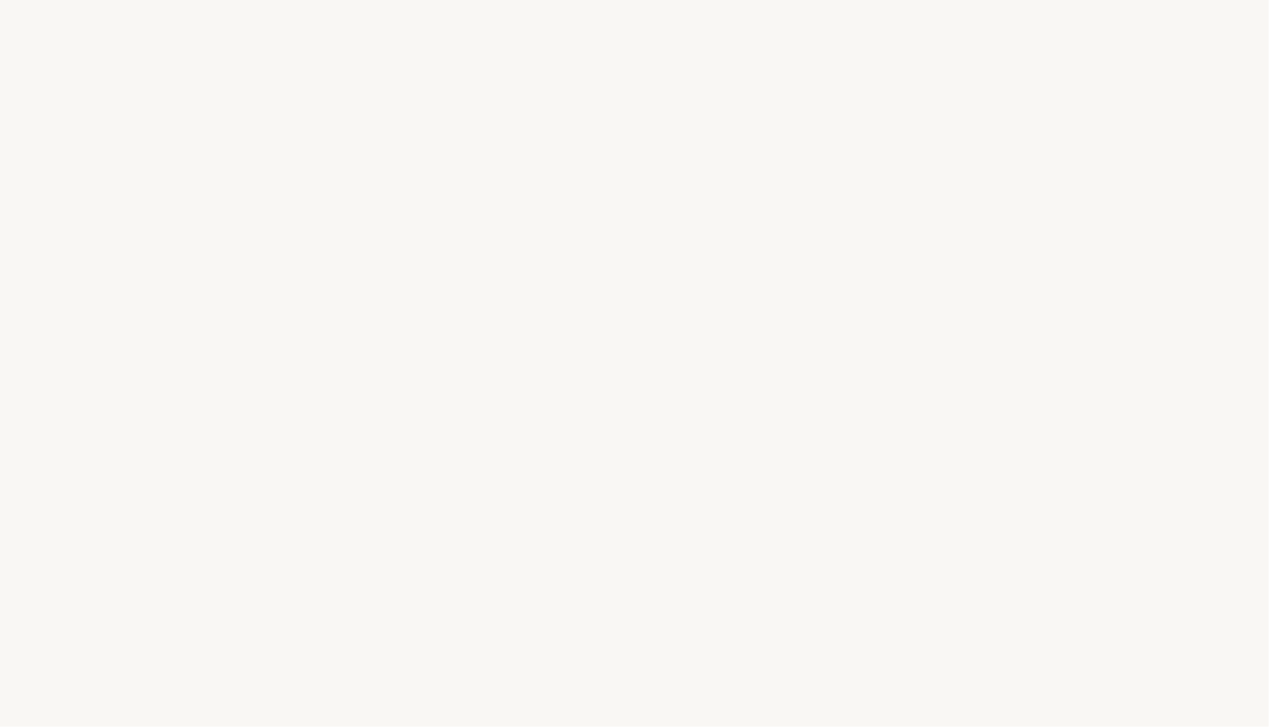
select select "US"
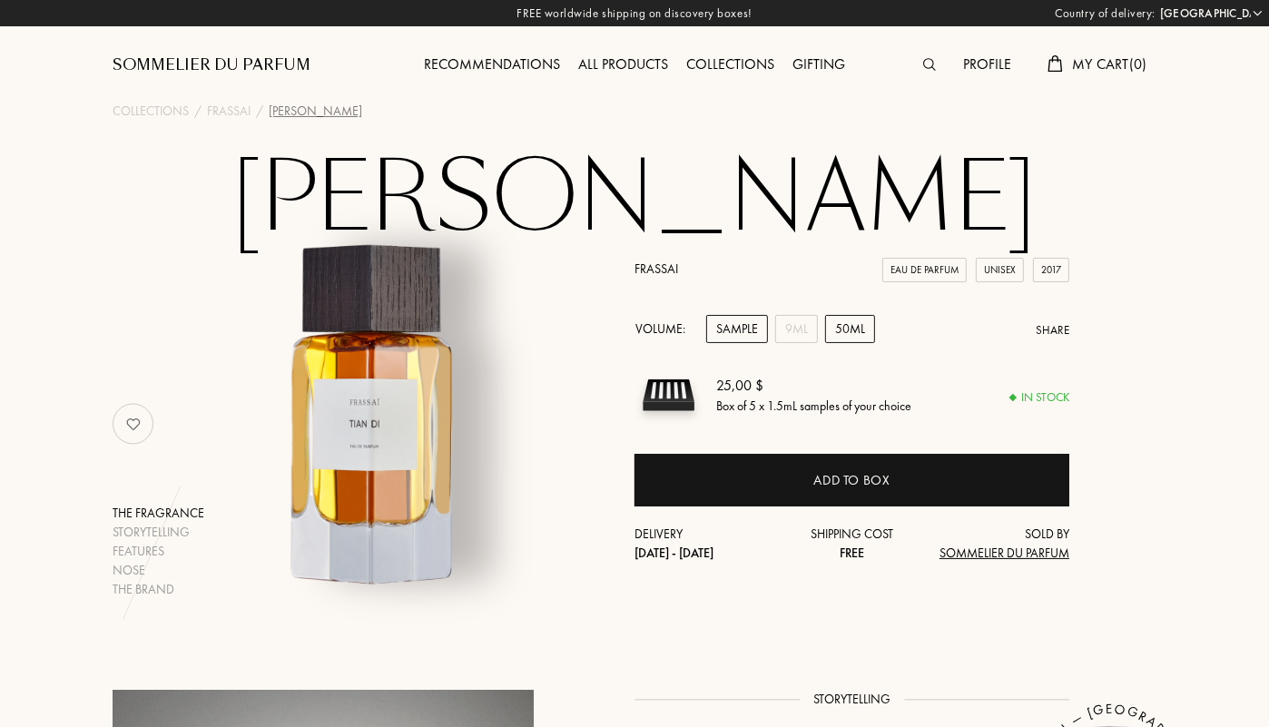
click at [840, 343] on div "50mL" at bounding box center [850, 329] width 50 height 28
click at [797, 343] on div "9mL" at bounding box center [796, 329] width 43 height 28
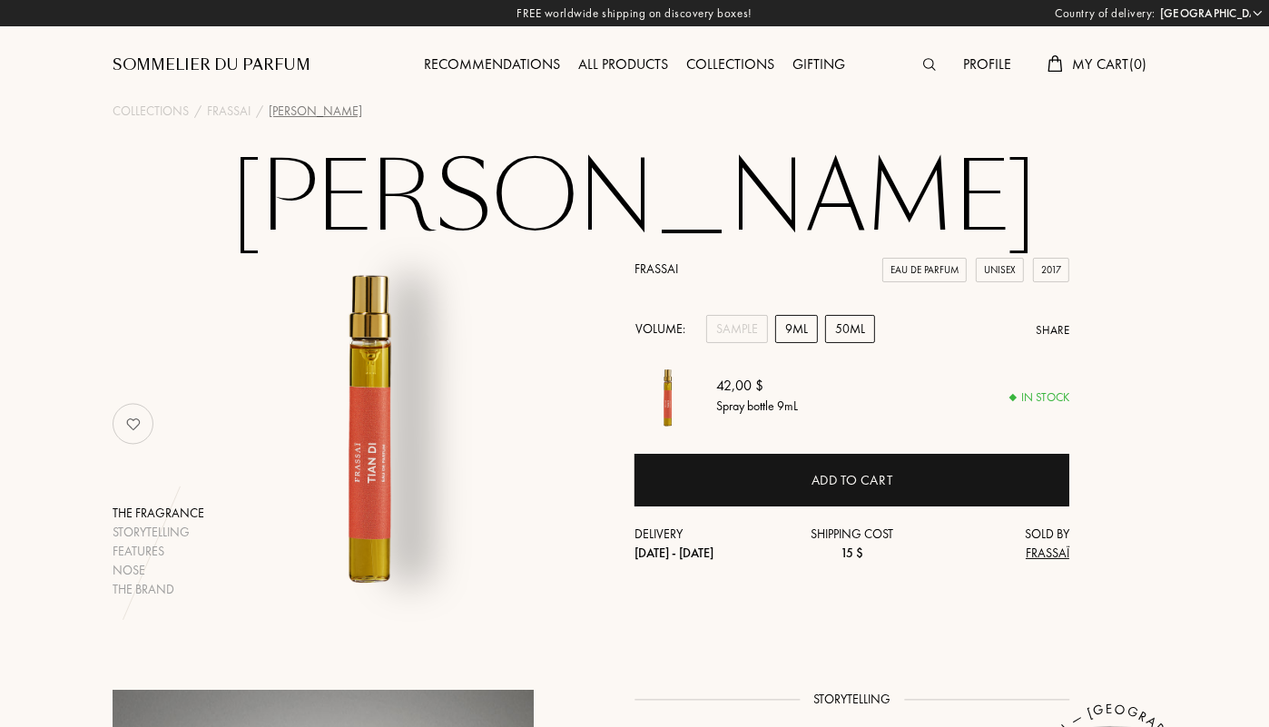
click at [850, 343] on div "50mL" at bounding box center [850, 329] width 50 height 28
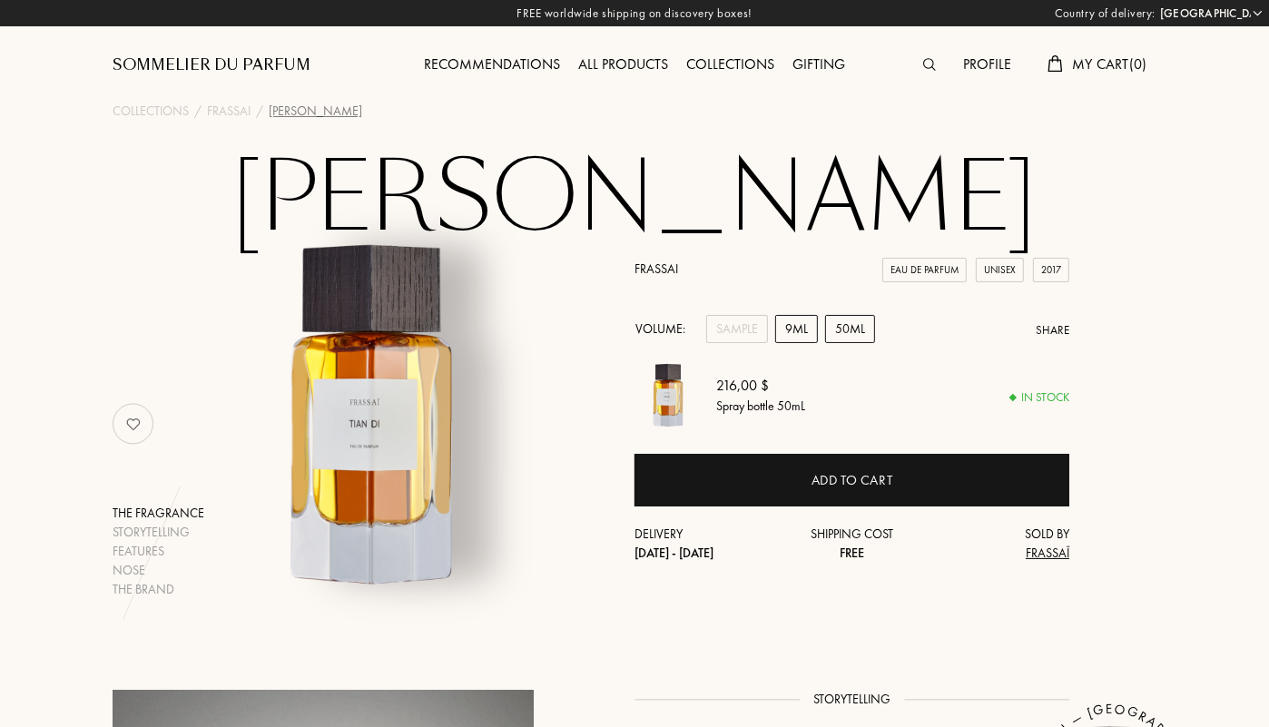
click at [791, 343] on div "9mL" at bounding box center [796, 329] width 43 height 28
